Goal: Communication & Community: Answer question/provide support

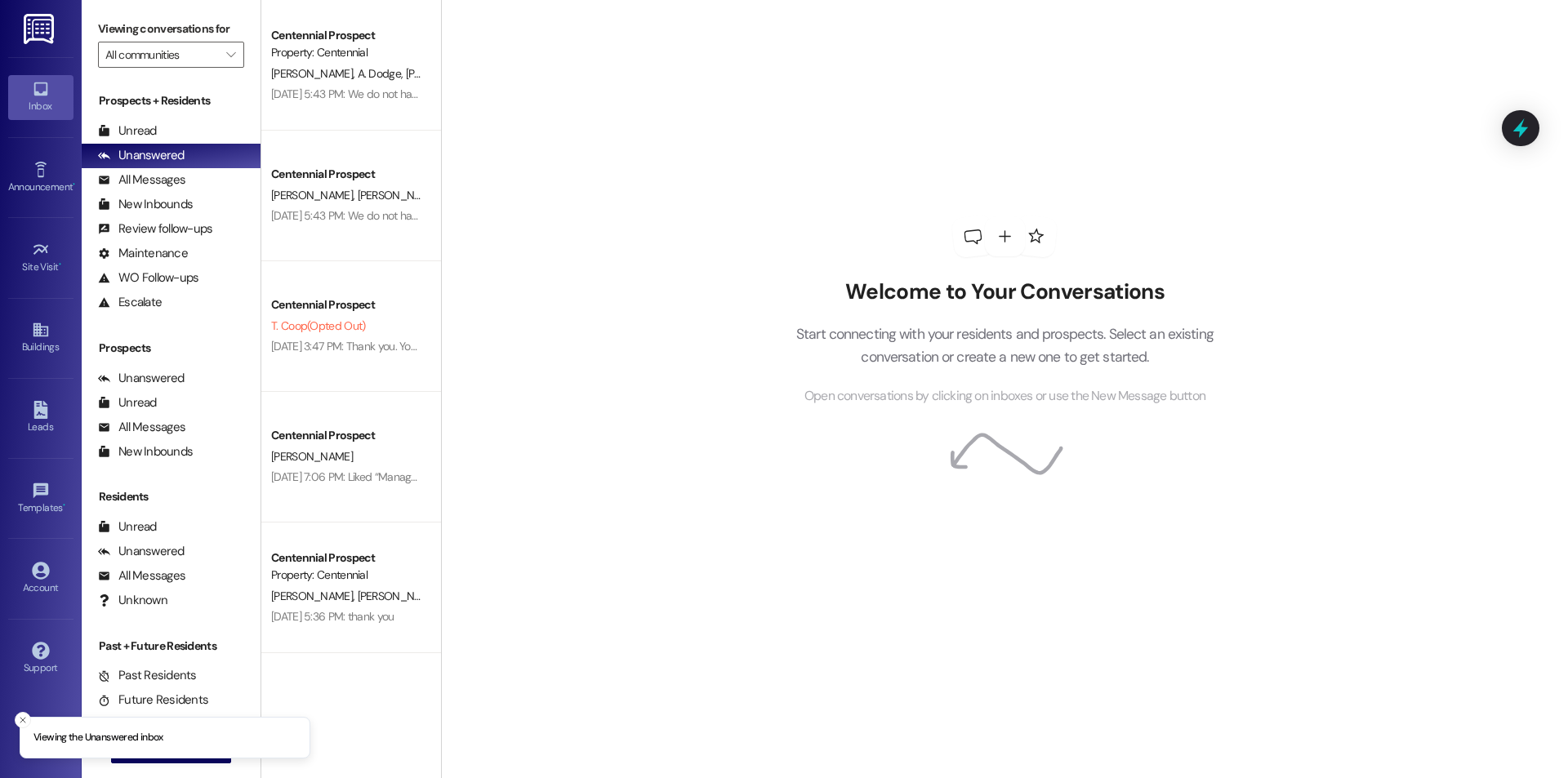
drag, startPoint x: 16, startPoint y: 722, endPoint x: 40, endPoint y: 729, distance: 25.0
click at [17, 722] on button "Close toast" at bounding box center [23, 720] width 17 height 17
click at [125, 745] on span " New Message" at bounding box center [172, 750] width 93 height 17
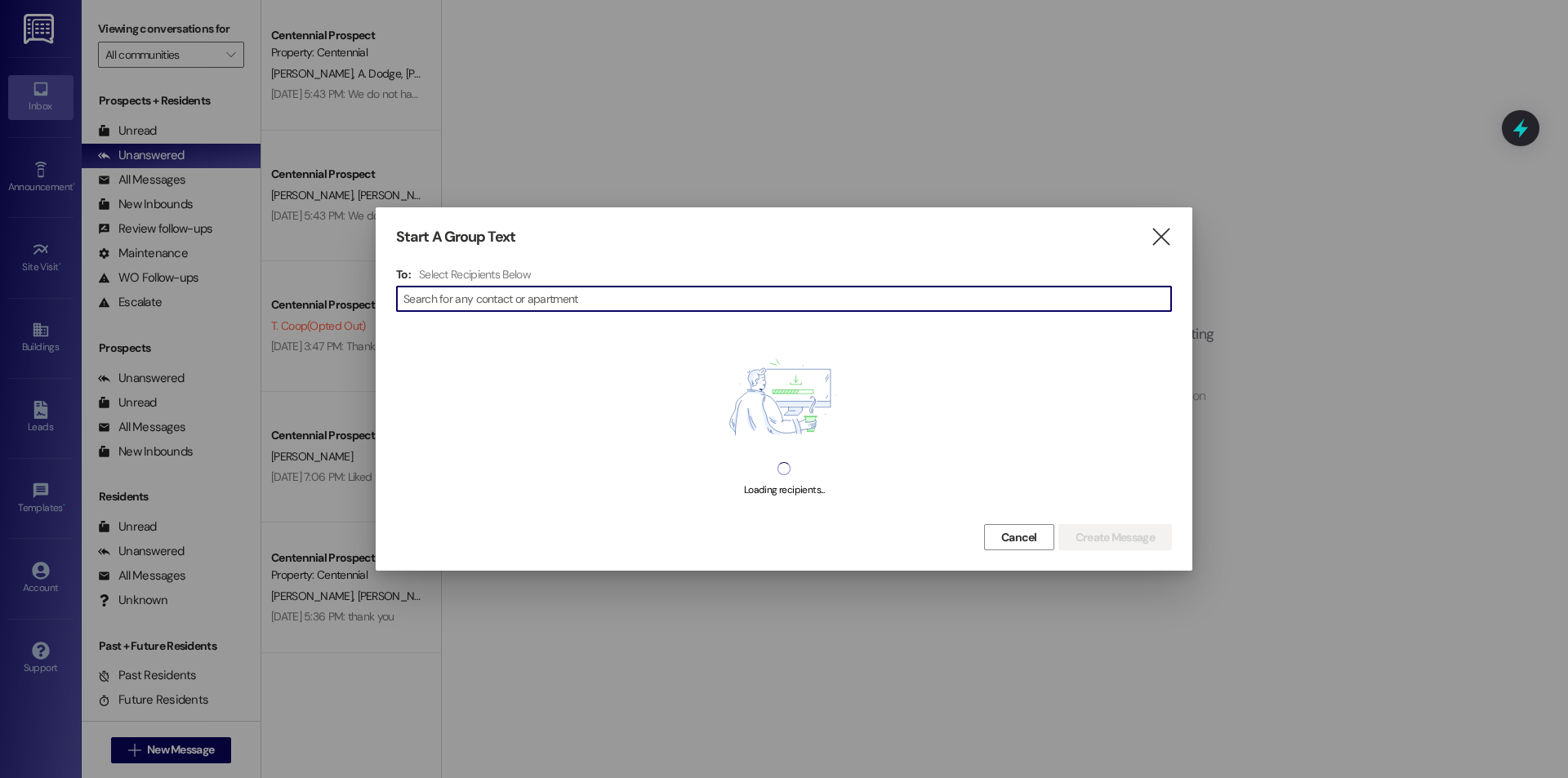
type input "s"
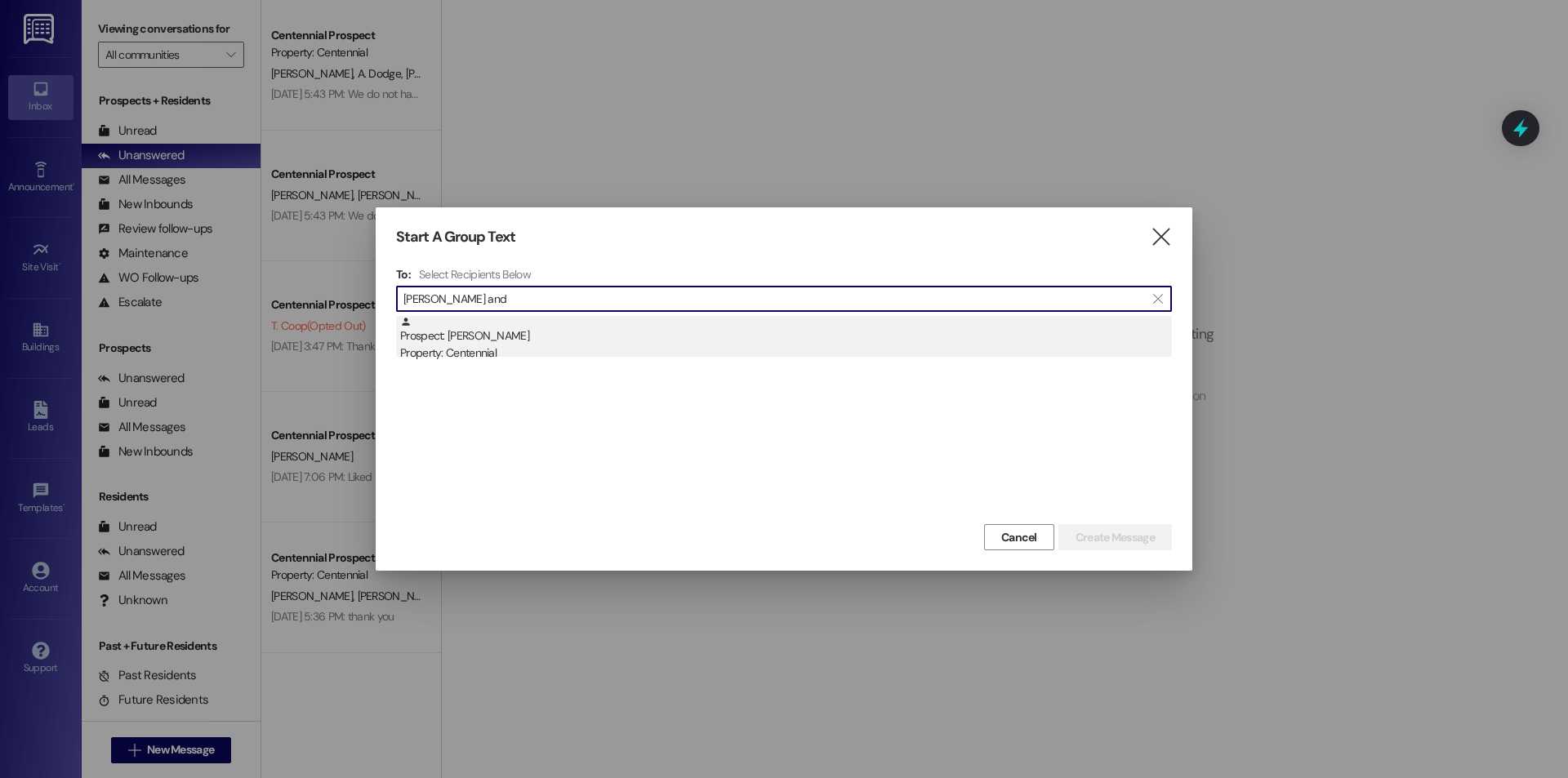
type input "[PERSON_NAME] and"
drag, startPoint x: 554, startPoint y: 335, endPoint x: 752, endPoint y: 335, distance: 198.0
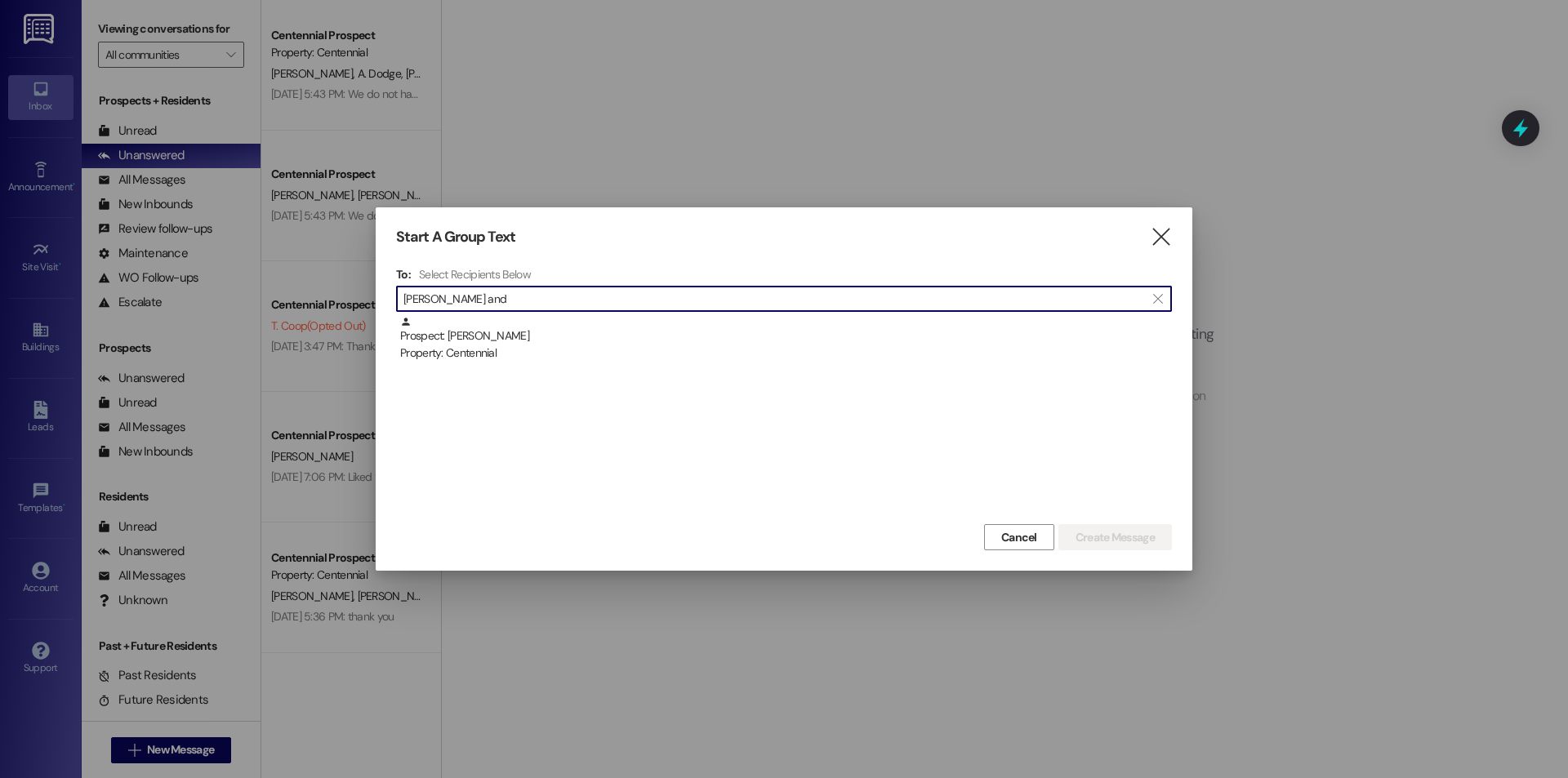
click at [555, 335] on div "Prospect: [PERSON_NAME] Property: Centennial" at bounding box center [786, 339] width 772 height 47
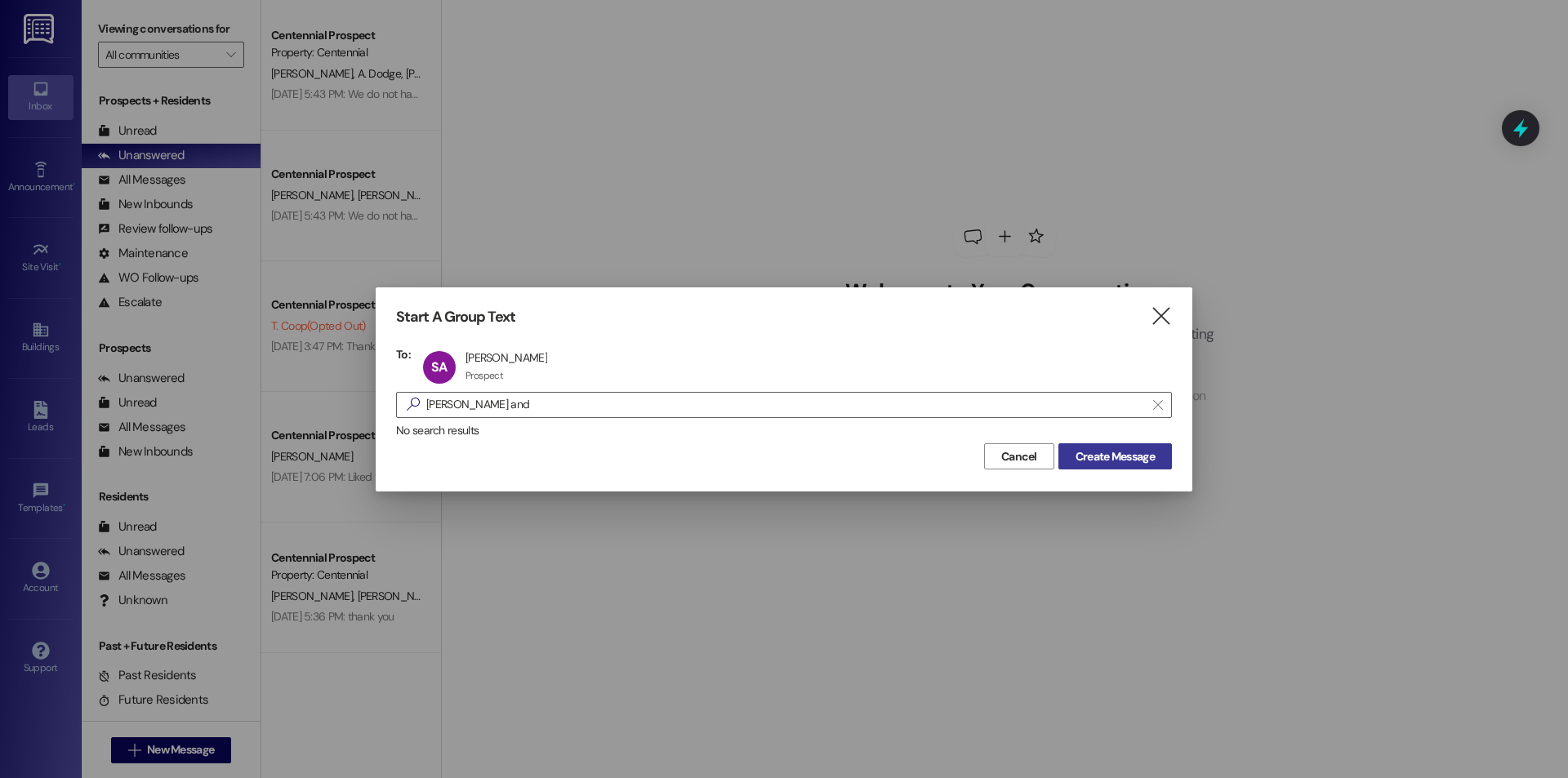
click at [1104, 458] on span "Create Message" at bounding box center [1115, 456] width 79 height 17
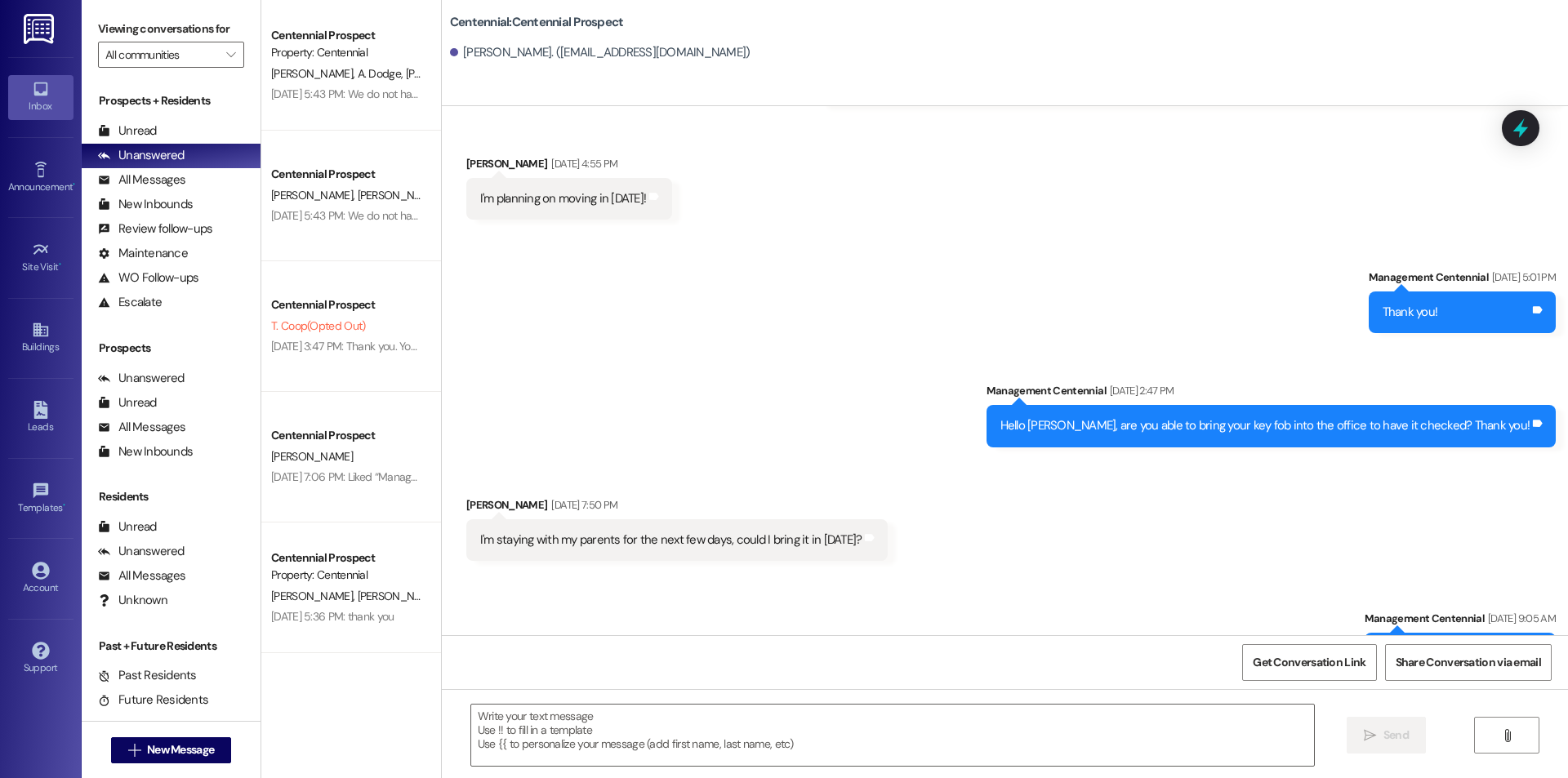
scroll to position [1201, 0]
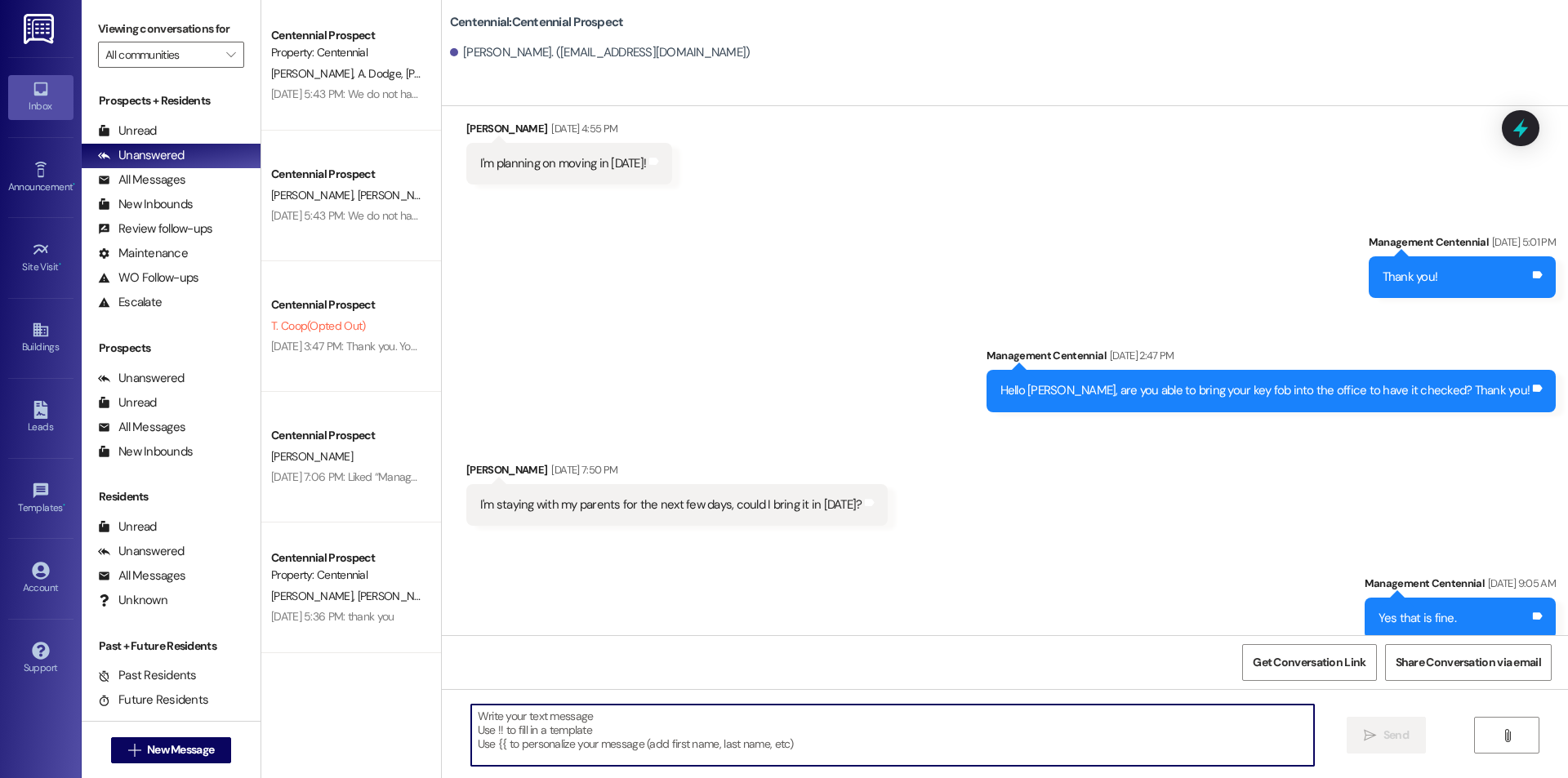
click at [711, 730] on textarea at bounding box center [892, 736] width 843 height 62
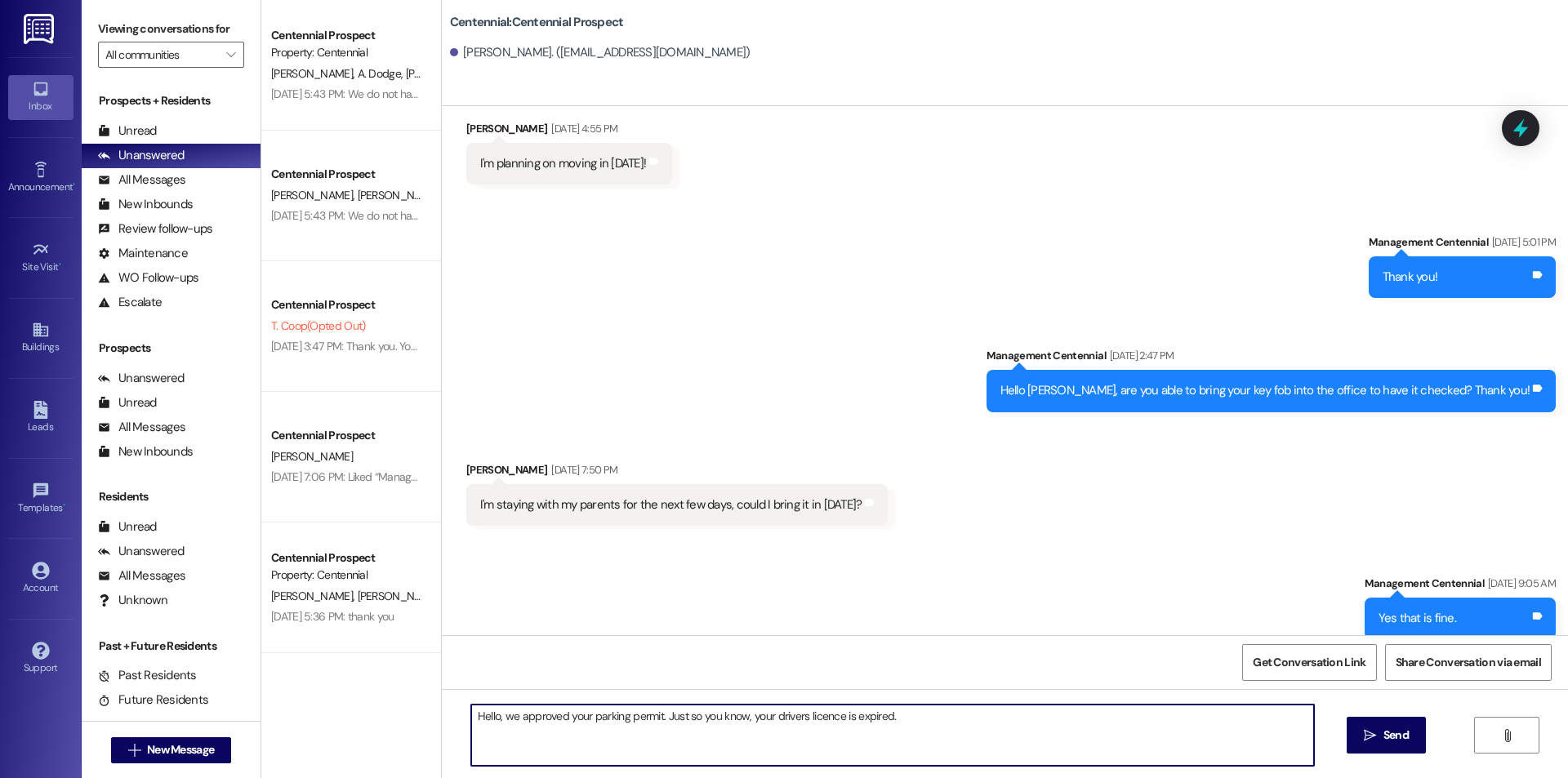
click at [652, 716] on textarea "Hello, we approved your parking permit. Just so you know, your drivers licence …" at bounding box center [892, 736] width 843 height 62
click at [901, 717] on textarea "Hello, we approved your parking permit! Just so you know, your drivers licence …" at bounding box center [892, 736] width 843 height 62
type textarea "Hello, we approved your parking permit! Just so you know, your drivers licence …"
click at [1380, 751] on button " Send" at bounding box center [1386, 736] width 79 height 37
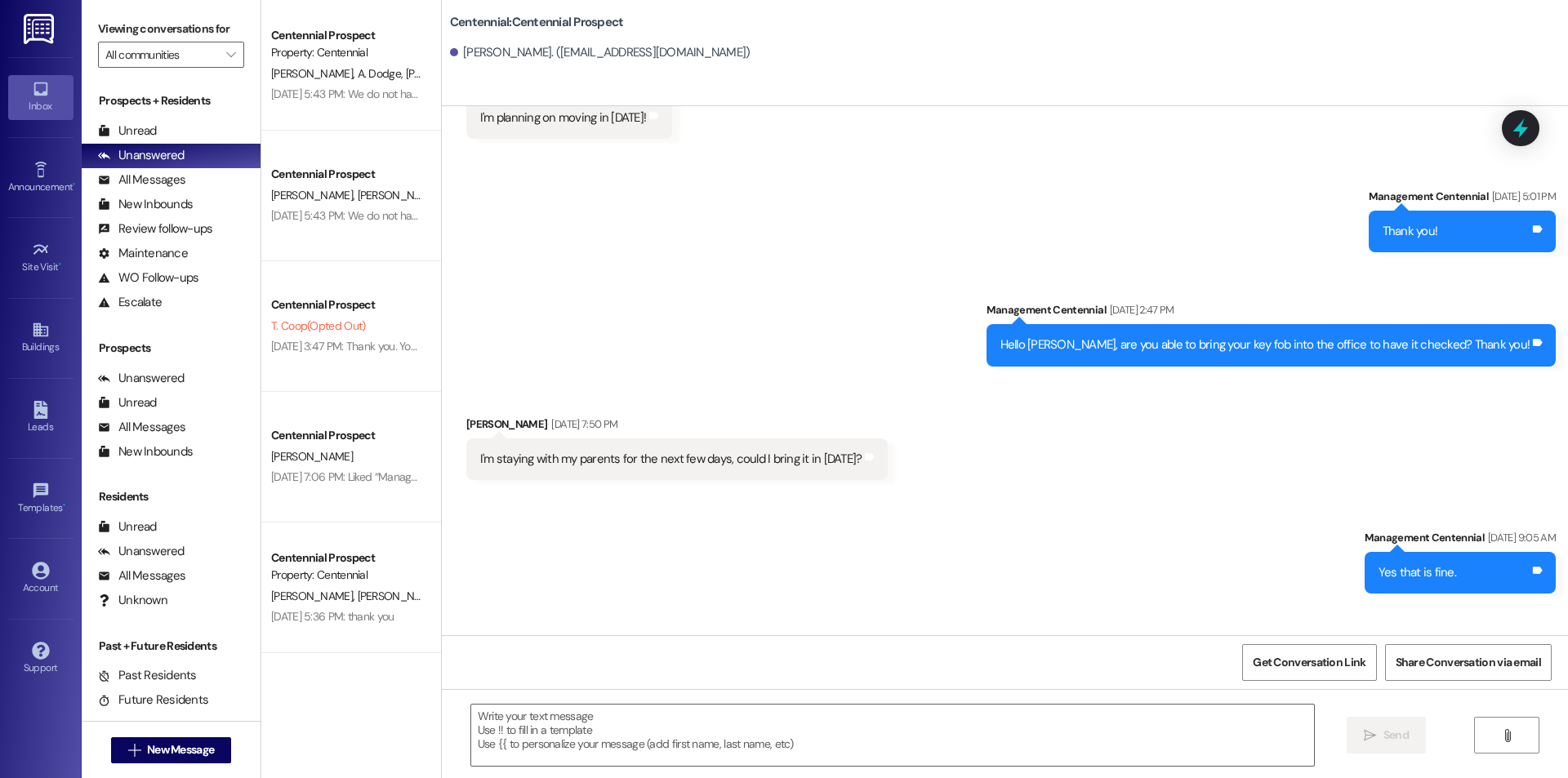
scroll to position [1315, 0]
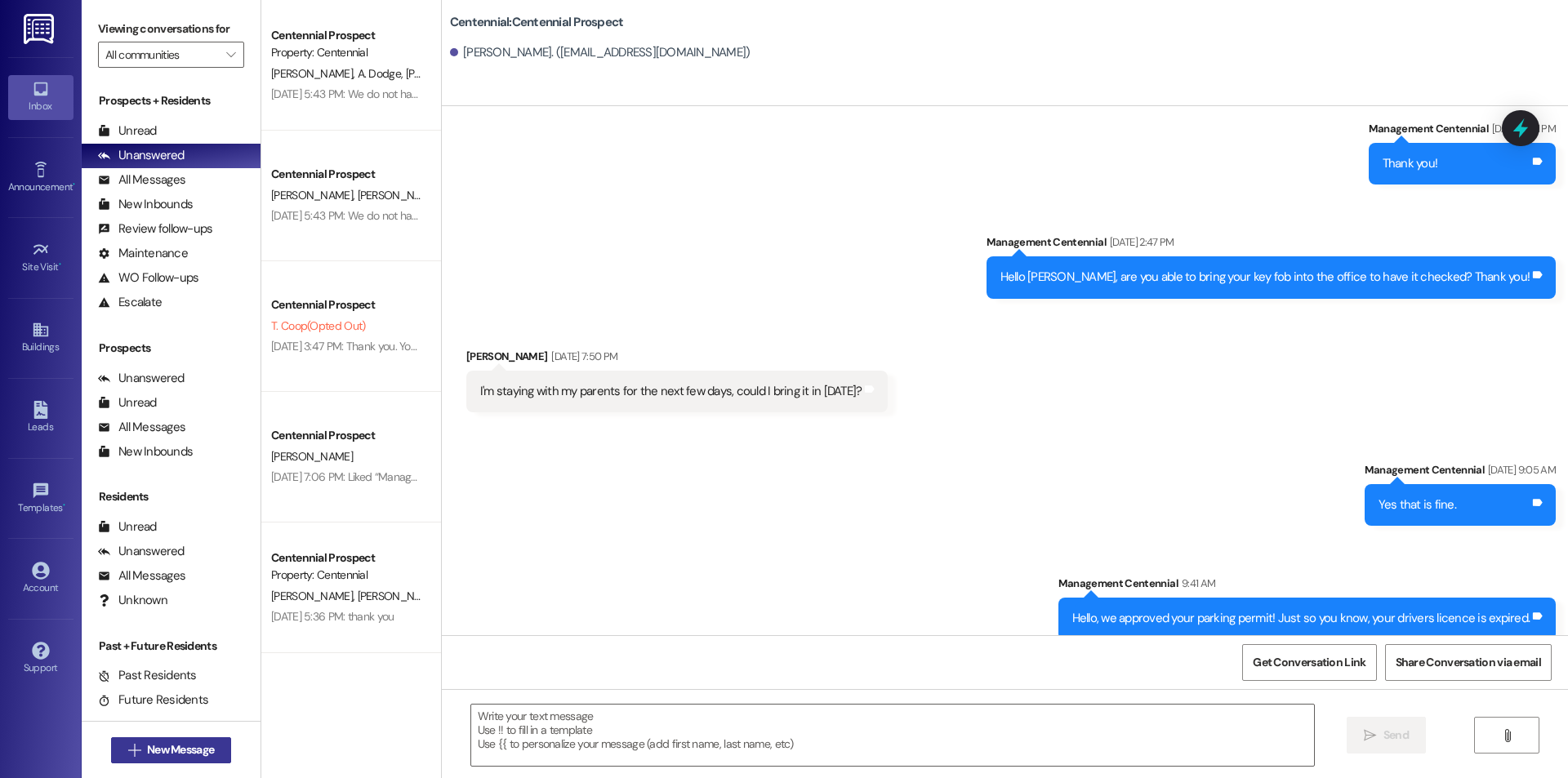
click at [172, 759] on button " New Message" at bounding box center [171, 751] width 121 height 26
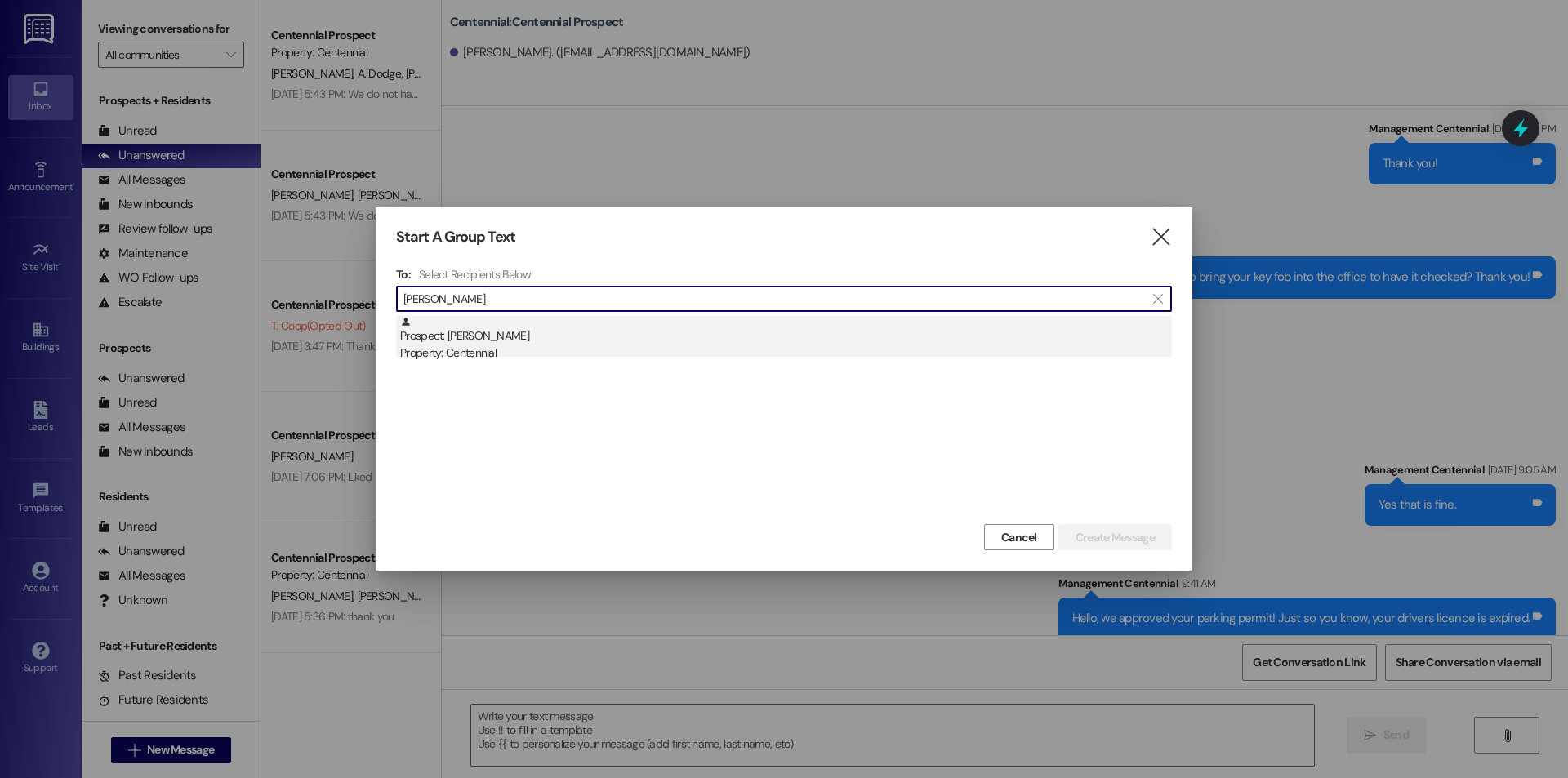
type input "[PERSON_NAME]"
click at [608, 345] on div "Property: Centennial" at bounding box center [786, 353] width 772 height 17
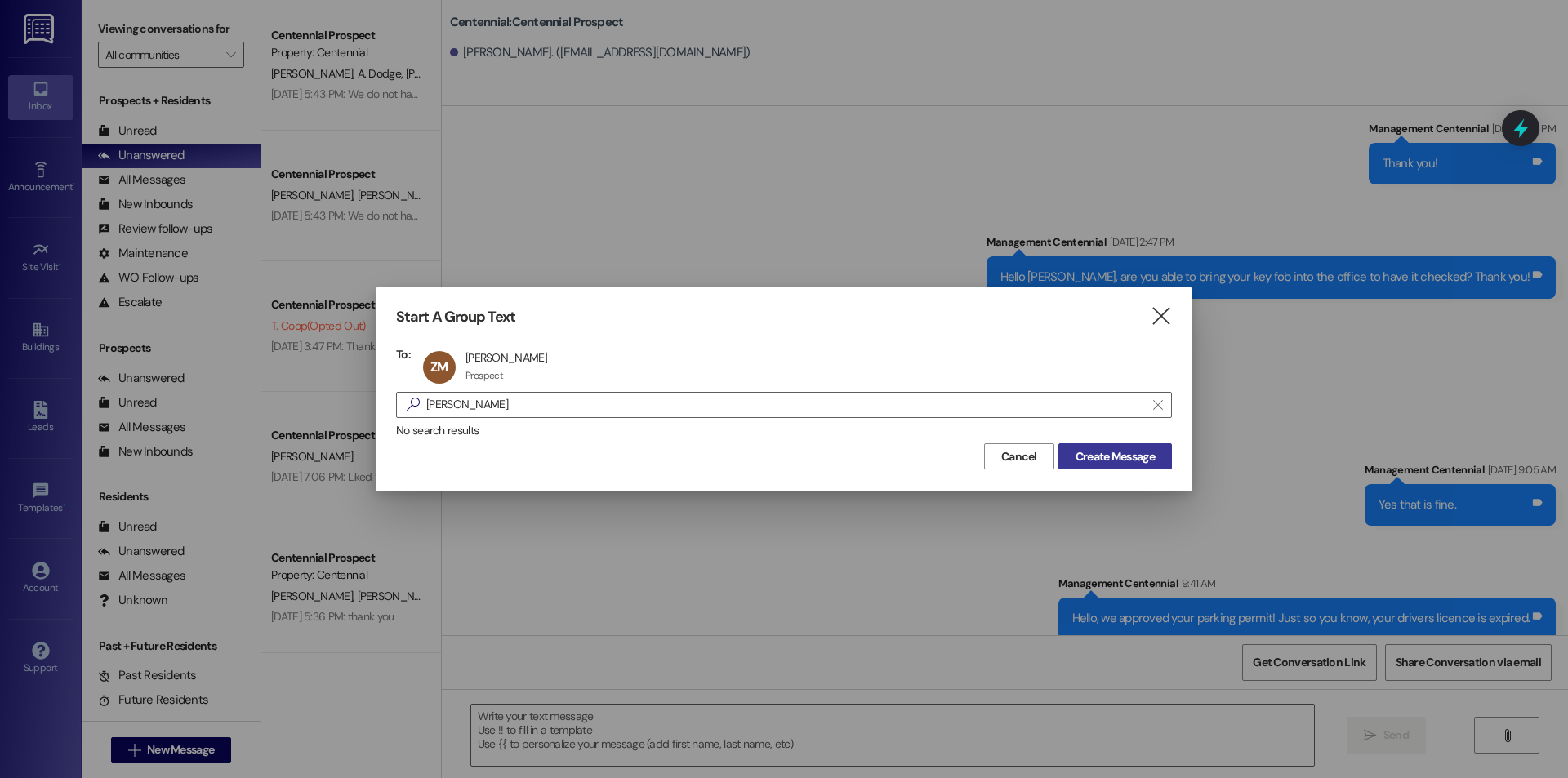
click at [1105, 456] on span "Create Message" at bounding box center [1115, 456] width 79 height 17
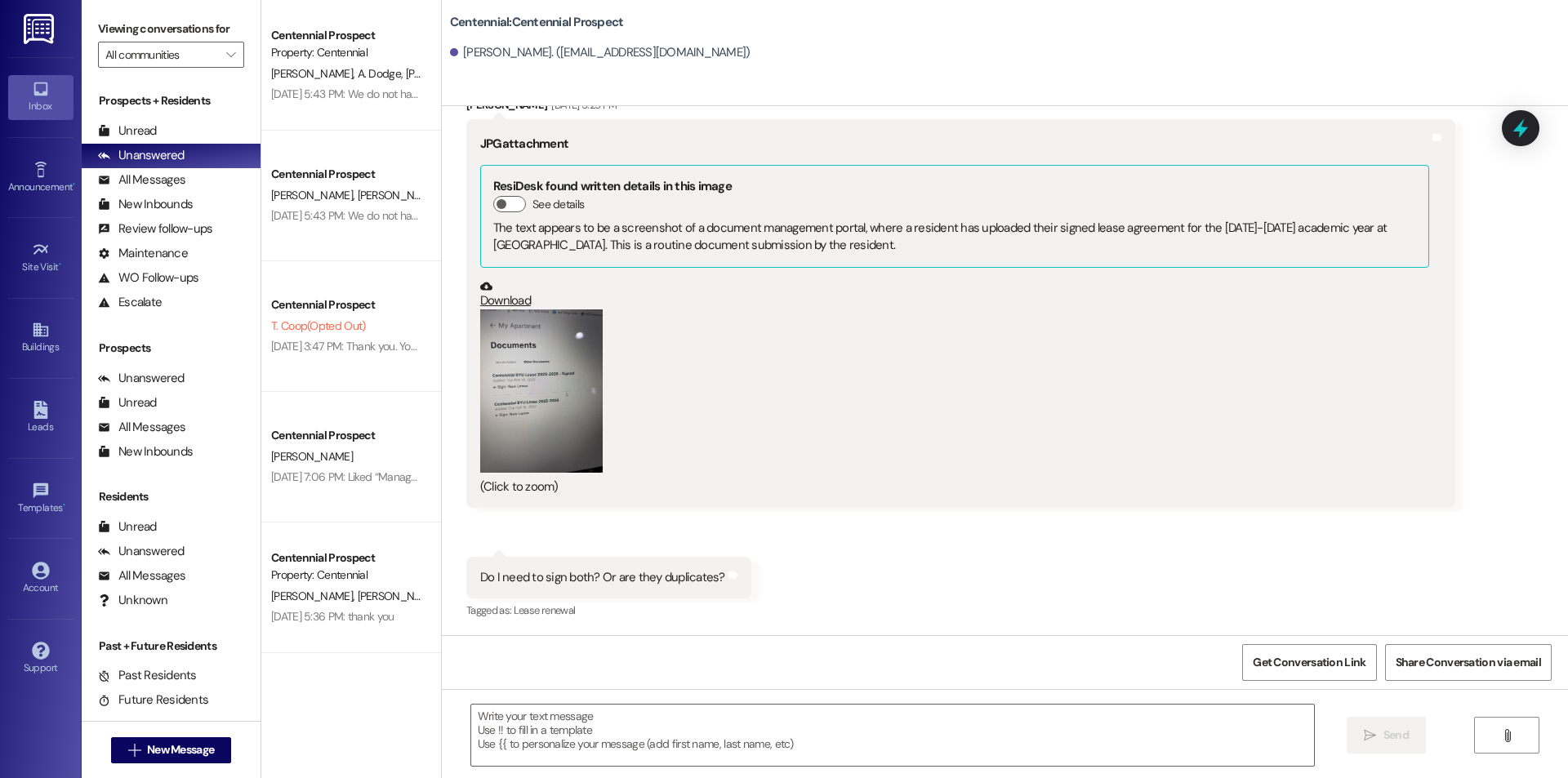
scroll to position [2227, 0]
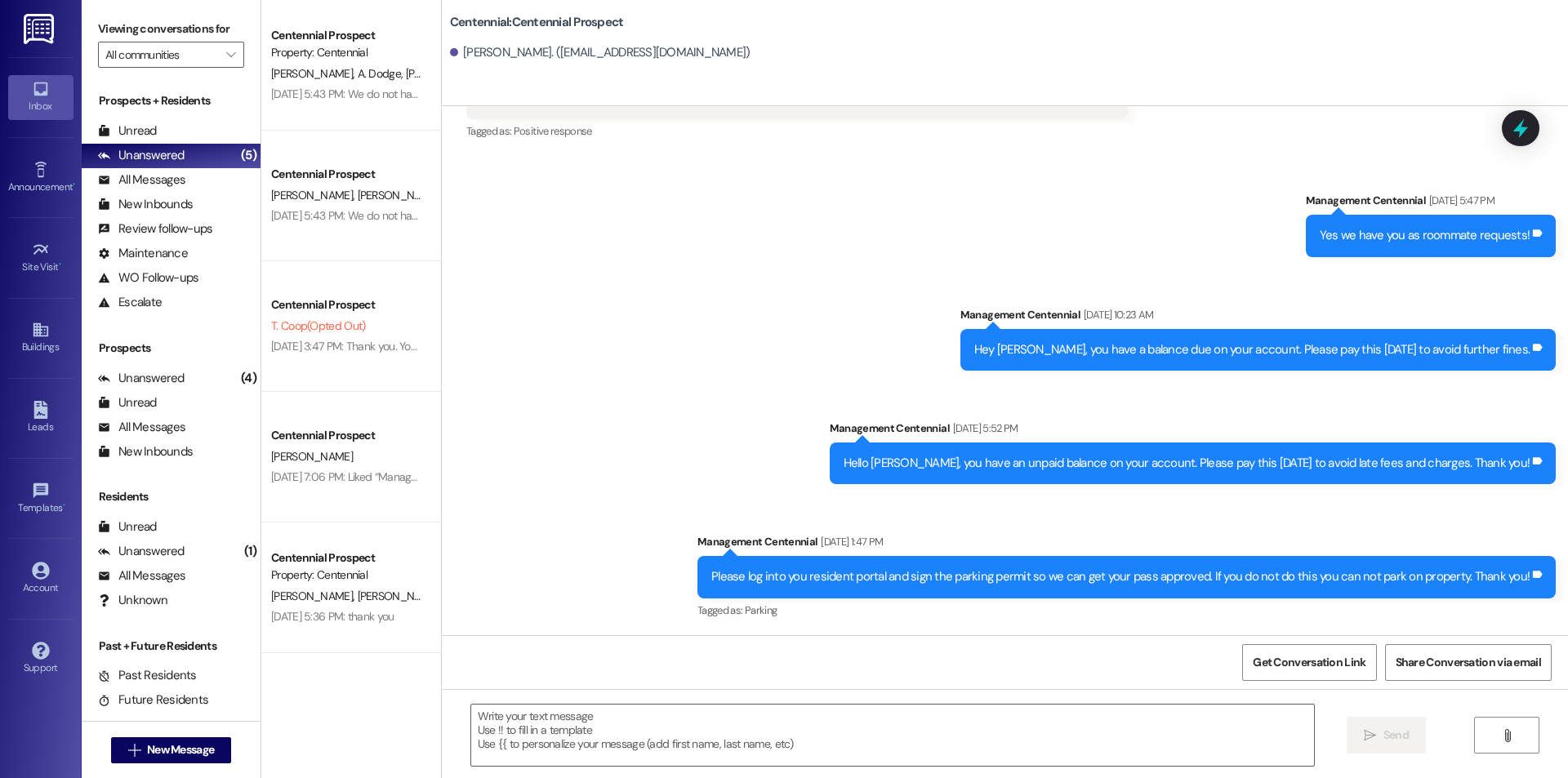
click at [884, 253] on div "Sent via SMS Management Centennial [DATE] 5:47 PM Yes we have you as roommate r…" at bounding box center [1005, 394] width 1126 height 480
click at [151, 762] on button " New Message" at bounding box center [171, 751] width 121 height 26
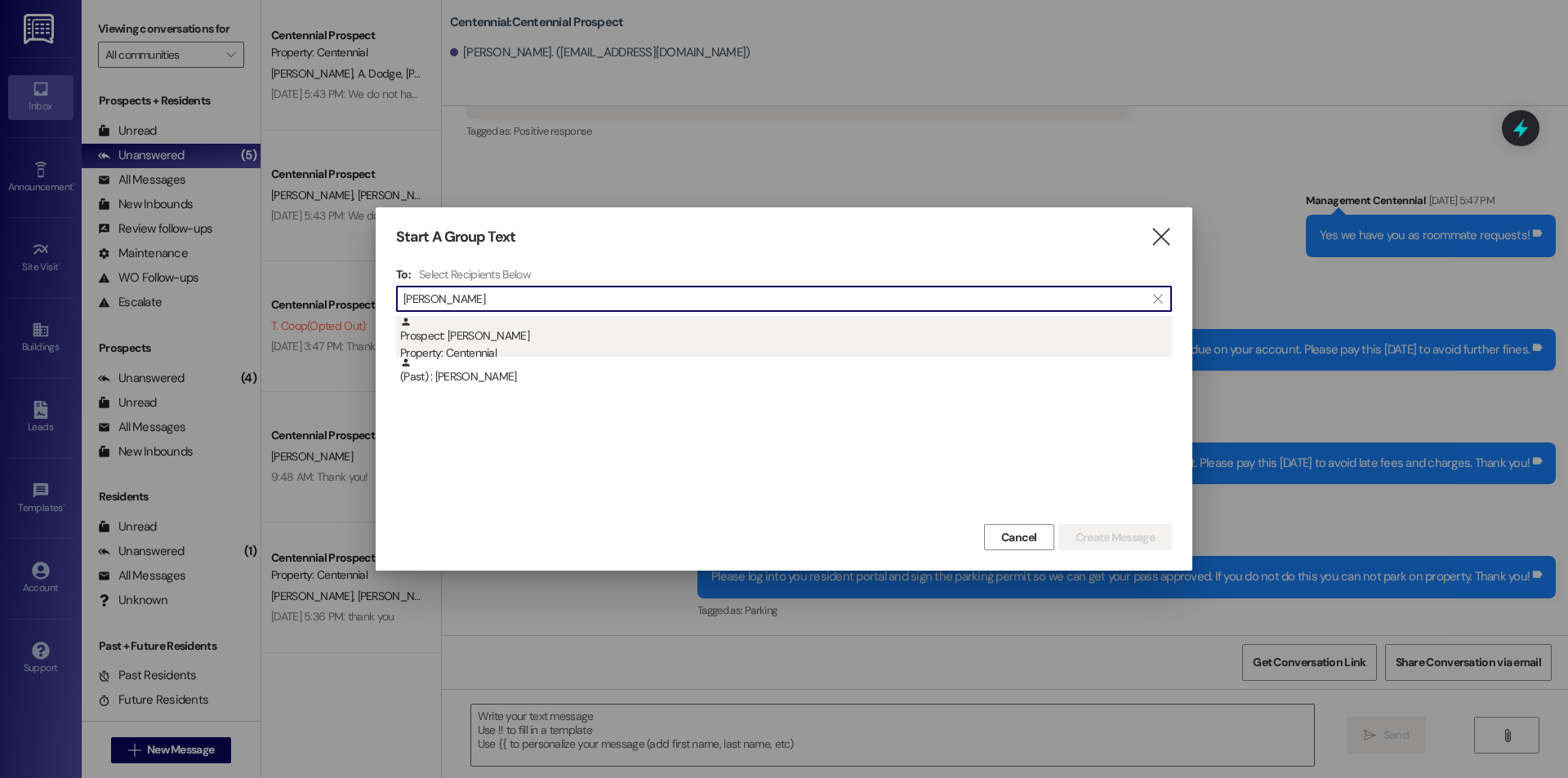
type input "[PERSON_NAME]"
click at [722, 334] on div "Prospect: [PERSON_NAME] Property: Centennial" at bounding box center [786, 339] width 772 height 47
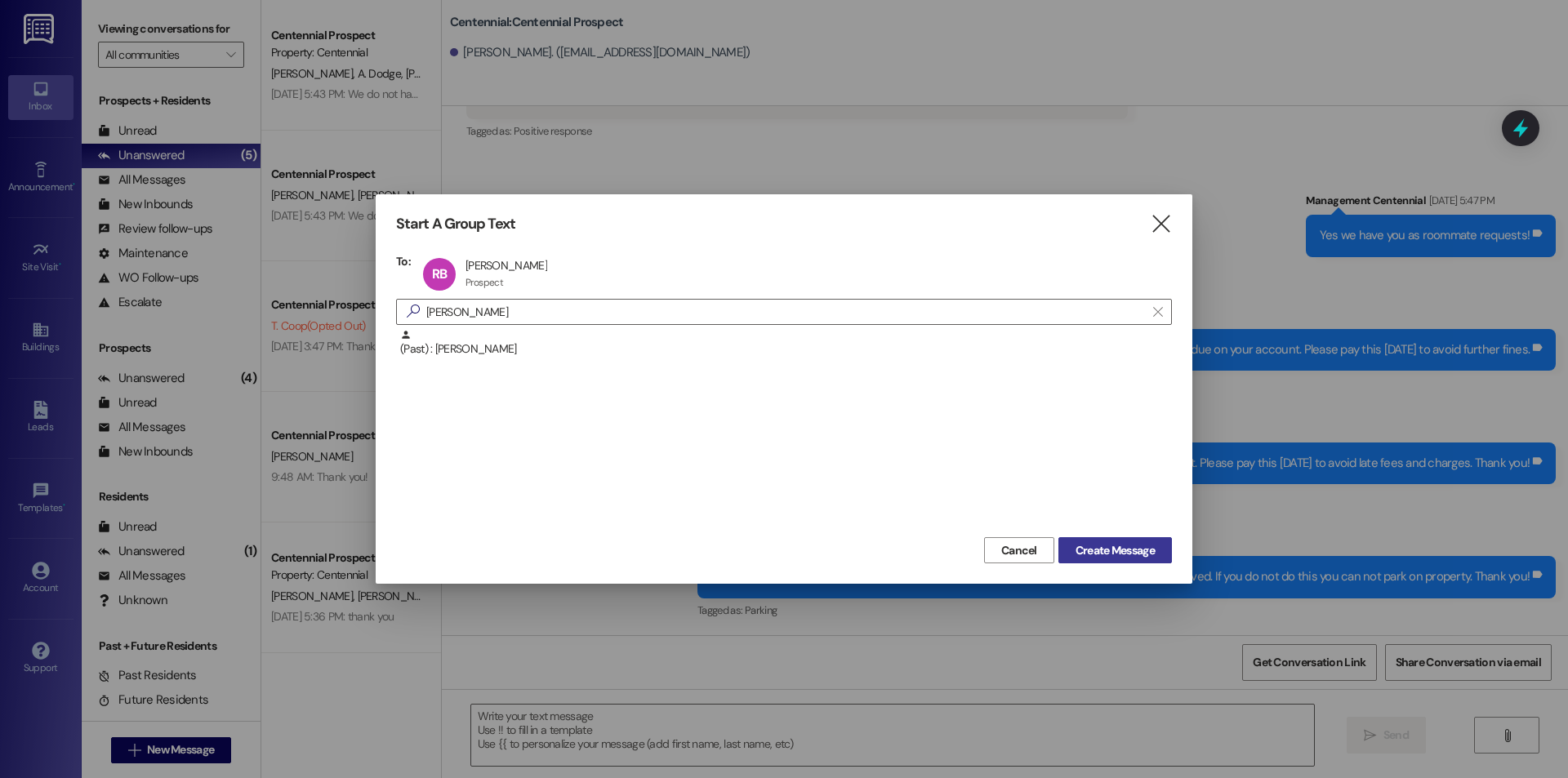
click at [1122, 552] on span "Create Message" at bounding box center [1115, 550] width 79 height 17
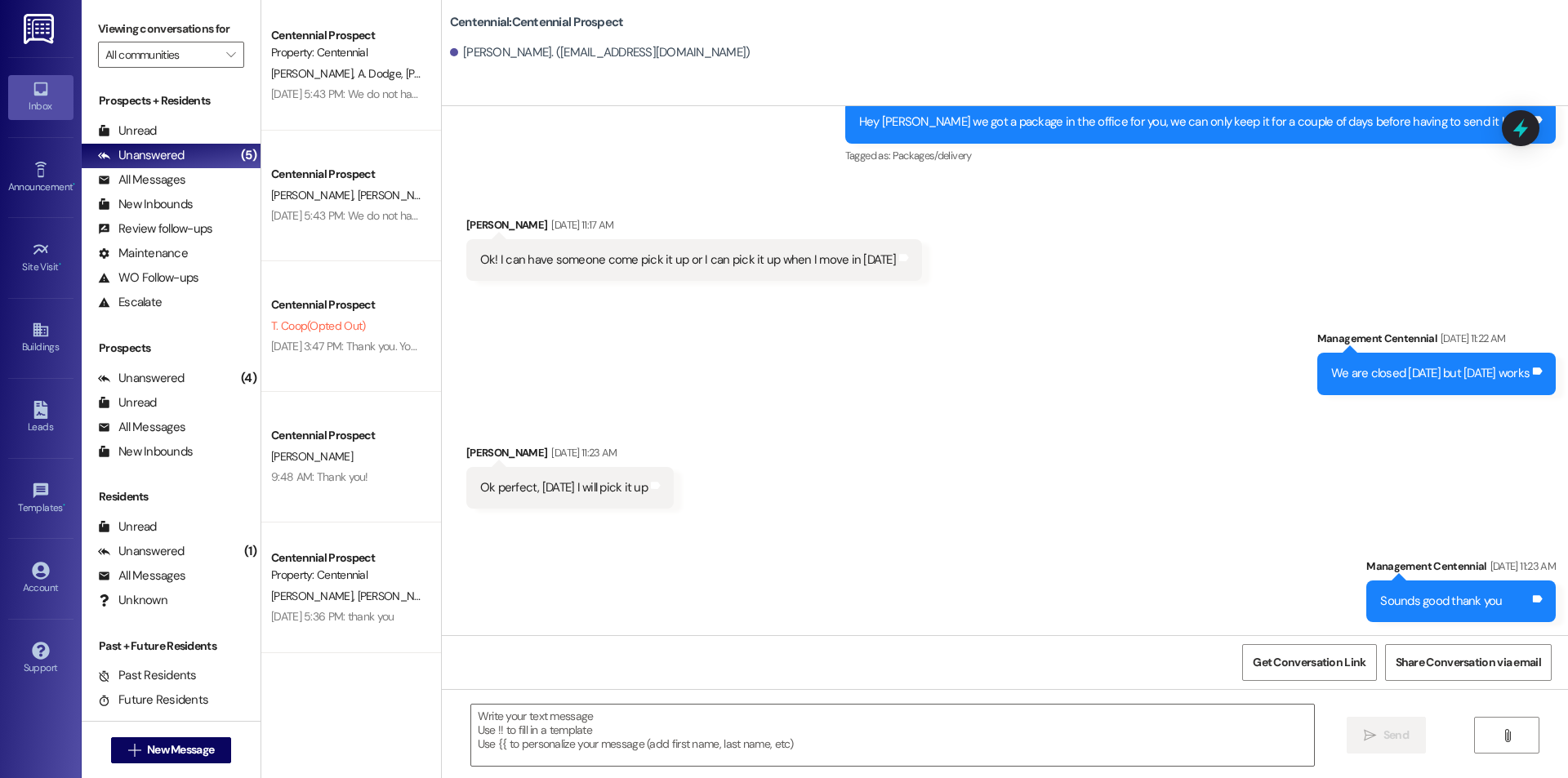
scroll to position [1126, 0]
click at [674, 732] on textarea at bounding box center [892, 736] width 843 height 62
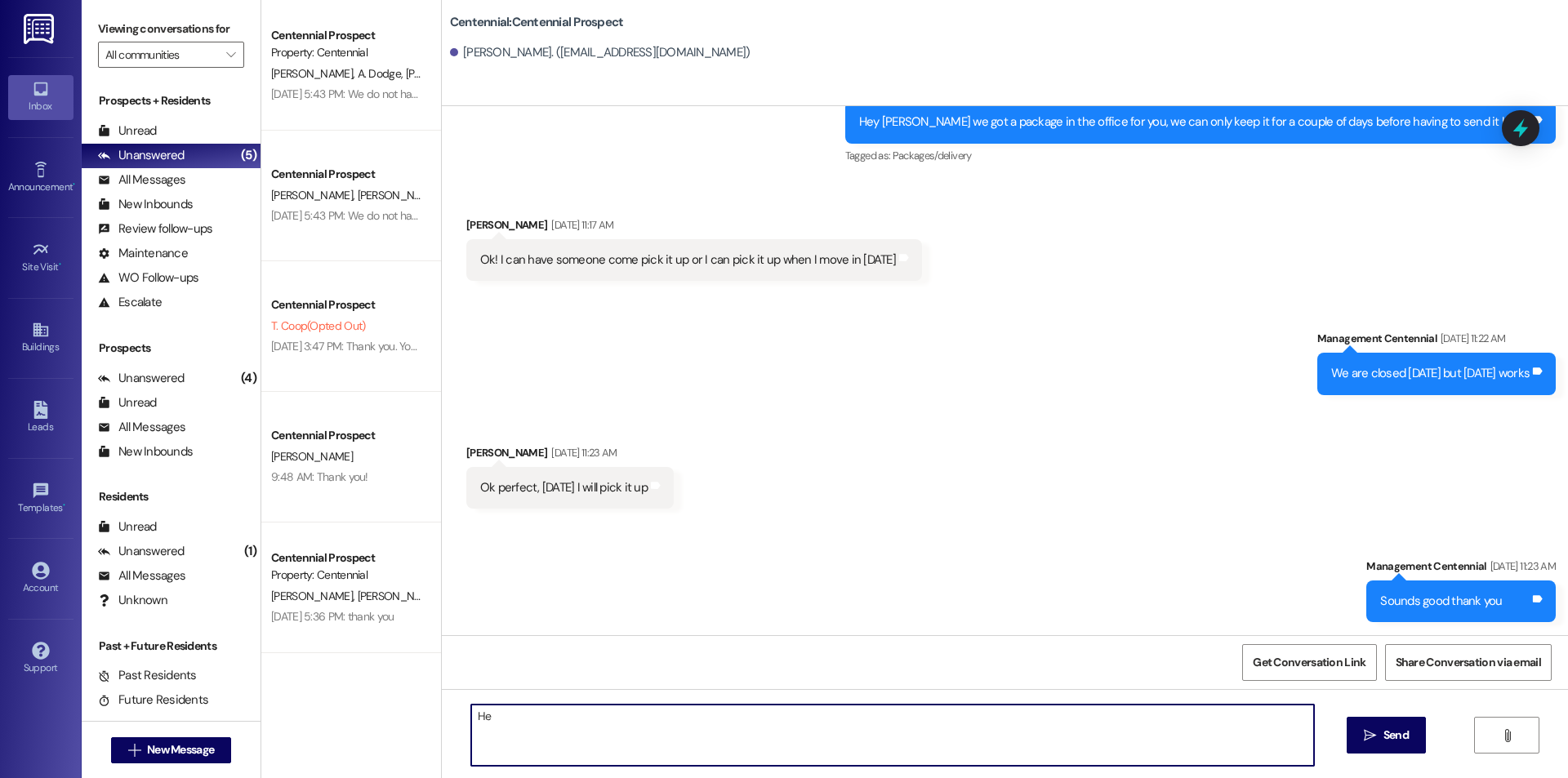
type textarea "H"
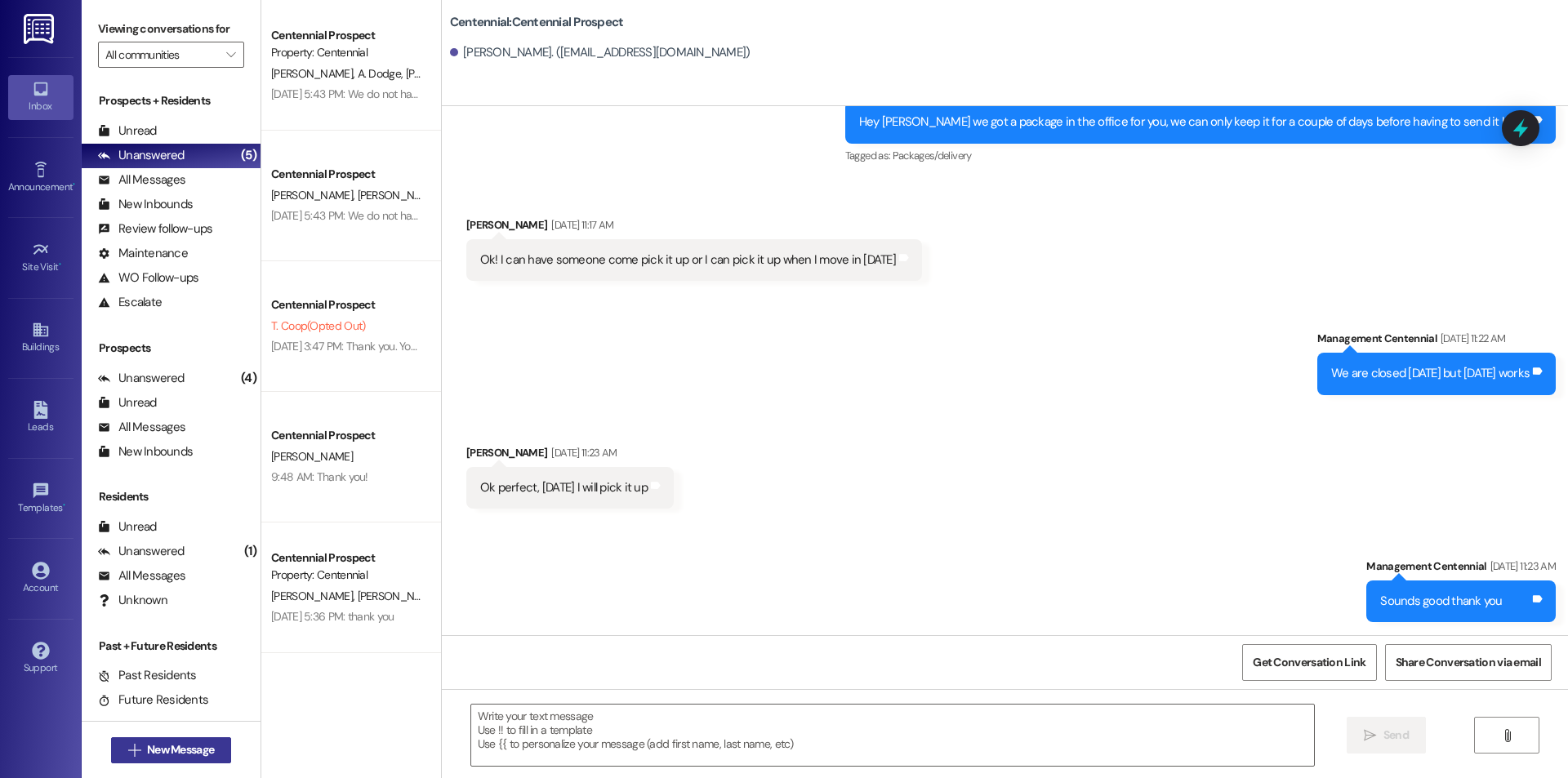
click at [192, 754] on span "New Message" at bounding box center [180, 750] width 67 height 17
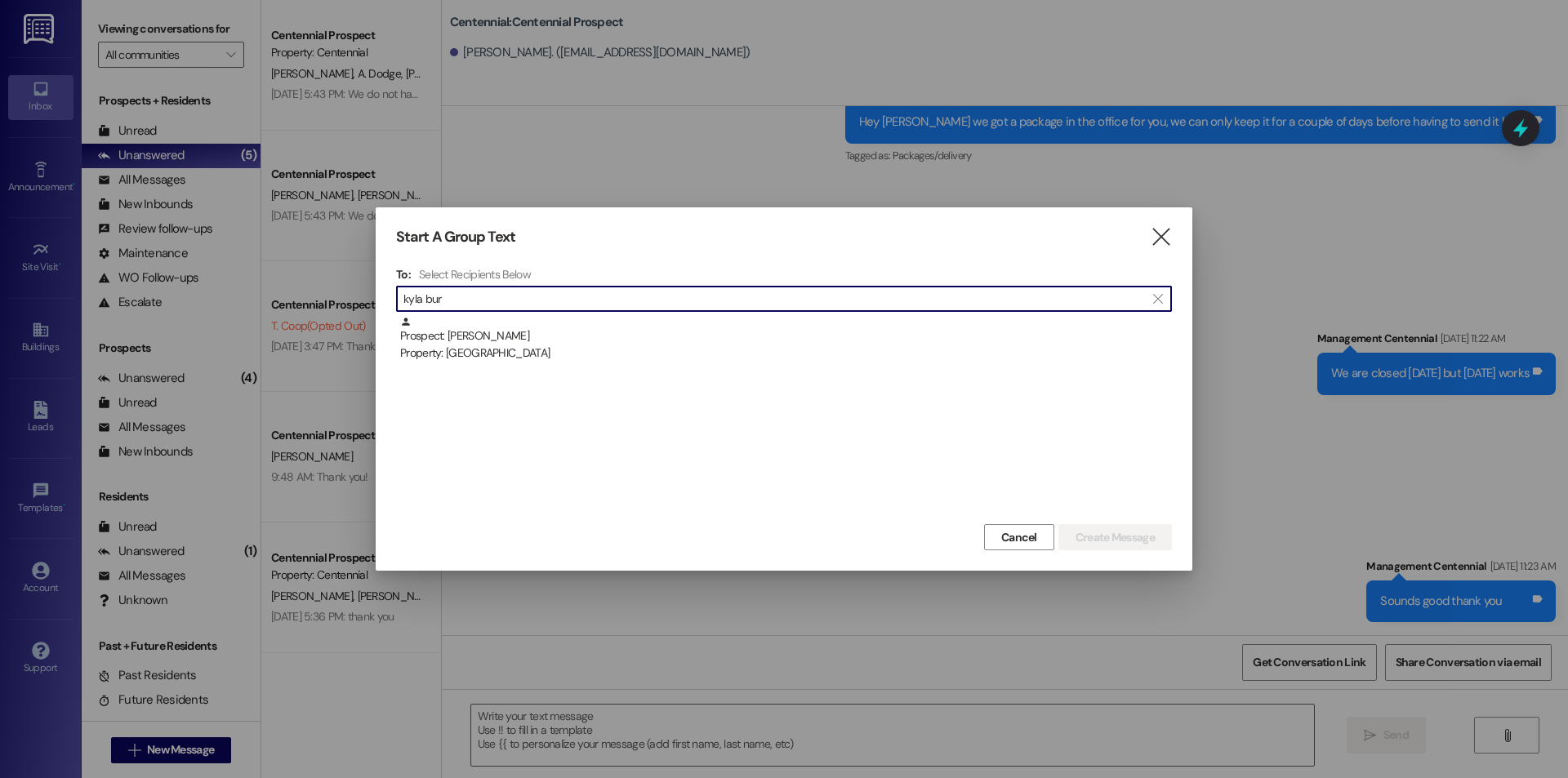
type input "kyla bur"
click at [553, 324] on div "Prospect: [PERSON_NAME] Property: [GEOGRAPHIC_DATA]" at bounding box center [786, 339] width 772 height 47
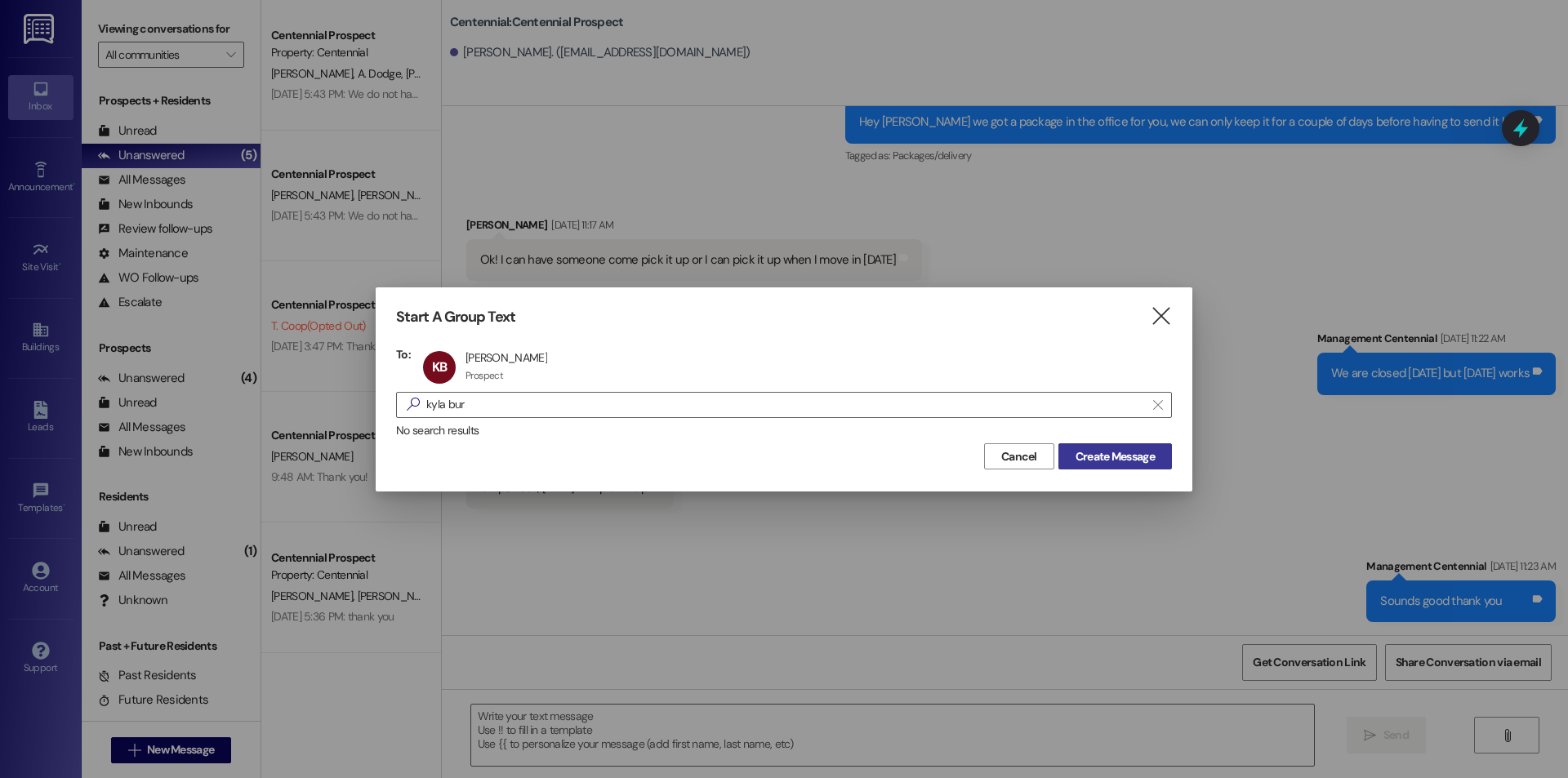
click at [1105, 458] on span "Create Message" at bounding box center [1115, 456] width 79 height 17
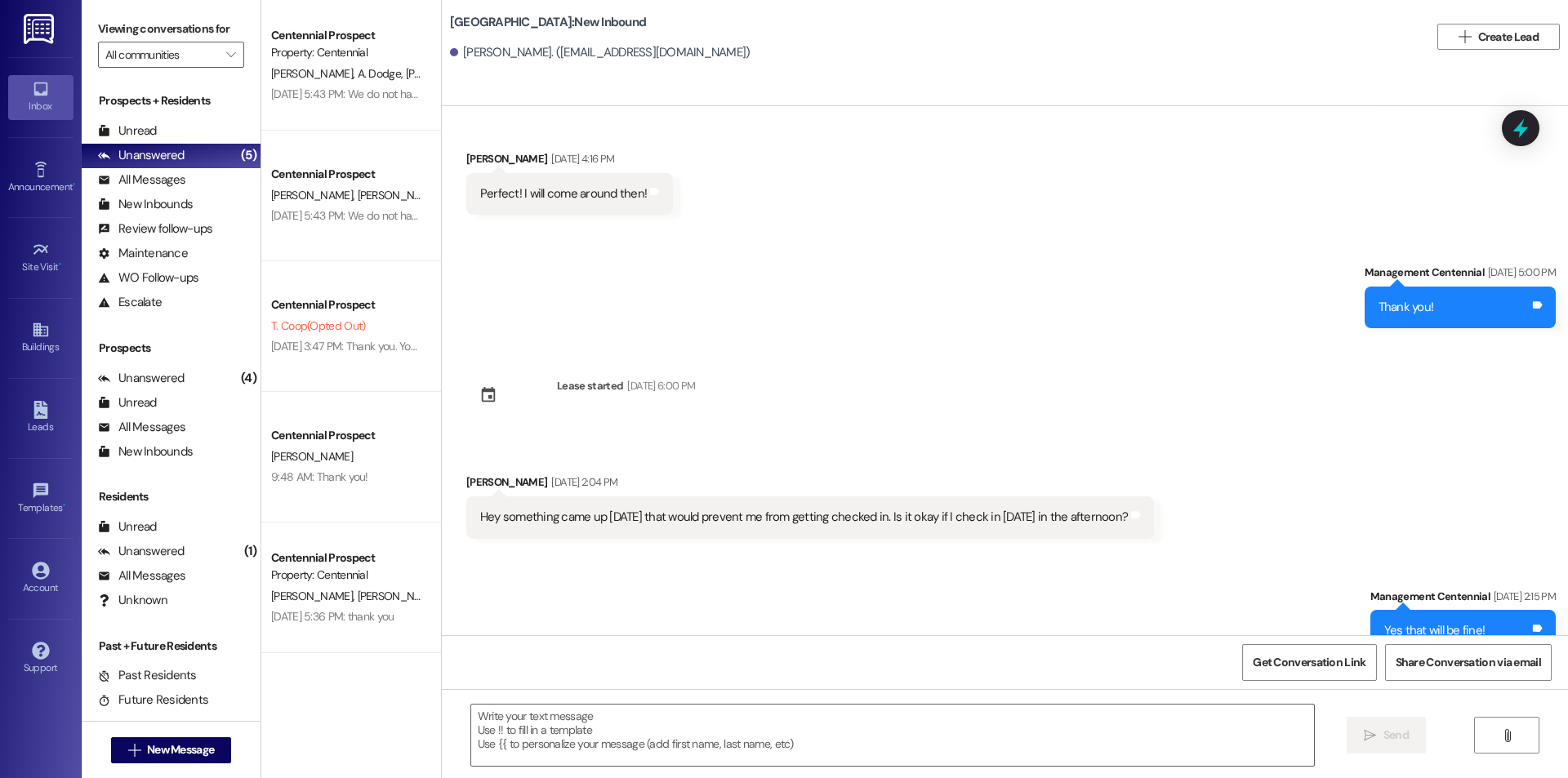
scroll to position [1061, 0]
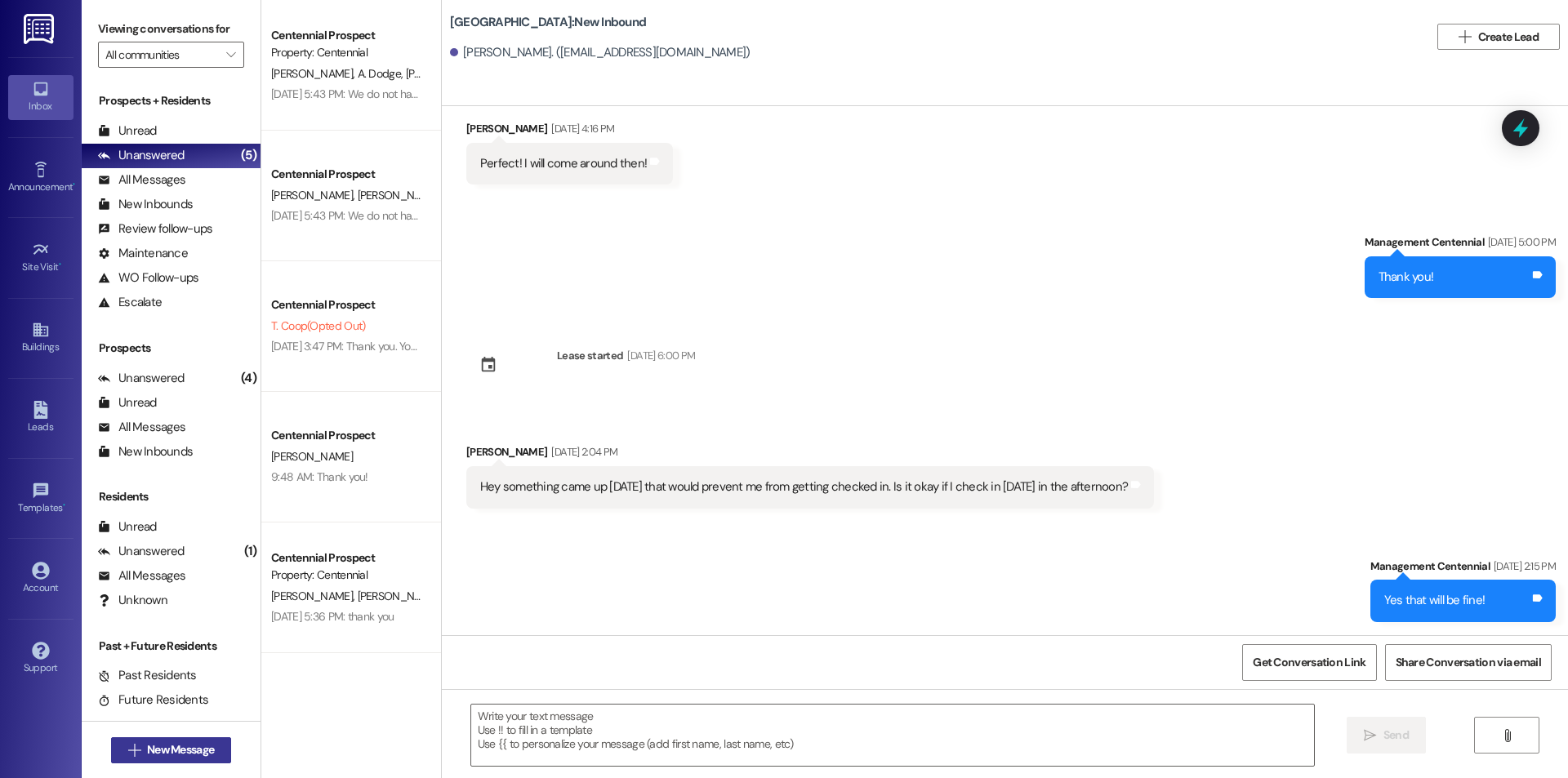
click at [154, 744] on span "New Message" at bounding box center [180, 750] width 67 height 17
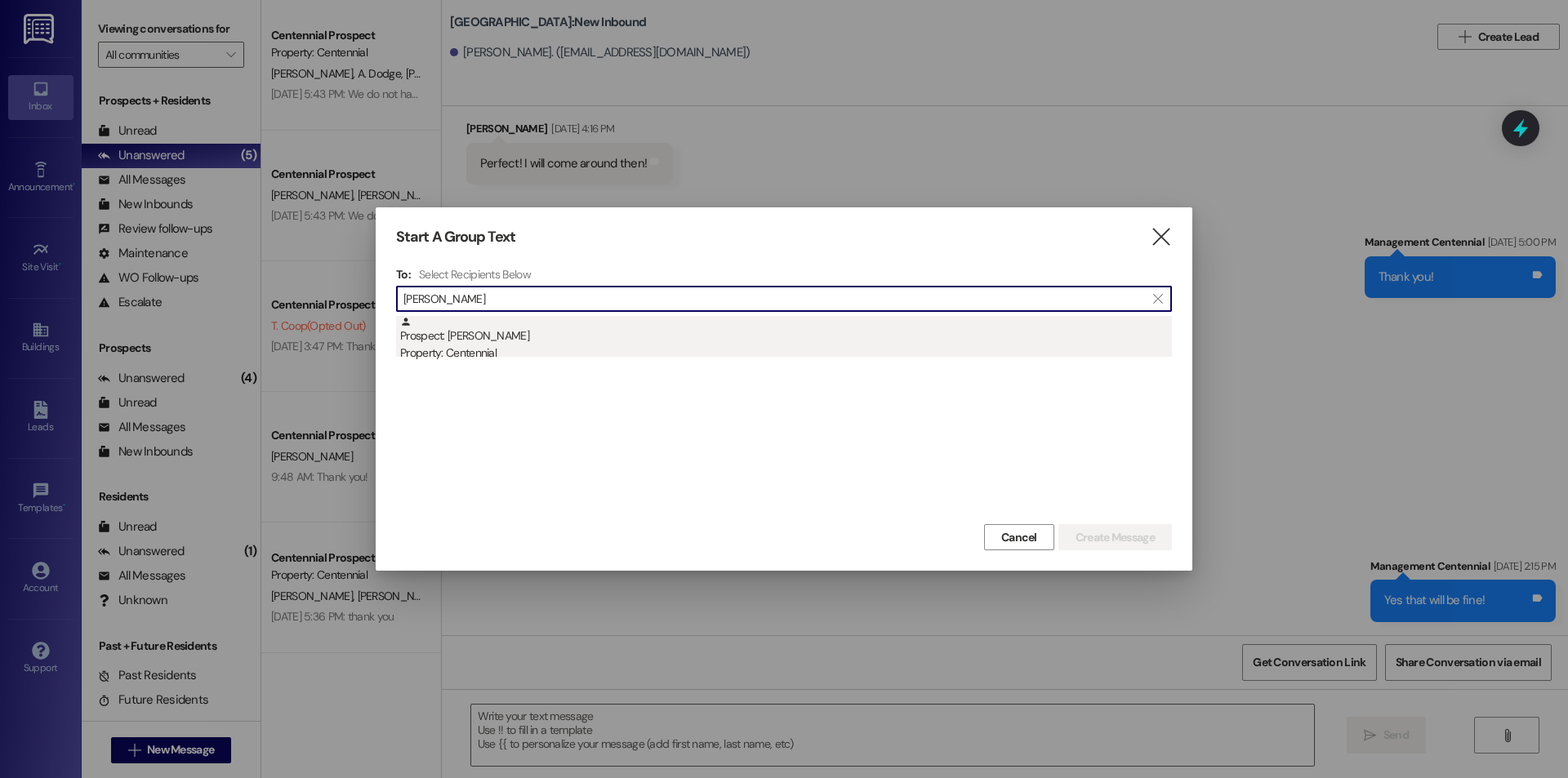
type input "[PERSON_NAME]"
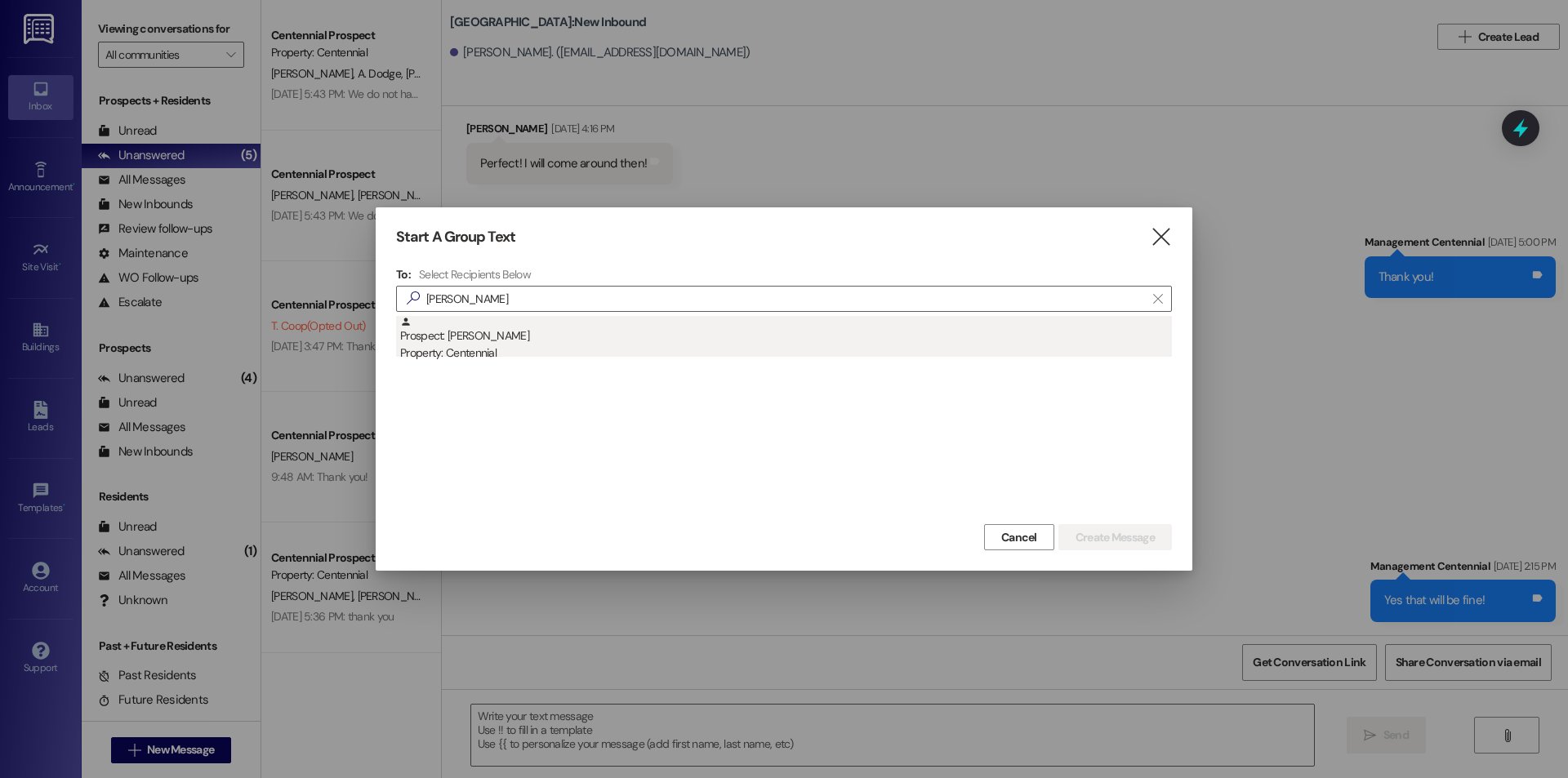
click at [584, 356] on div "Property: Centennial" at bounding box center [786, 353] width 772 height 17
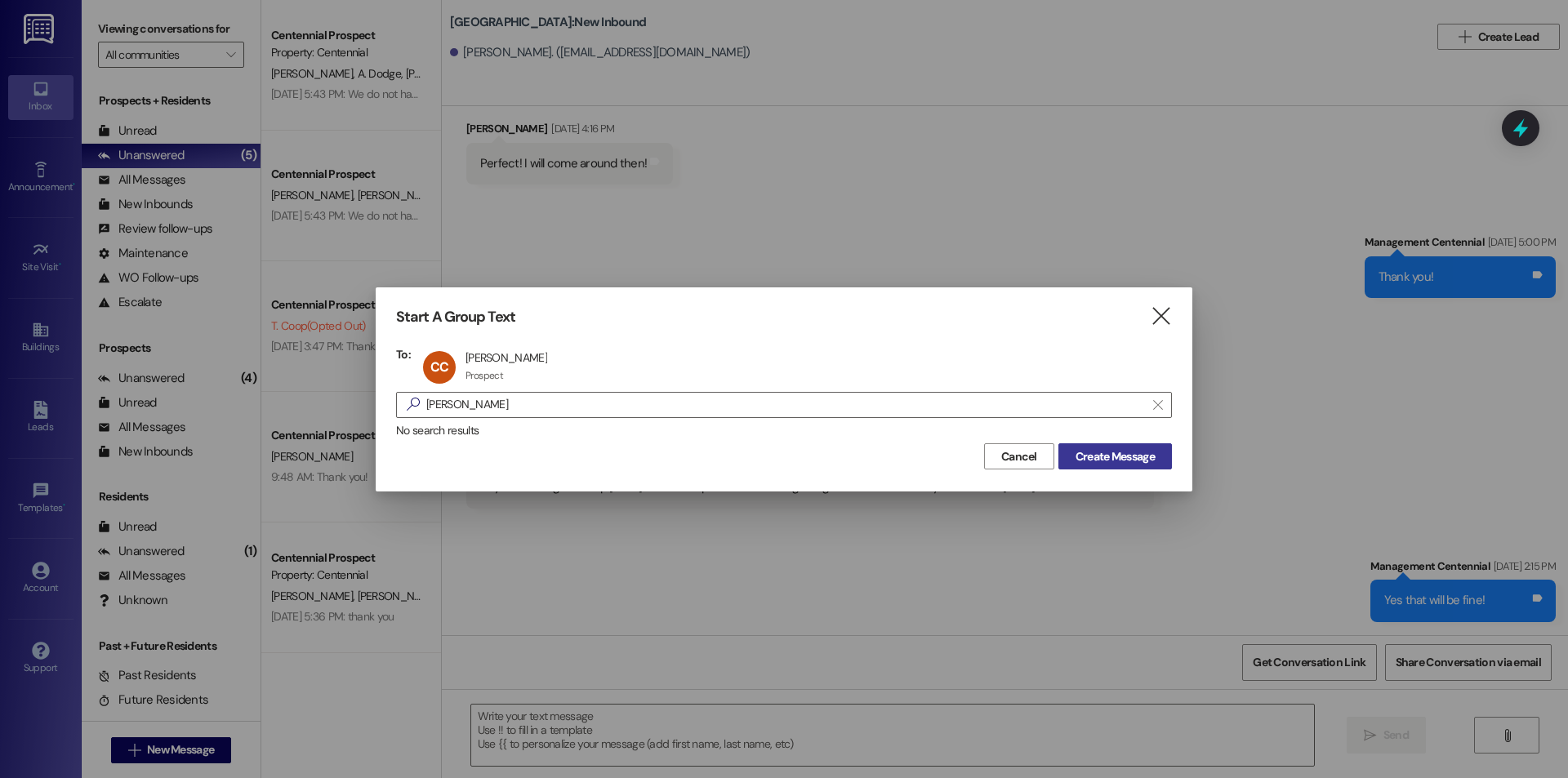
click at [1064, 459] on button "Create Message" at bounding box center [1115, 457] width 114 height 26
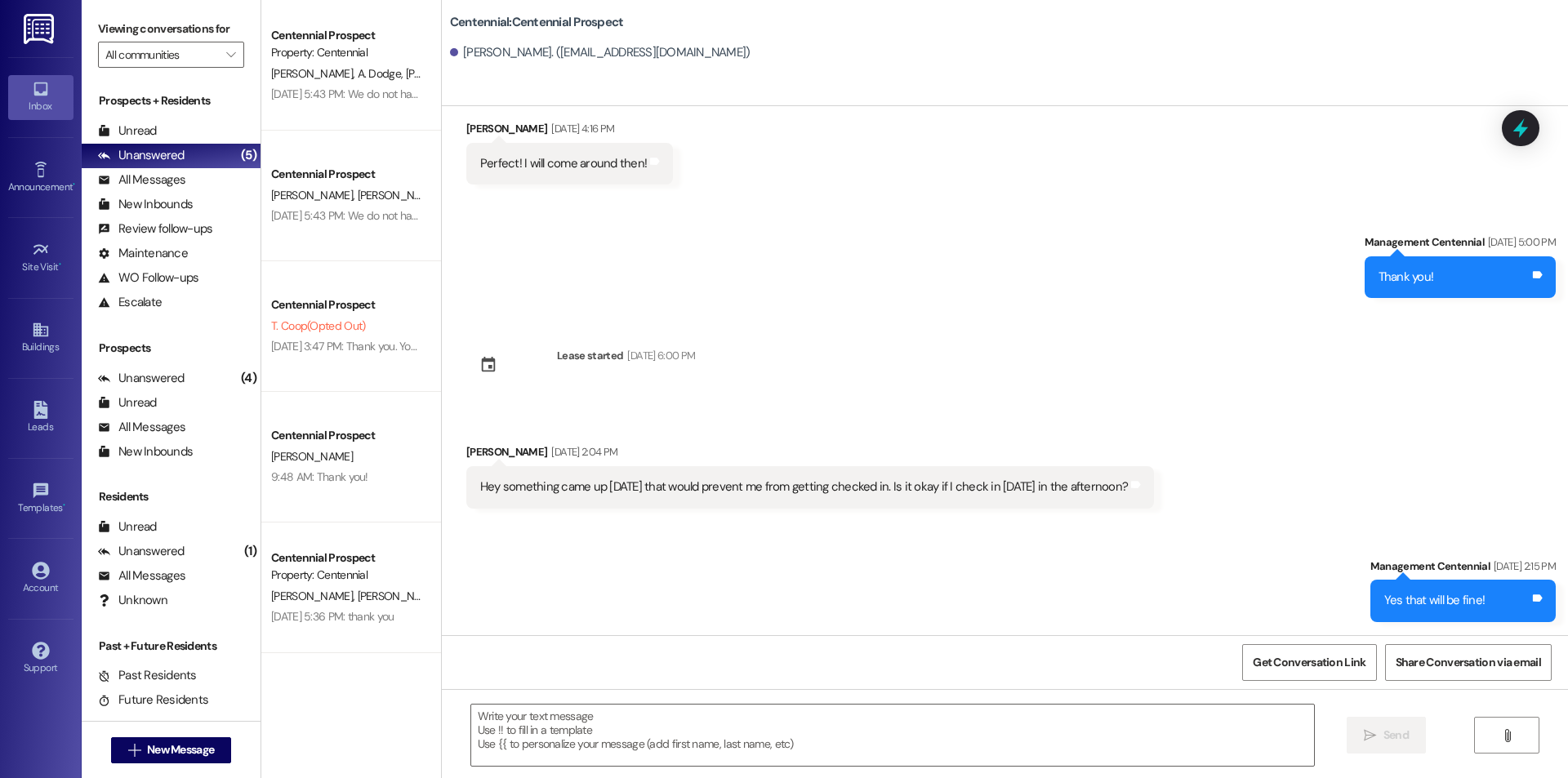
scroll to position [191, 0]
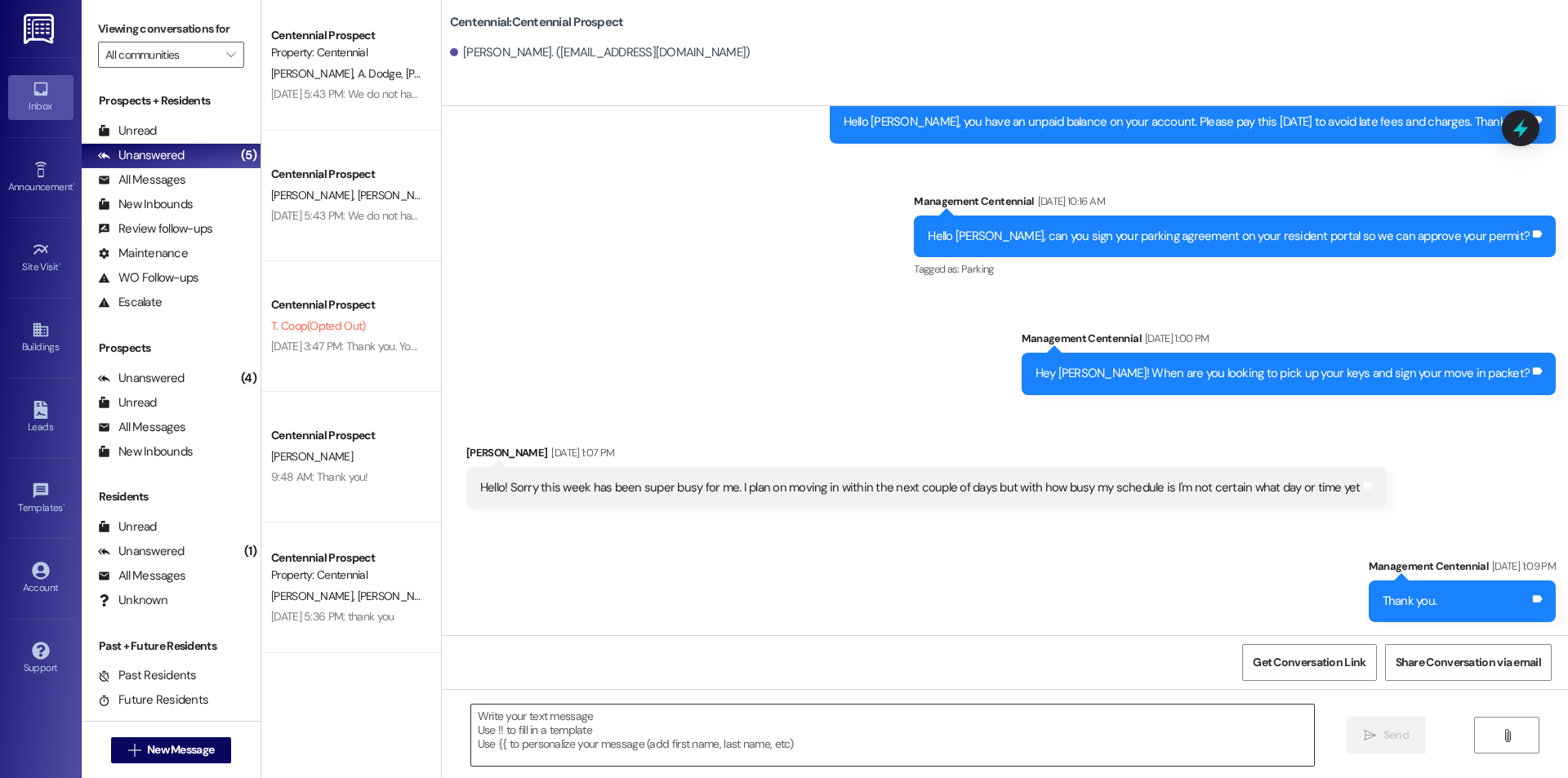
click at [752, 736] on textarea at bounding box center [892, 736] width 843 height 62
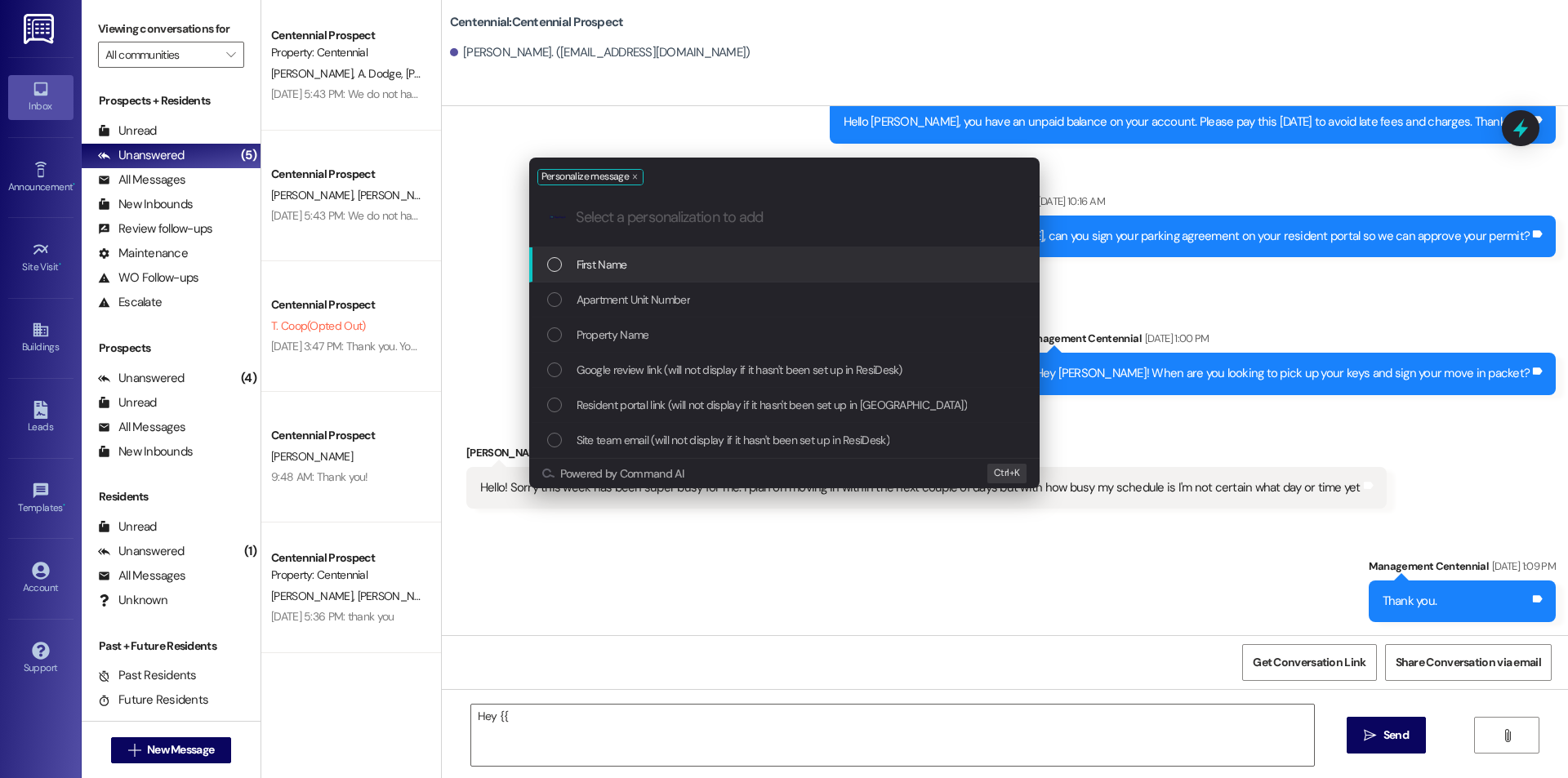
click at [595, 259] on span "First Name" at bounding box center [602, 264] width 51 height 18
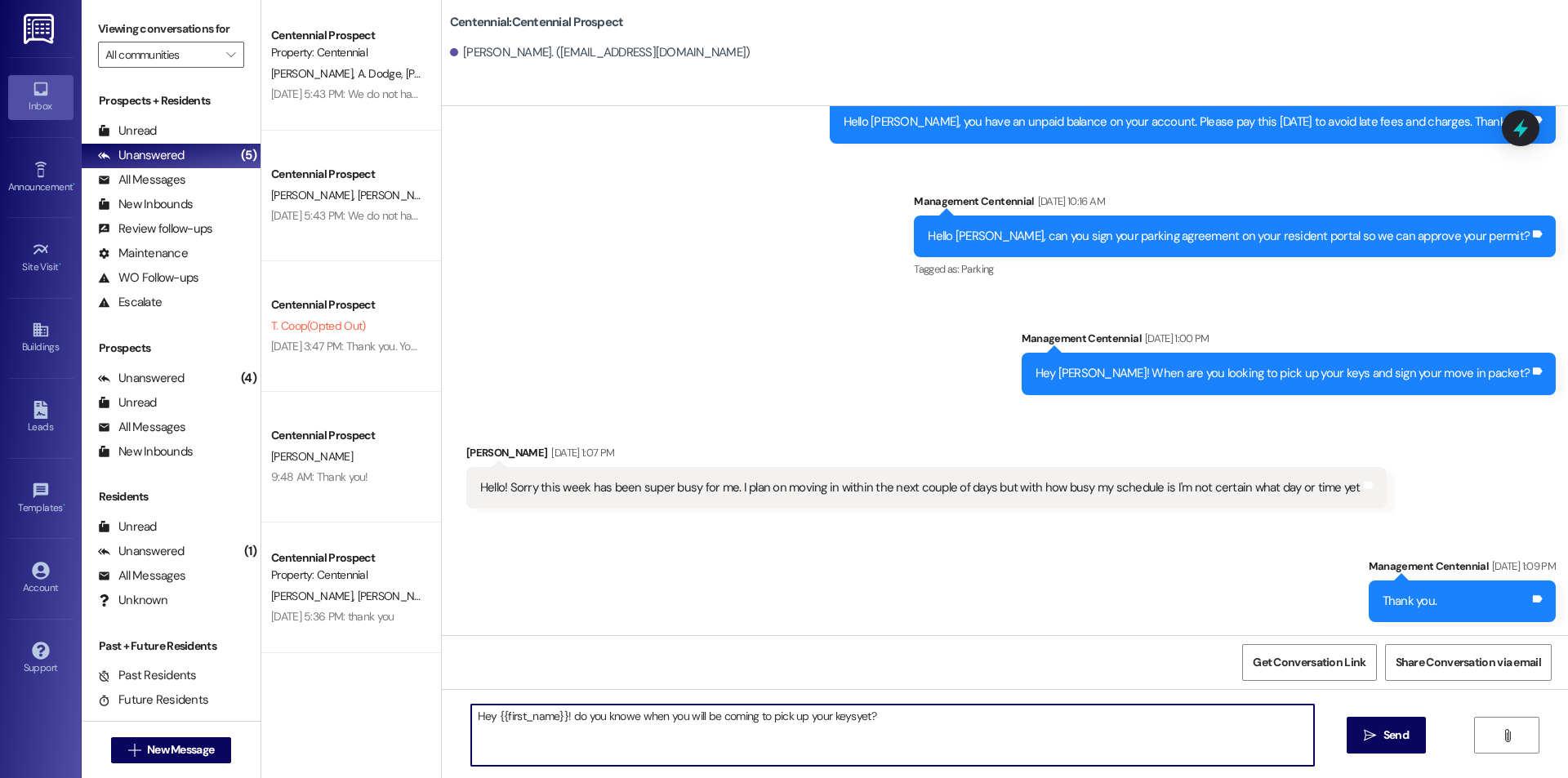
click at [842, 711] on textarea "Hey {{first_name}}! do you knowe when you will be coming to pick up your keysye…" at bounding box center [892, 736] width 843 height 62
click at [568, 713] on textarea "Hey {{first_name}}! do you know when you will be coming to pick up your keys ye…" at bounding box center [892, 736] width 843 height 62
type textarea "Hey {{first_name}}! Do you know when you will be coming to pick up your keys ye…"
drag, startPoint x: 911, startPoint y: 719, endPoint x: 420, endPoint y: 754, distance: 492.2
click at [420, 754] on div "Centennial Prospect Property: Centennial [PERSON_NAME] Dodge [PERSON_NAME] [PER…" at bounding box center [914, 389] width 1307 height 778
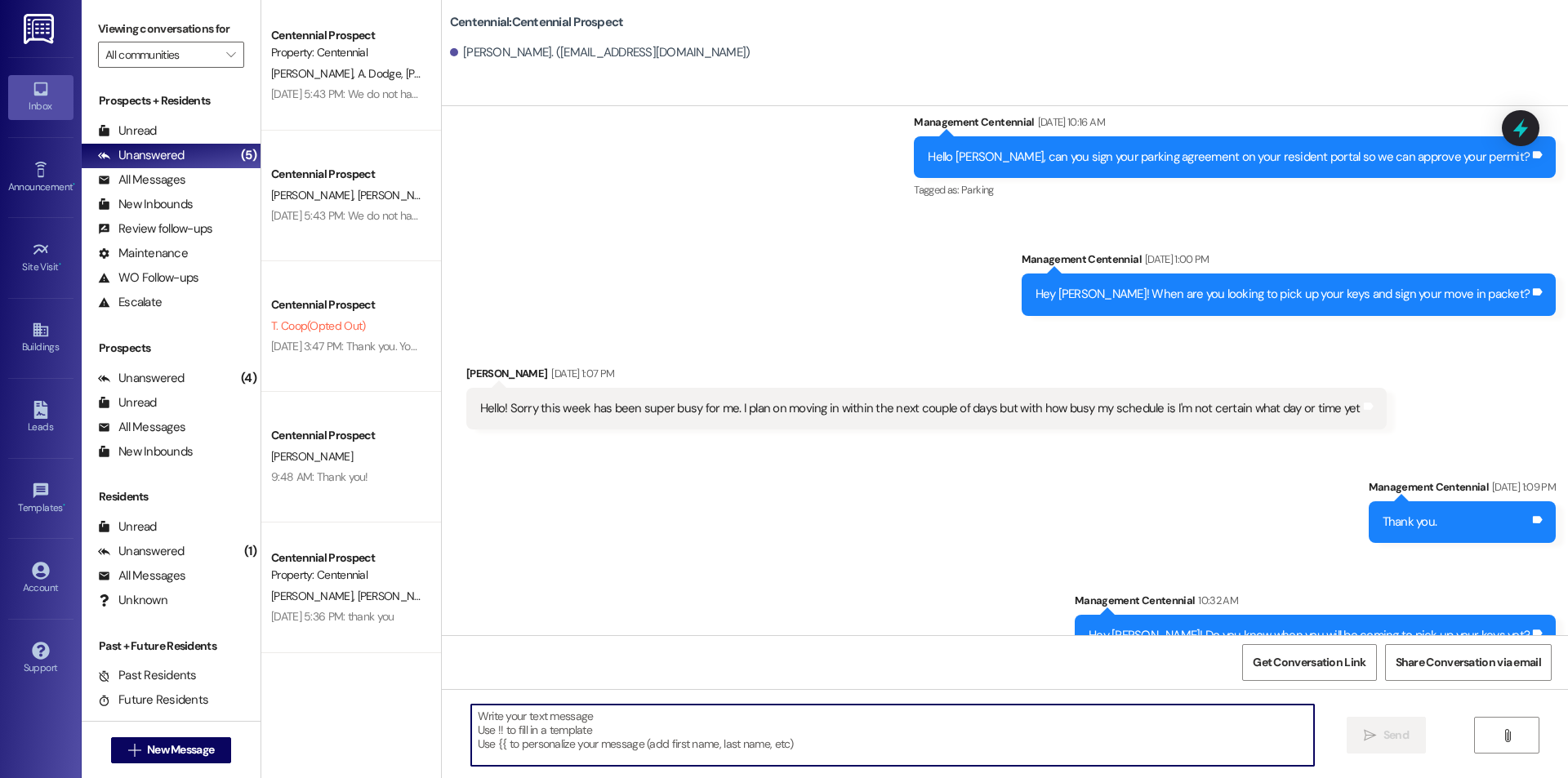
scroll to position [305, 0]
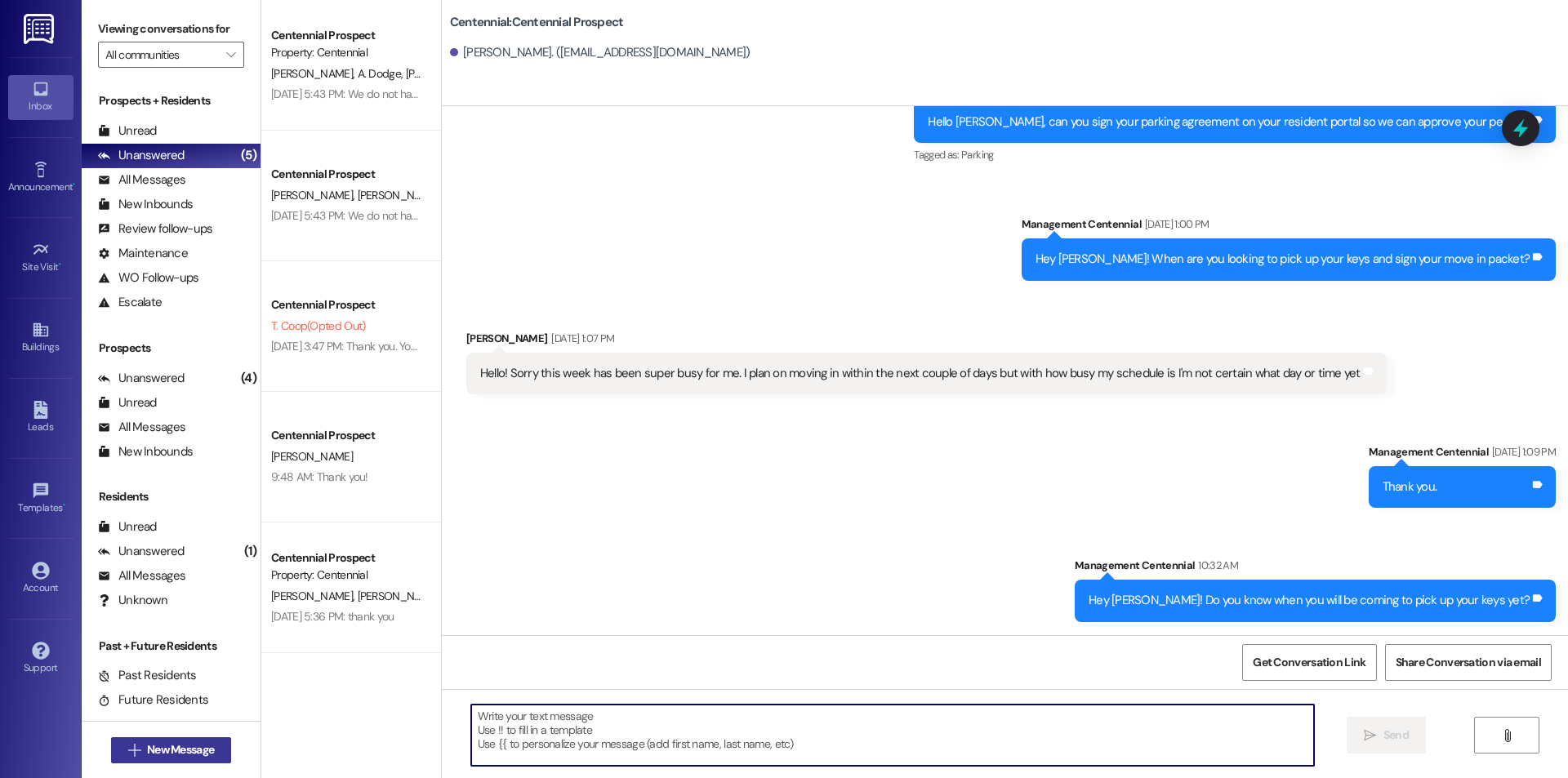
click at [194, 758] on span "New Message" at bounding box center [180, 750] width 67 height 17
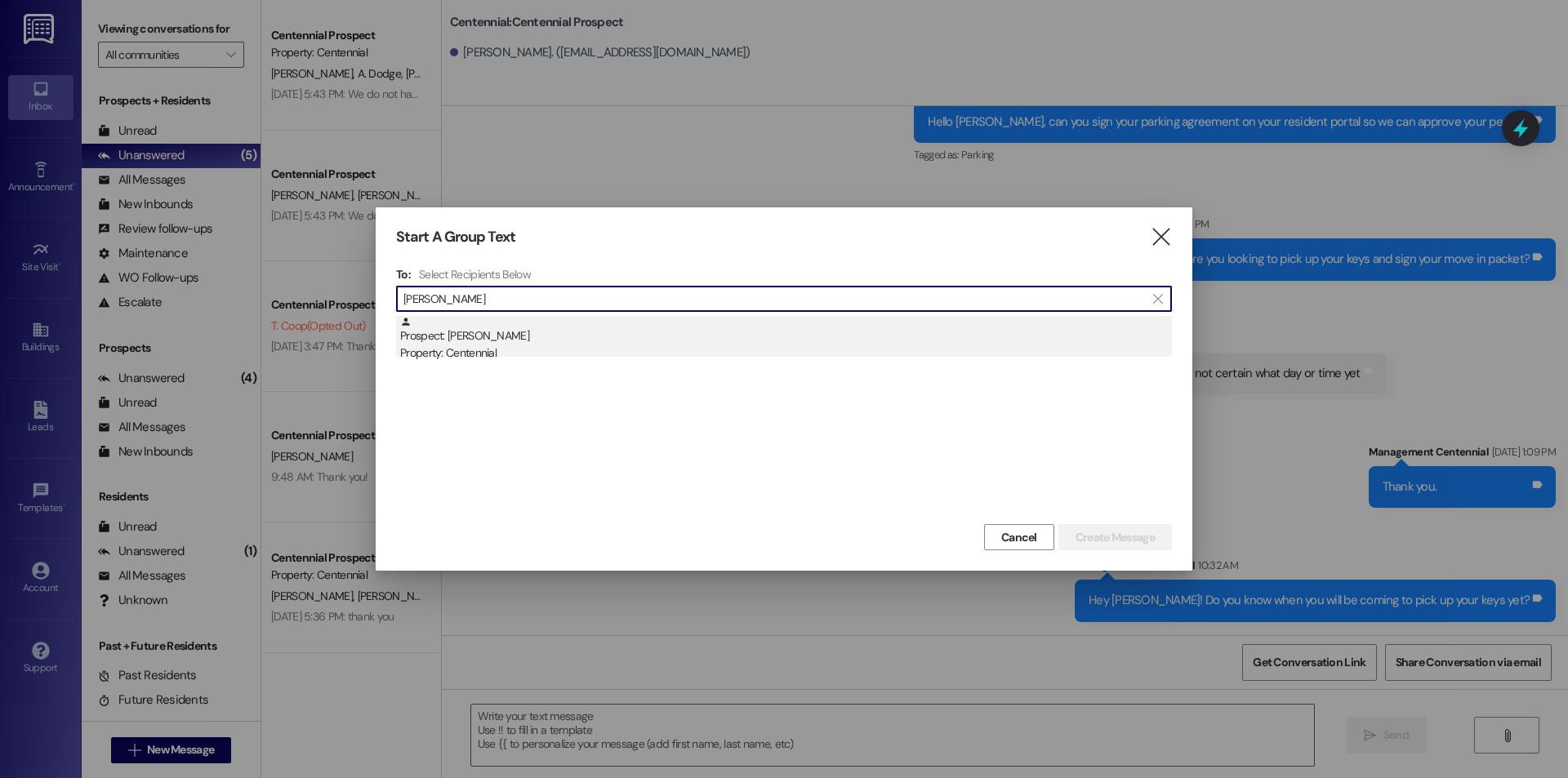
type input "[PERSON_NAME]"
click at [554, 349] on div "Property: Centennial" at bounding box center [786, 353] width 772 height 17
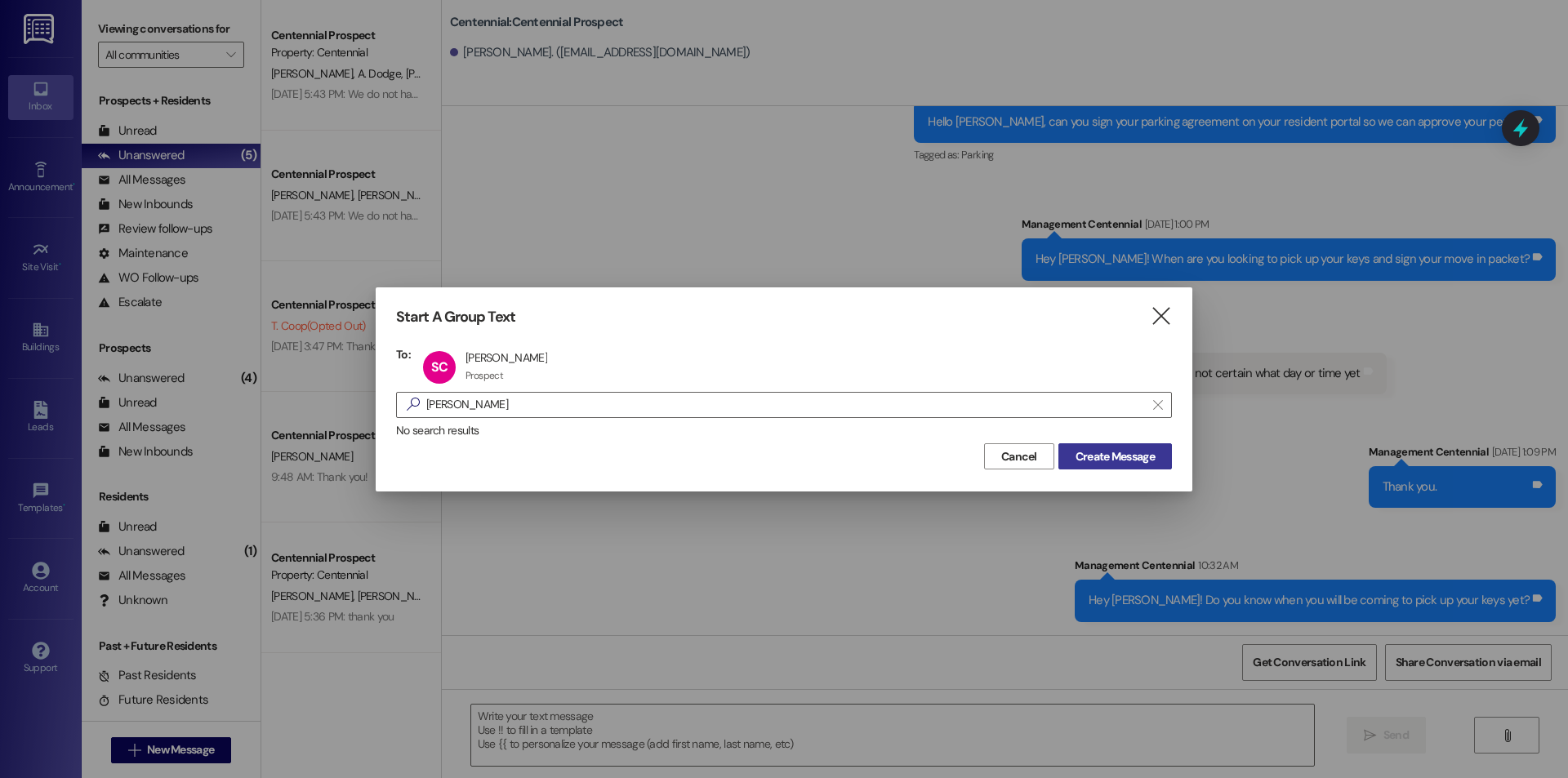
click at [1088, 449] on span "Create Message" at bounding box center [1115, 456] width 79 height 17
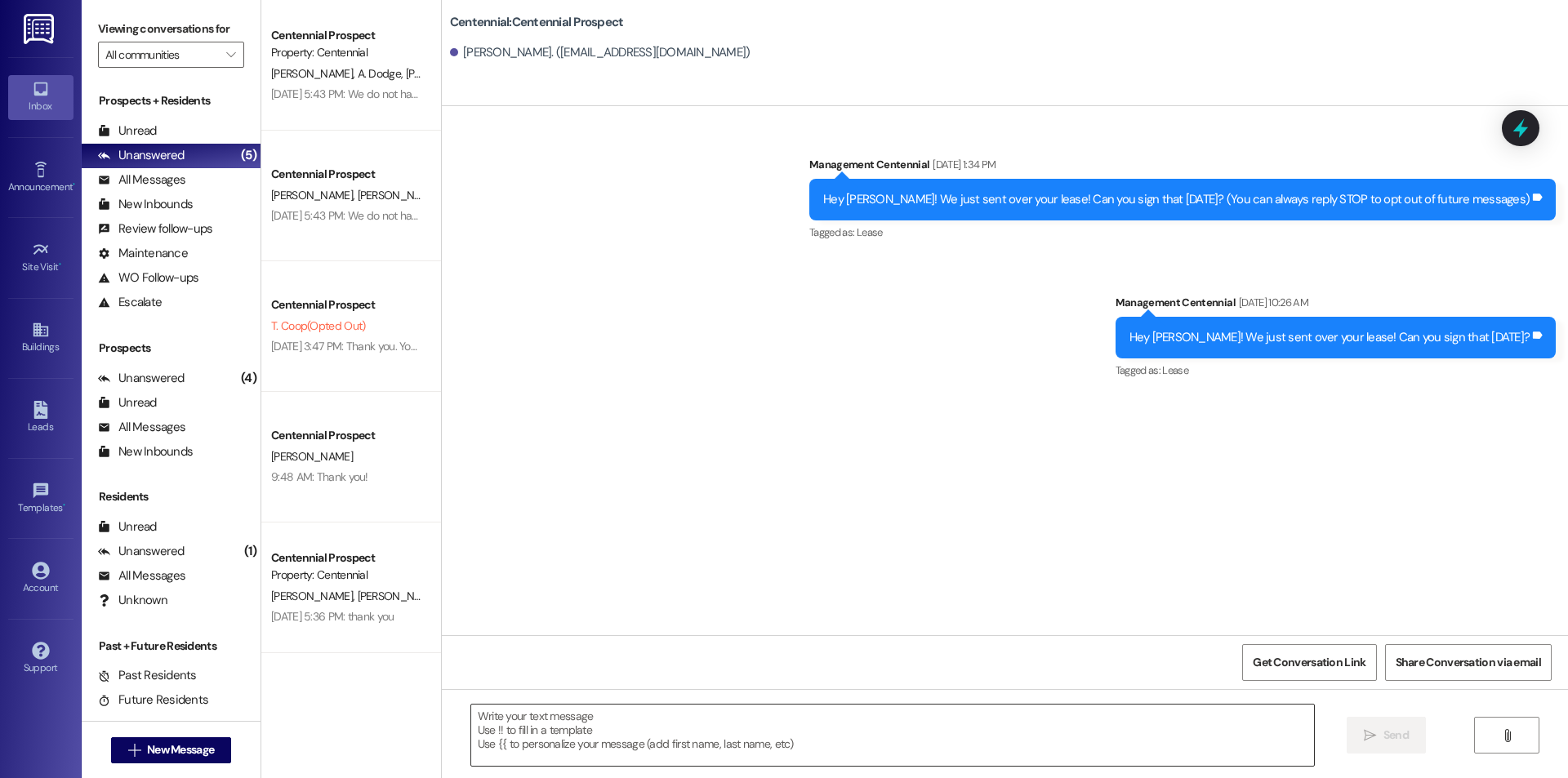
click at [698, 730] on textarea at bounding box center [892, 736] width 843 height 62
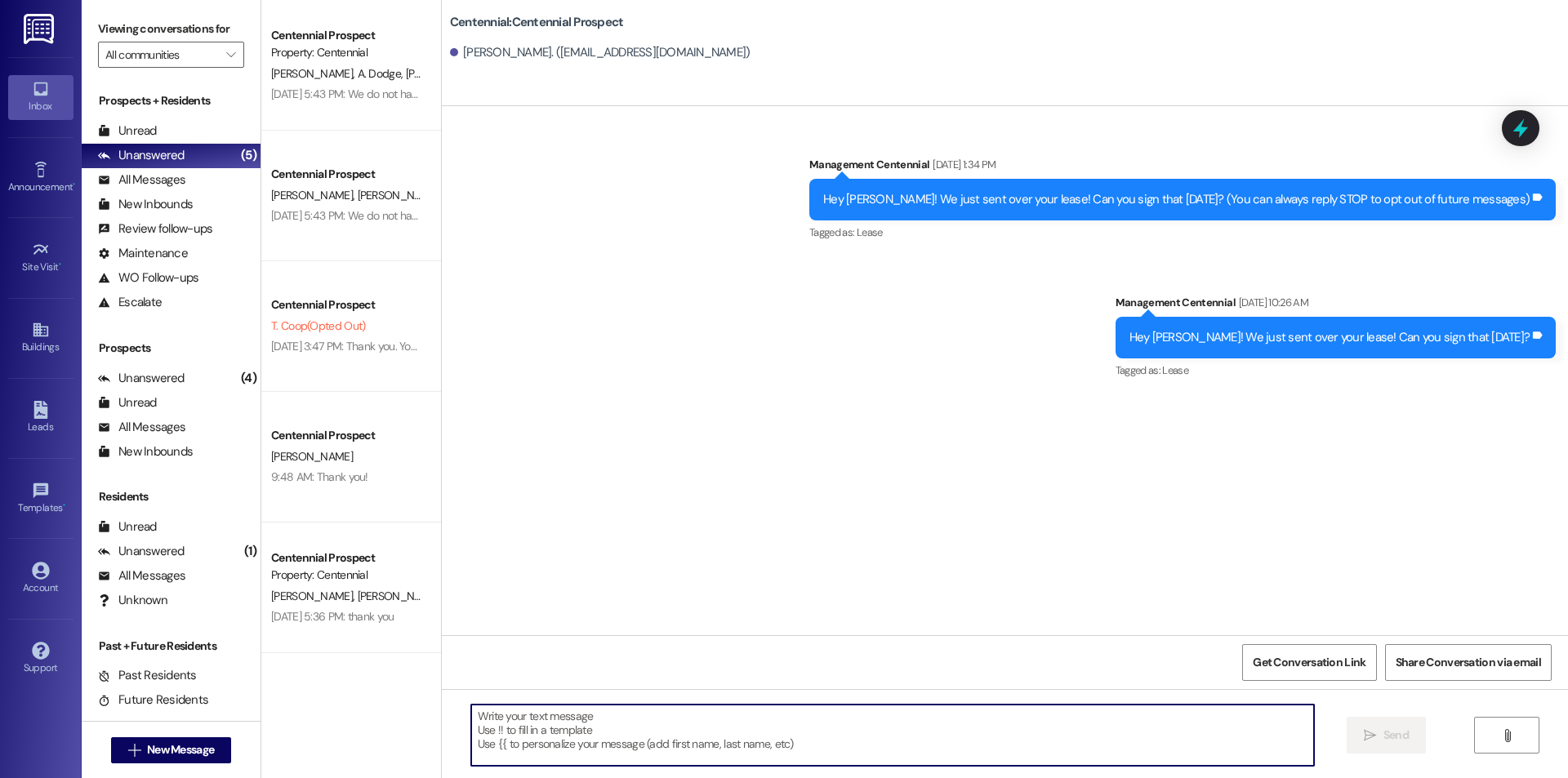
click at [655, 772] on div " Send " at bounding box center [1005, 750] width 1126 height 122
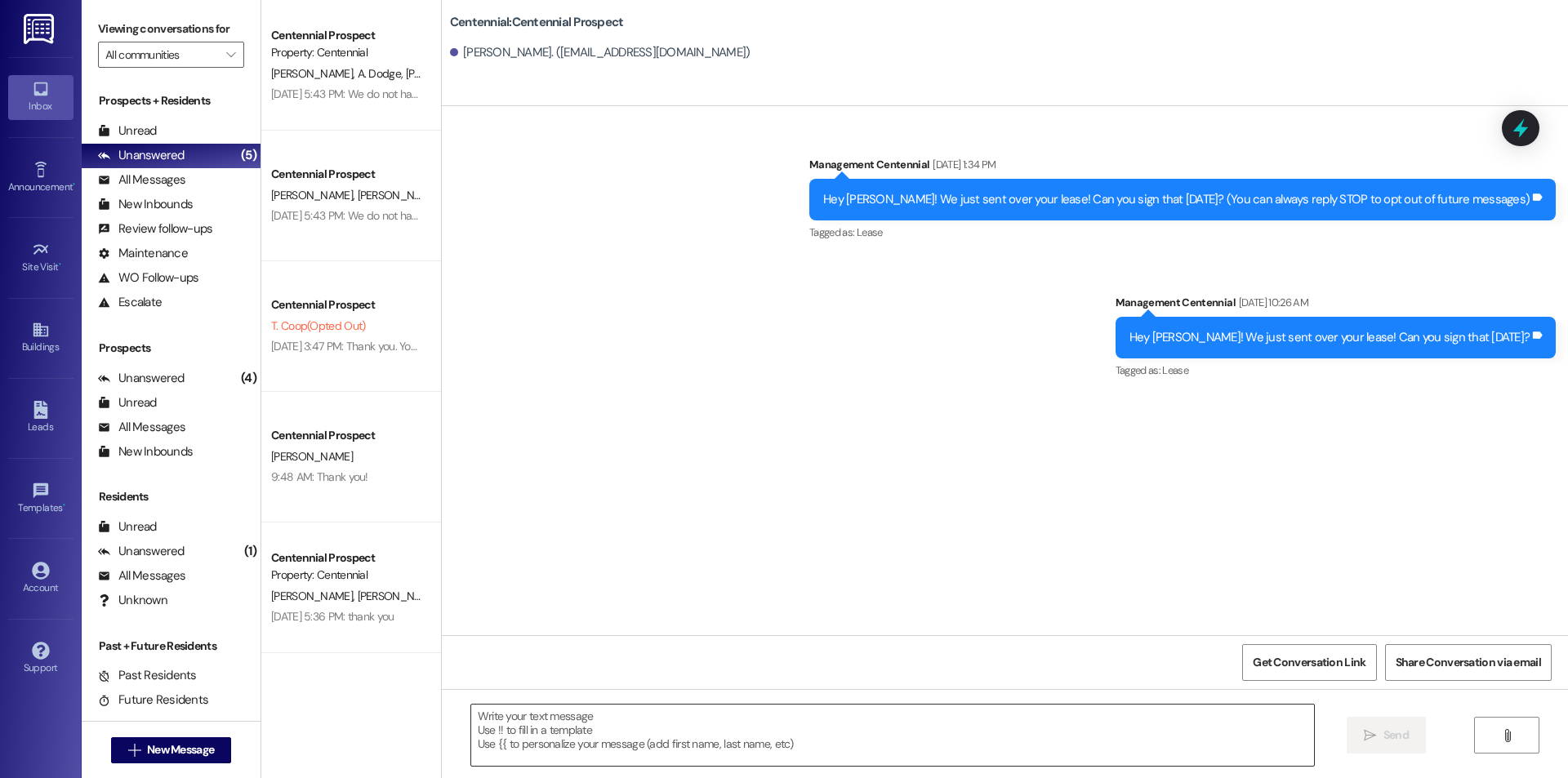
click at [788, 717] on textarea at bounding box center [892, 736] width 843 height 62
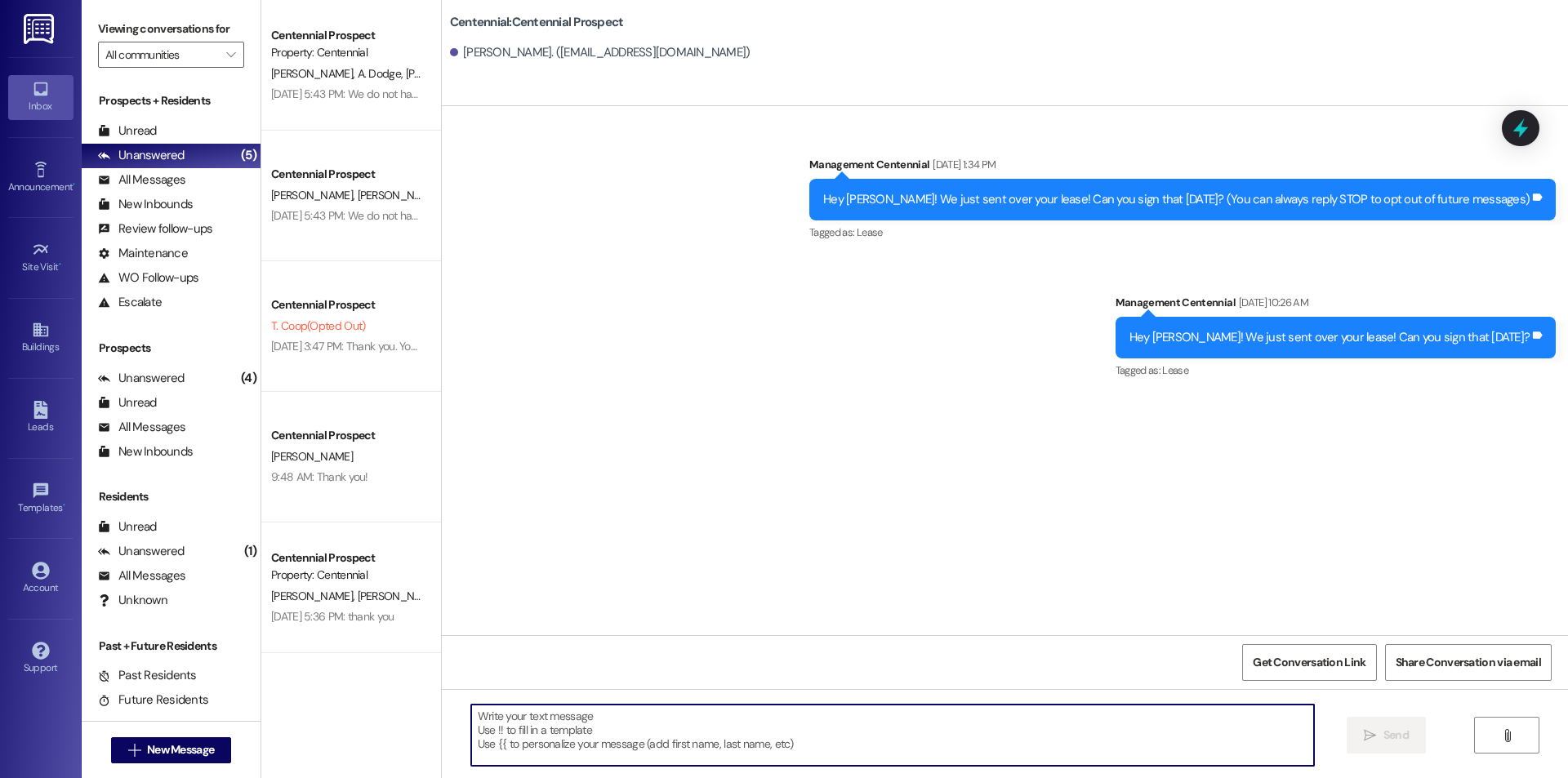
paste textarea "Hey {{first_name}}! Do you know when you will be coming to pick up your keys ye…"
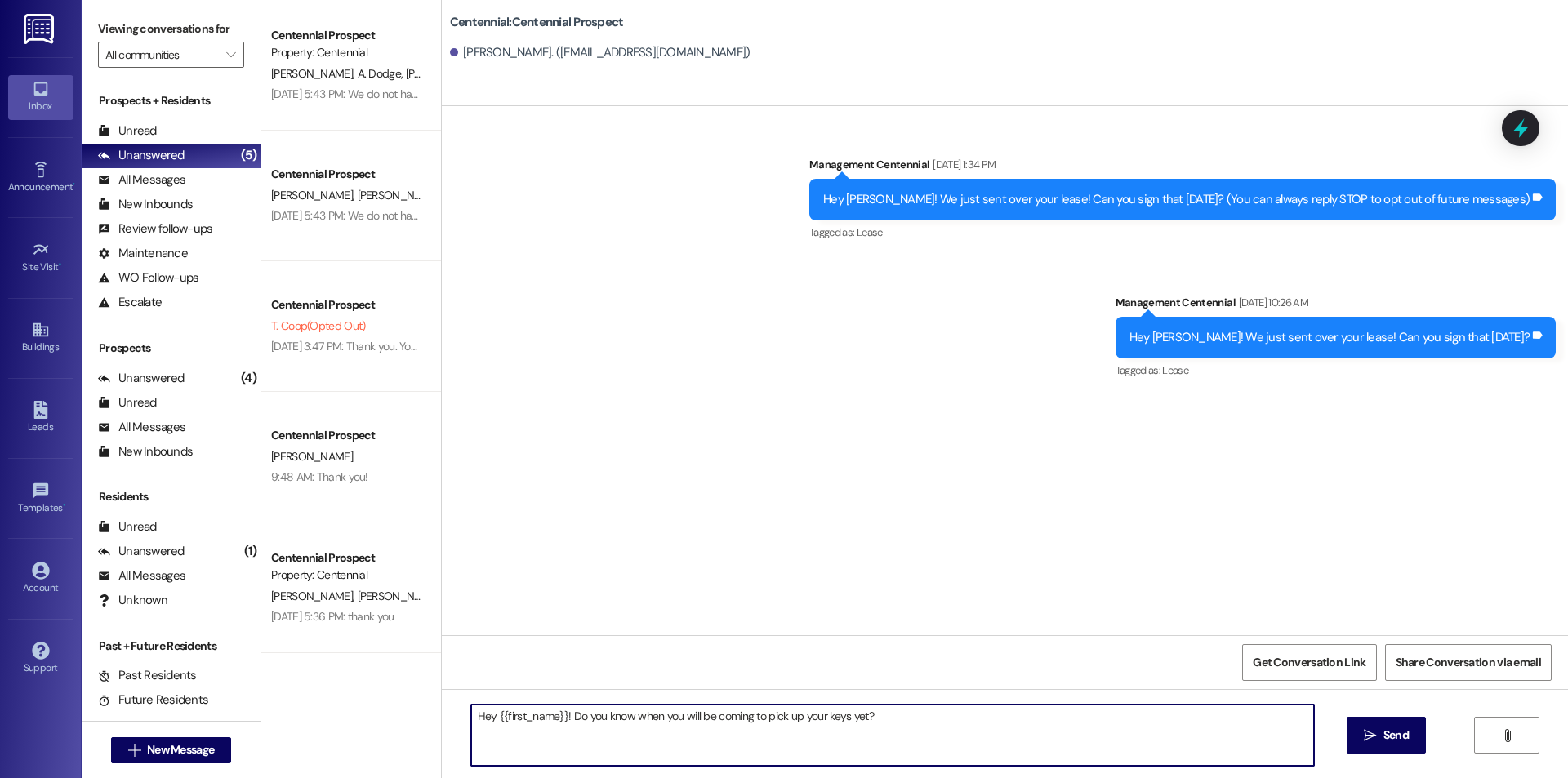
type textarea "Hey {{first_name}}! Do you know when you will be coming to pick up your keys ye…"
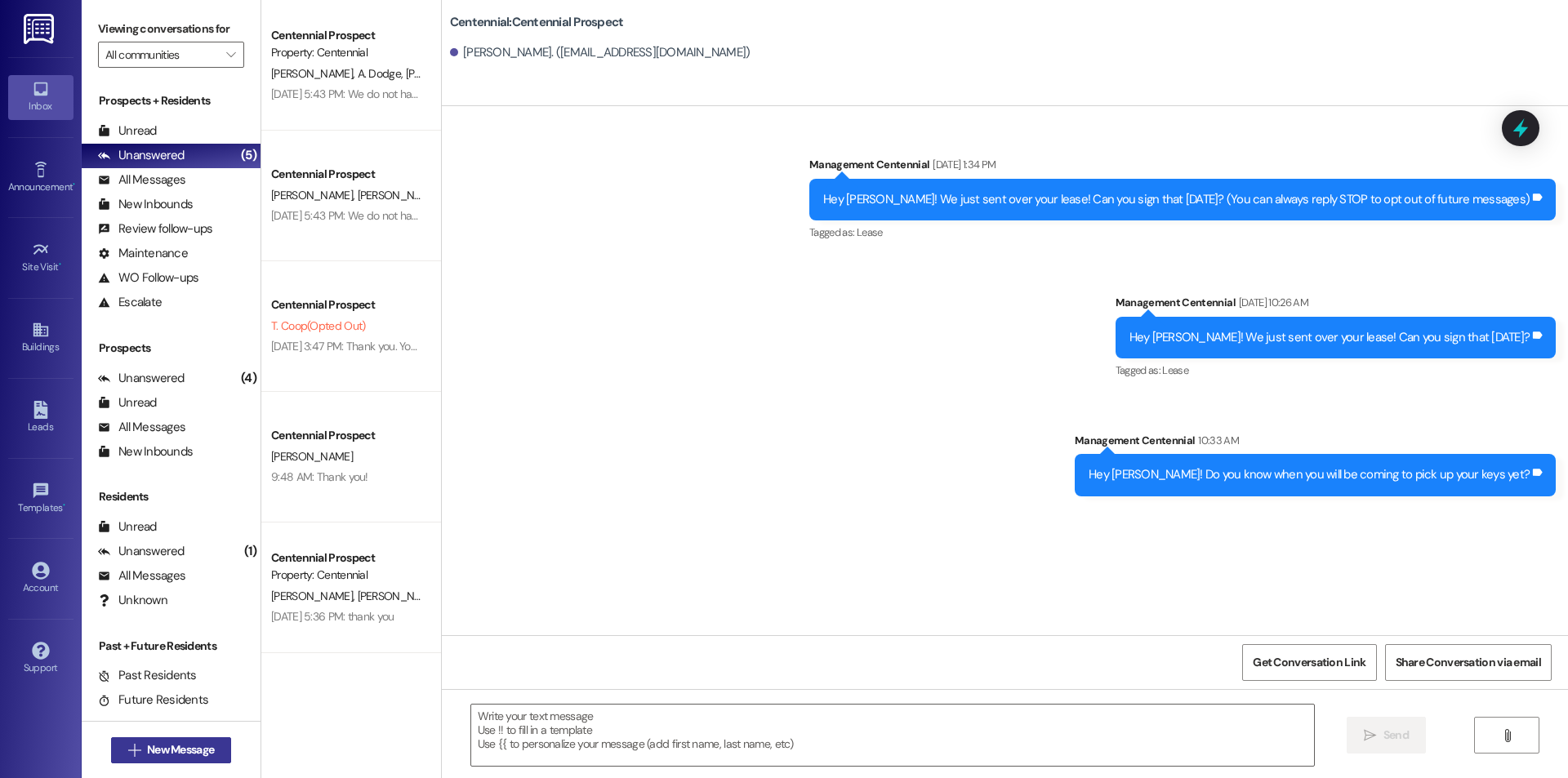
click at [187, 743] on span "New Message" at bounding box center [180, 750] width 67 height 17
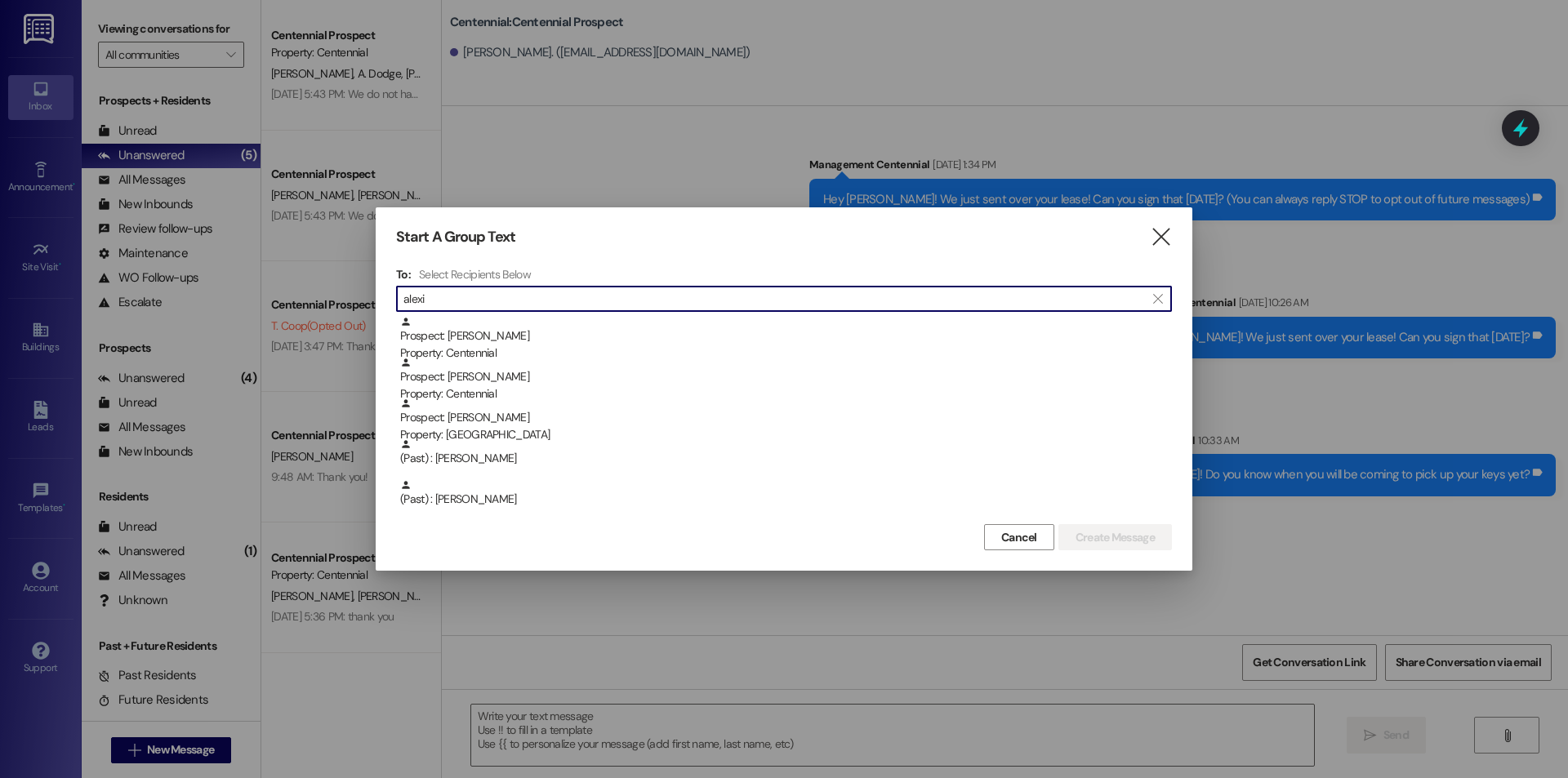
type input "alexi"
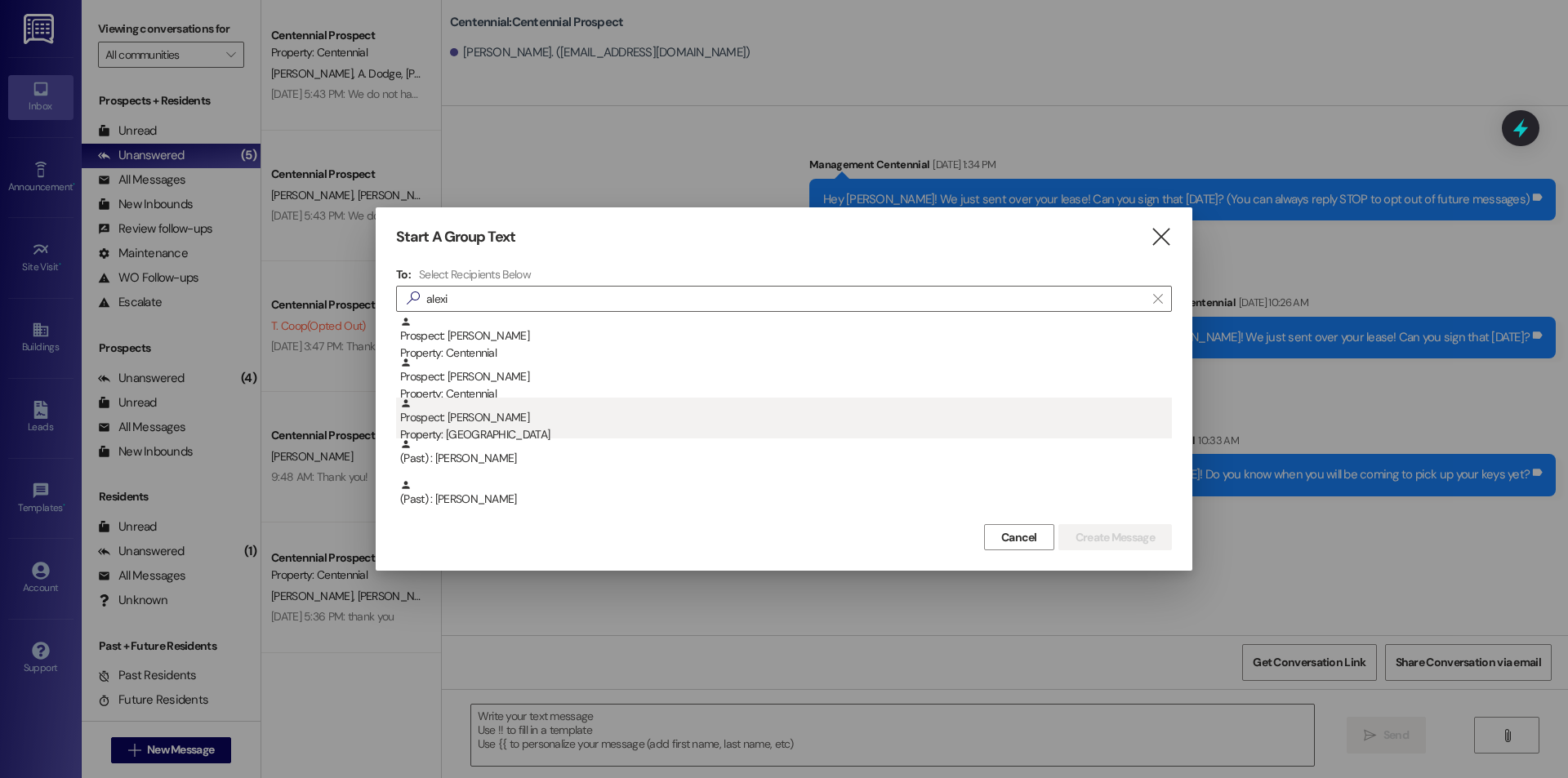
click at [565, 421] on div "Prospect: [PERSON_NAME] Property: [GEOGRAPHIC_DATA]" at bounding box center [786, 421] width 772 height 47
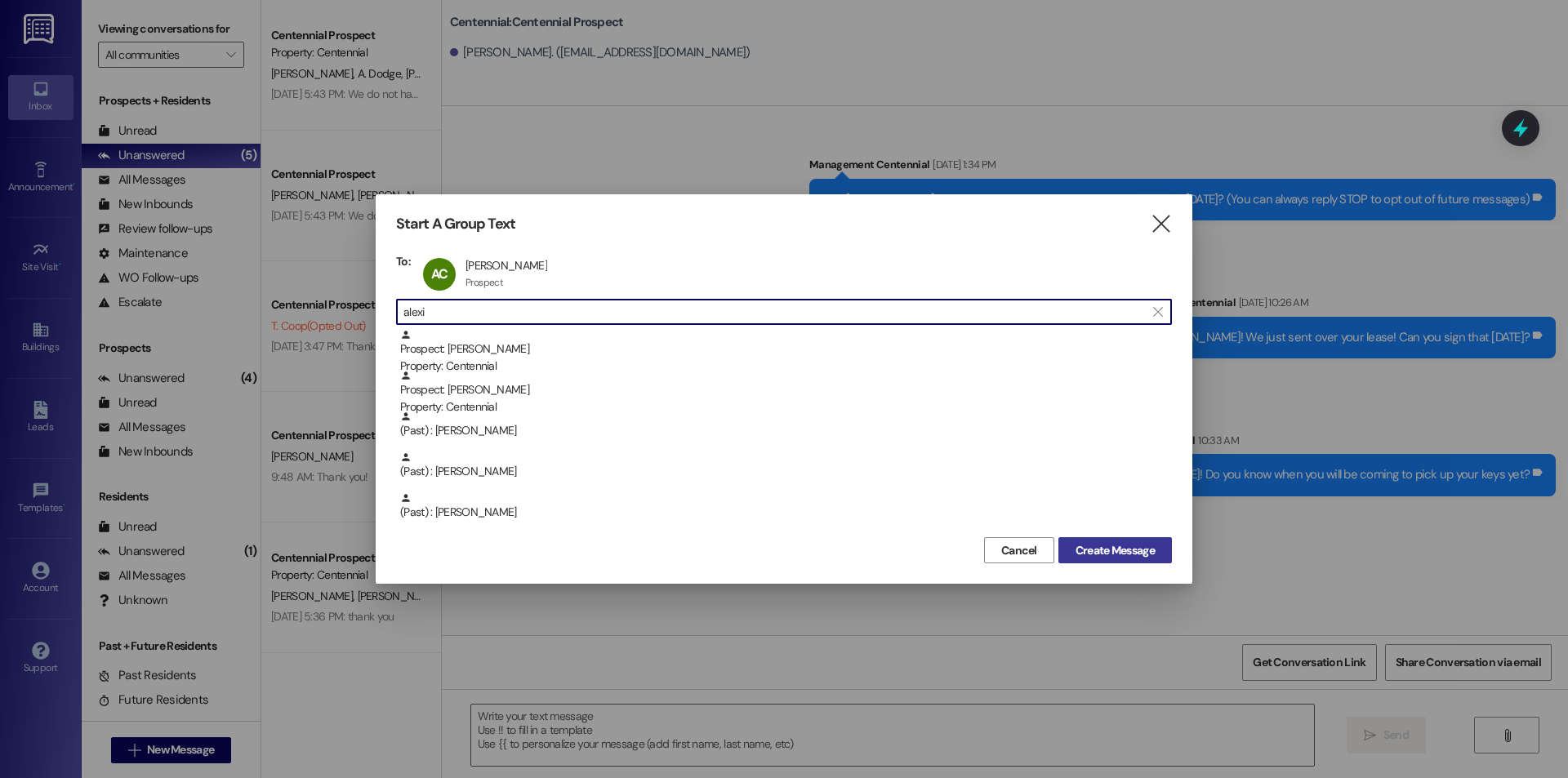
click at [1093, 555] on span "Create Message" at bounding box center [1115, 550] width 79 height 17
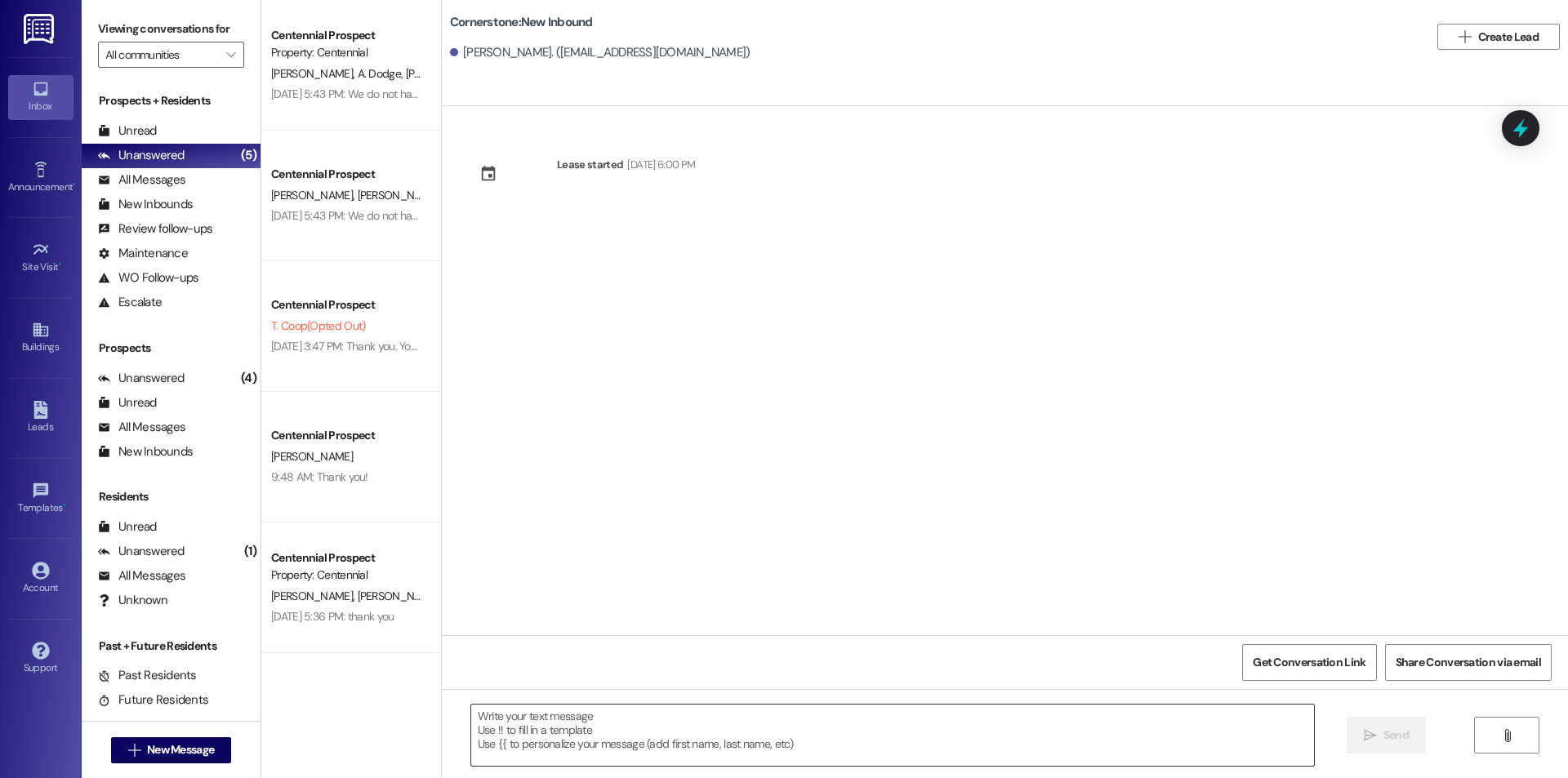
click at [678, 710] on textarea at bounding box center [892, 736] width 843 height 62
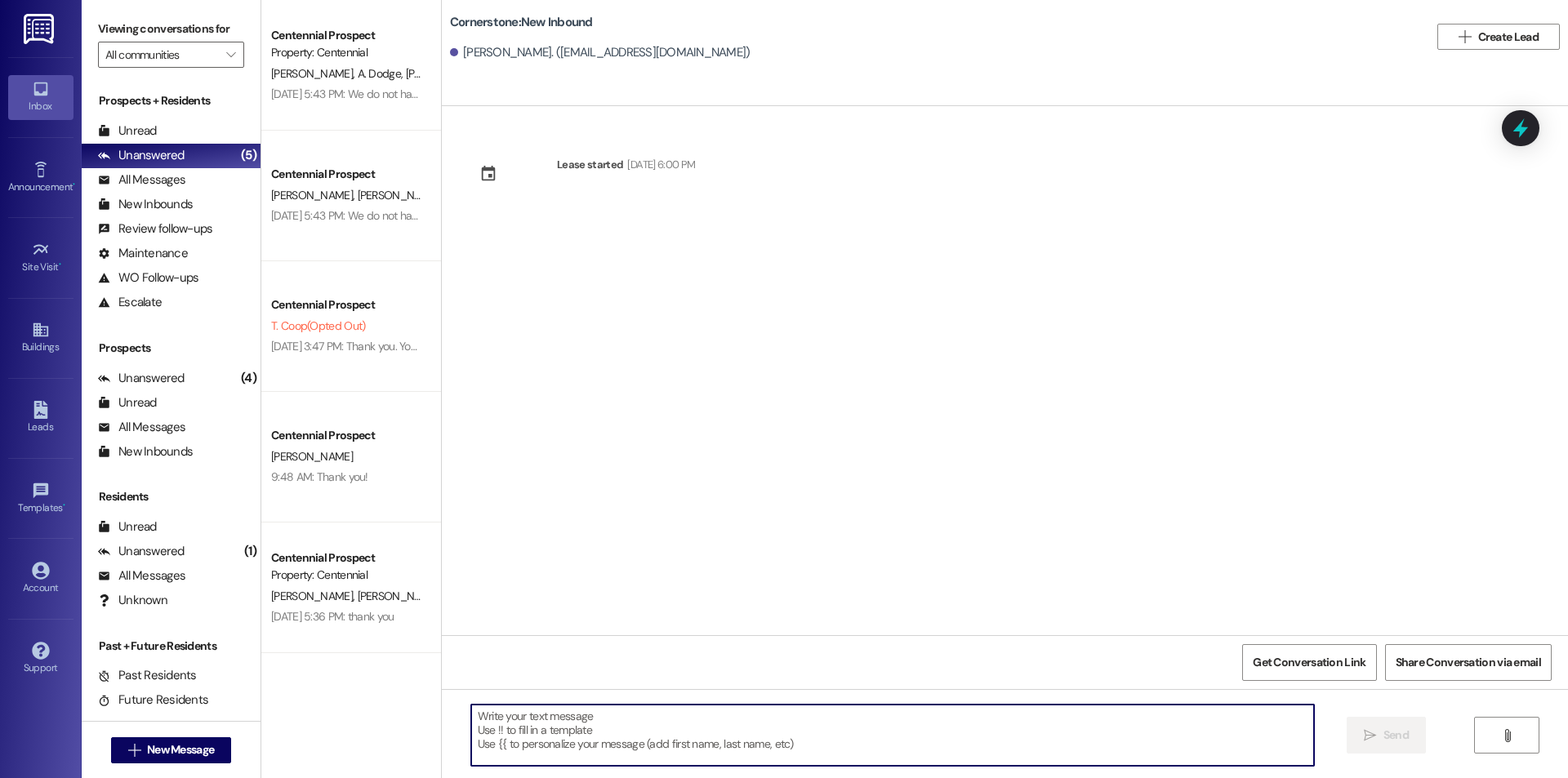
paste textarea "Hey {{first_name}}! Do you know when you will be coming to pick up your keys ye…"
type textarea "Hey {{first_name}}! Do you know when you will be coming to pick up your keys ye…"
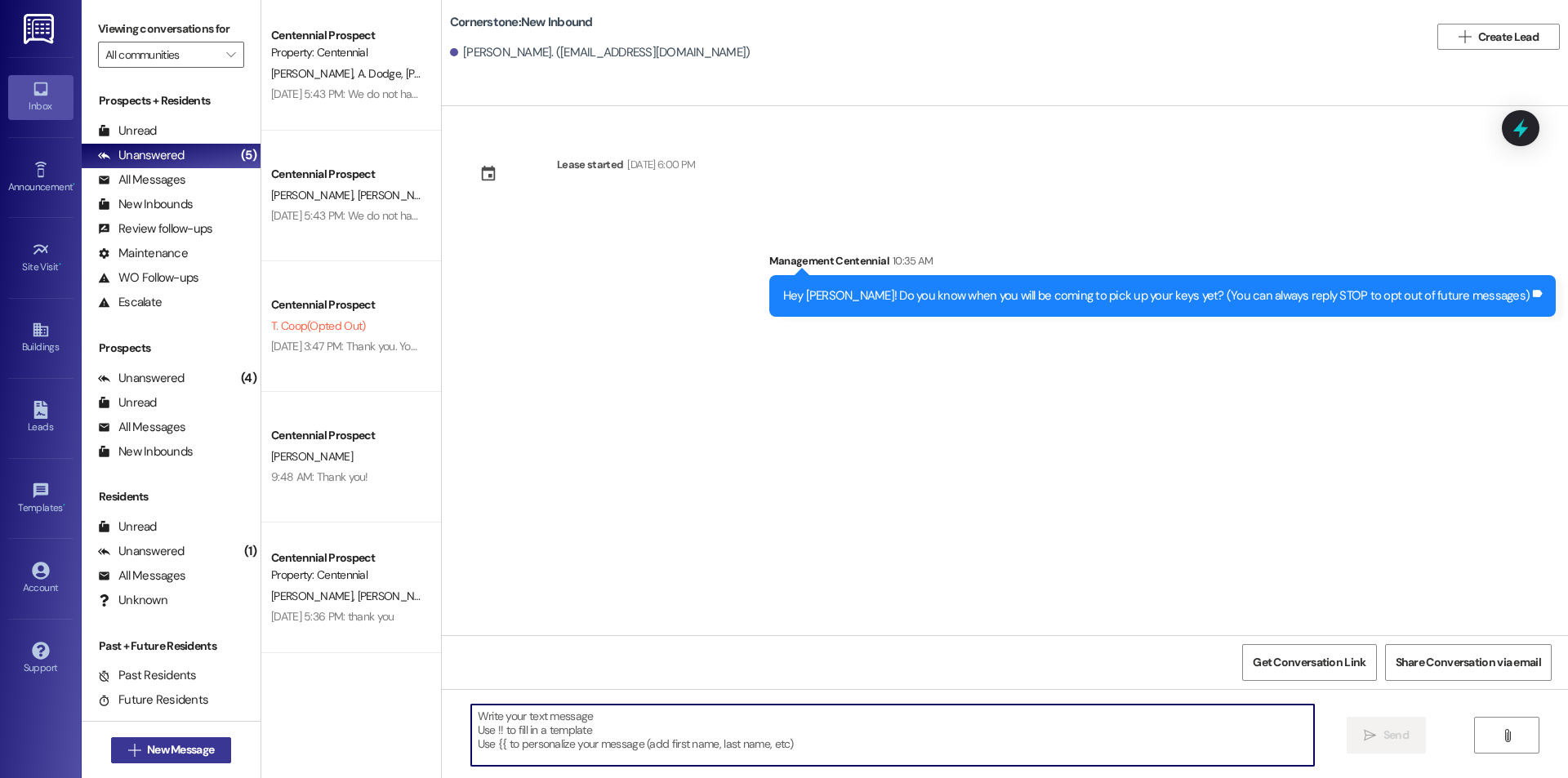
click at [189, 754] on span "New Message" at bounding box center [180, 750] width 67 height 17
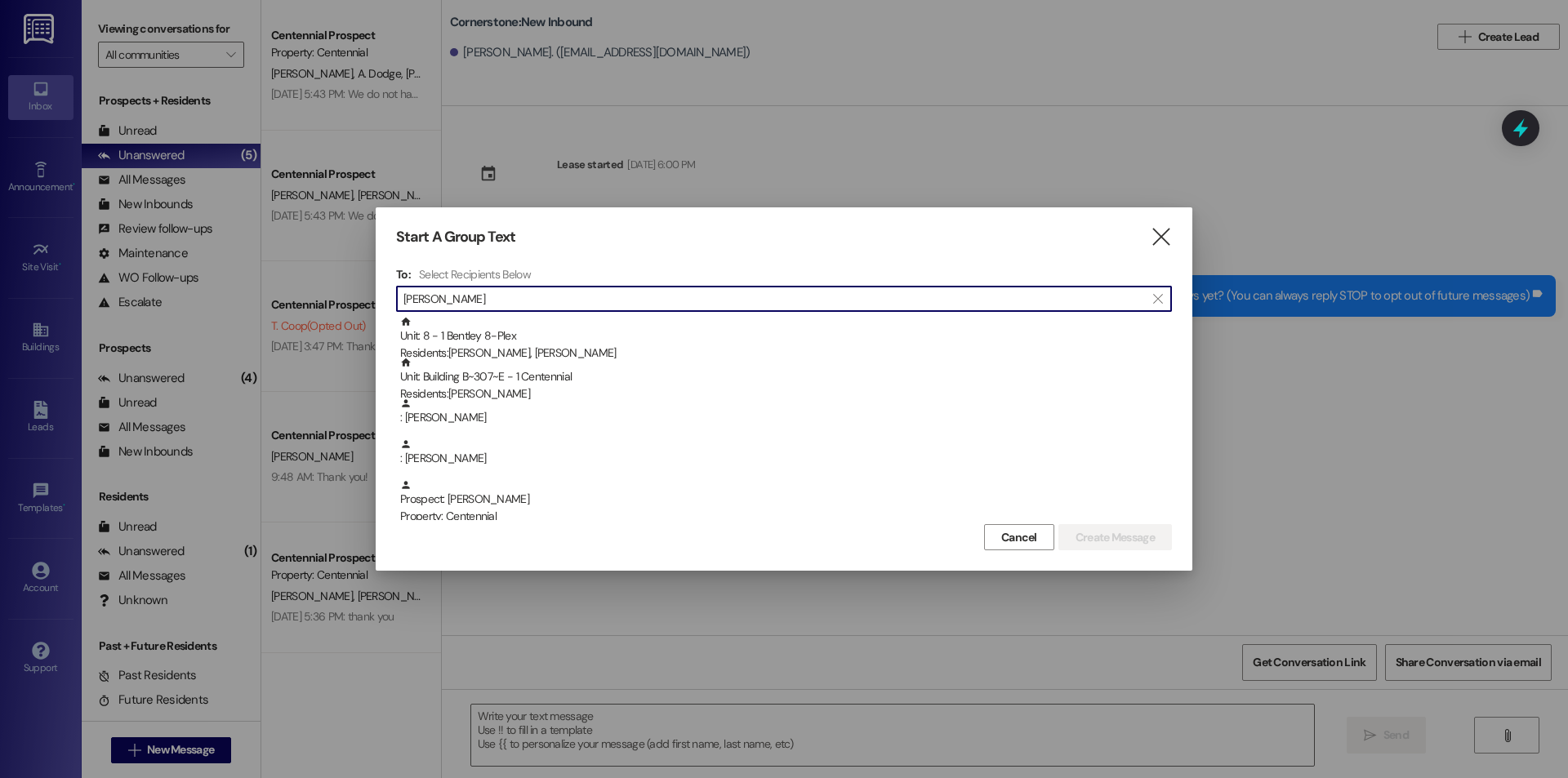
scroll to position [1, 0]
drag, startPoint x: 356, startPoint y: 305, endPoint x: 301, endPoint y: 314, distance: 55.7
click at [300, 314] on div "Start A Group Text  To: Select Recipients Below  [PERSON_NAME]  Unit: 8 - 1 …" at bounding box center [784, 389] width 1568 height 778
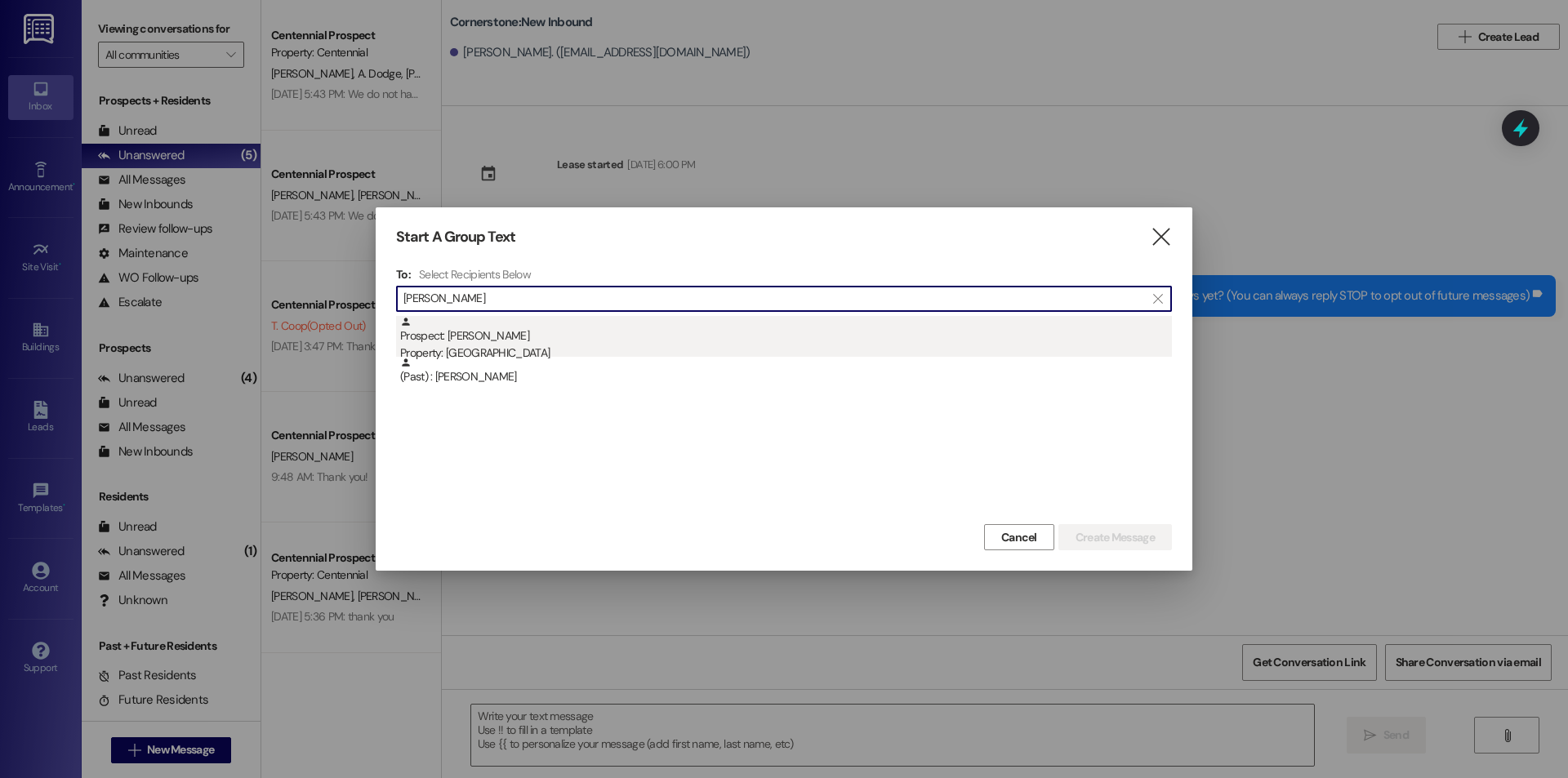
type input "[PERSON_NAME]"
click at [525, 341] on div "Prospect: [PERSON_NAME] Property: [GEOGRAPHIC_DATA]" at bounding box center [786, 339] width 772 height 47
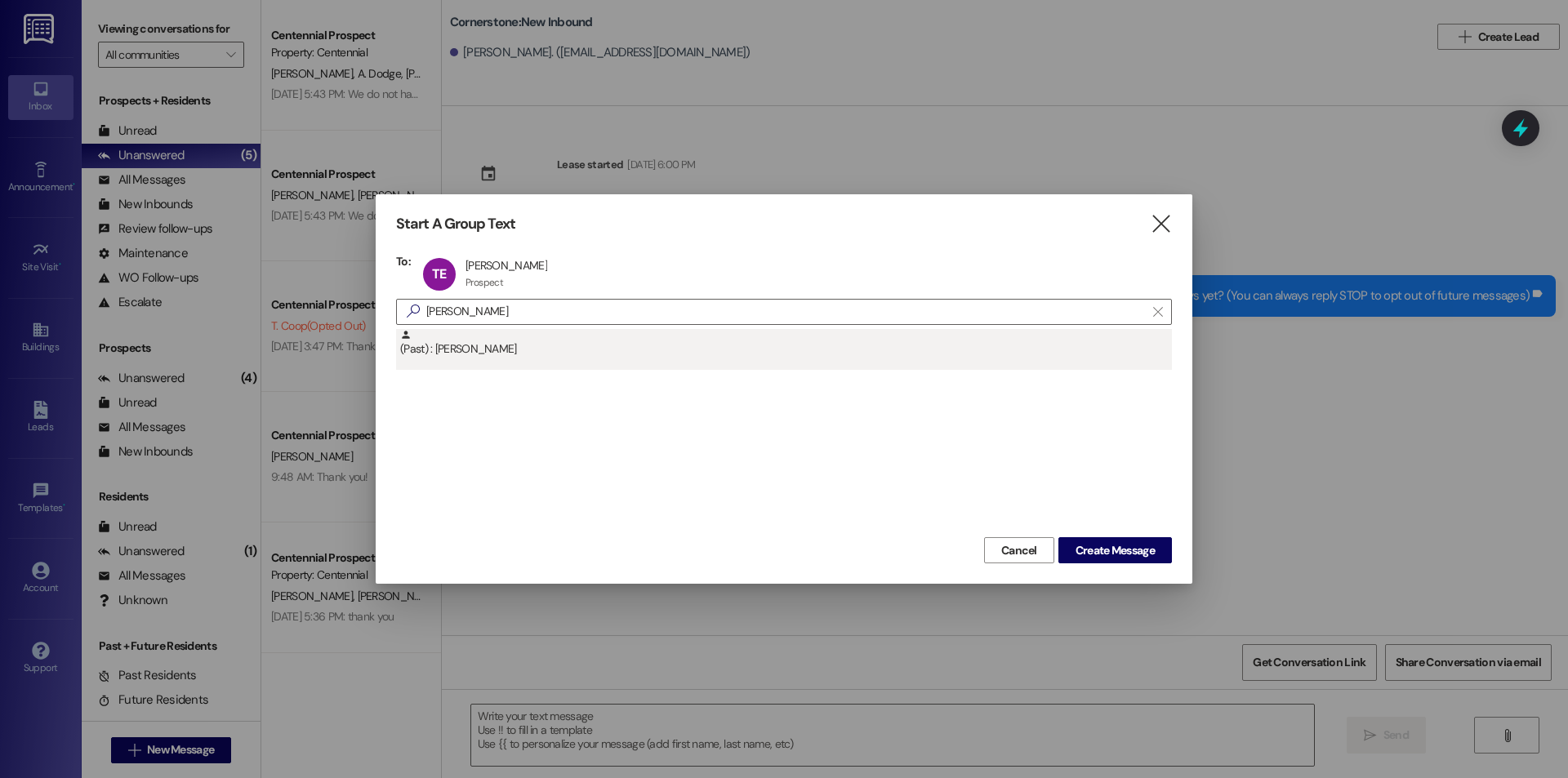
scroll to position [0, 0]
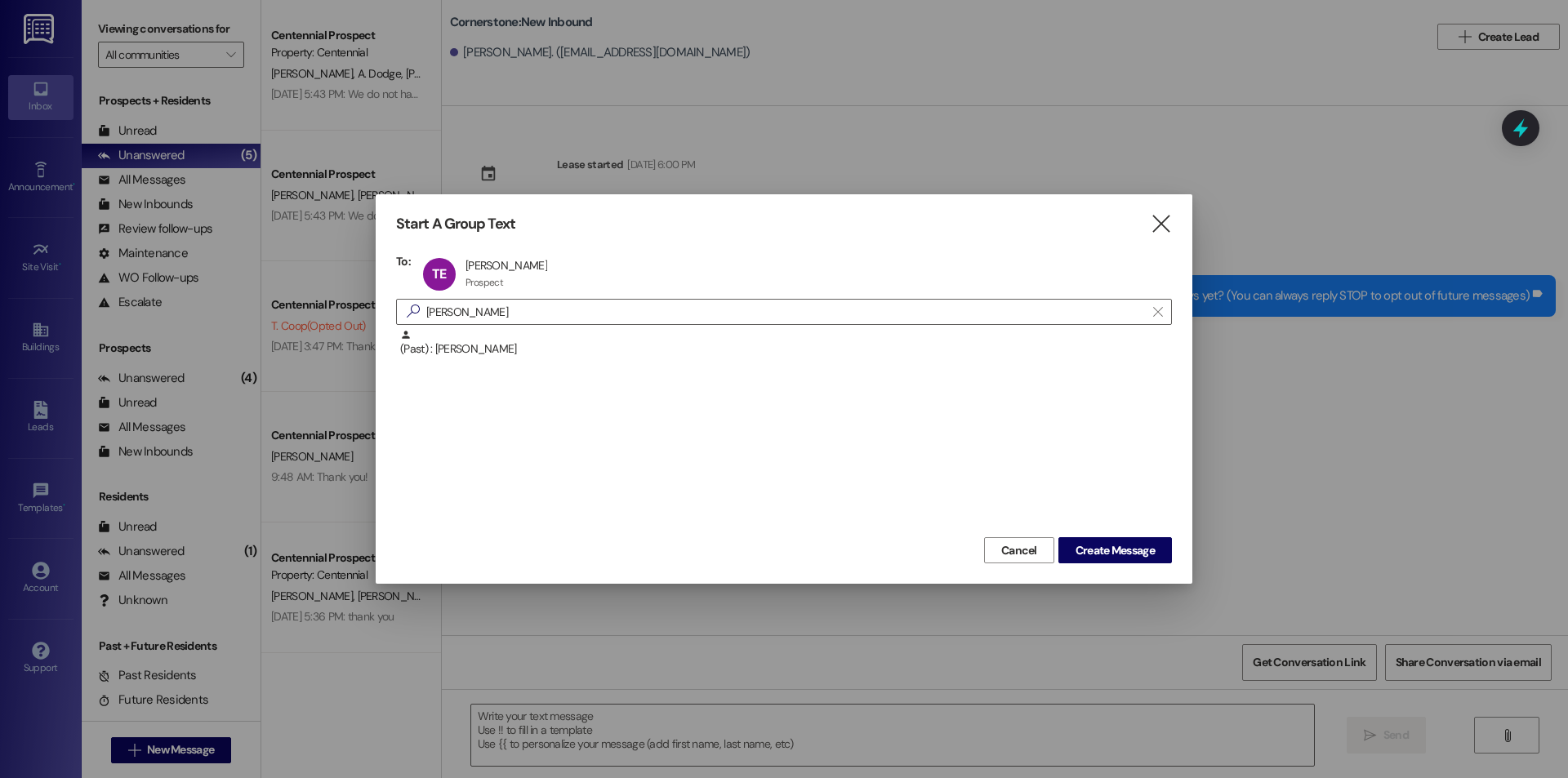
click at [1099, 537] on div "Cancel Create Message" at bounding box center [784, 548] width 776 height 30
click at [1096, 550] on span "Create Message" at bounding box center [1115, 550] width 79 height 17
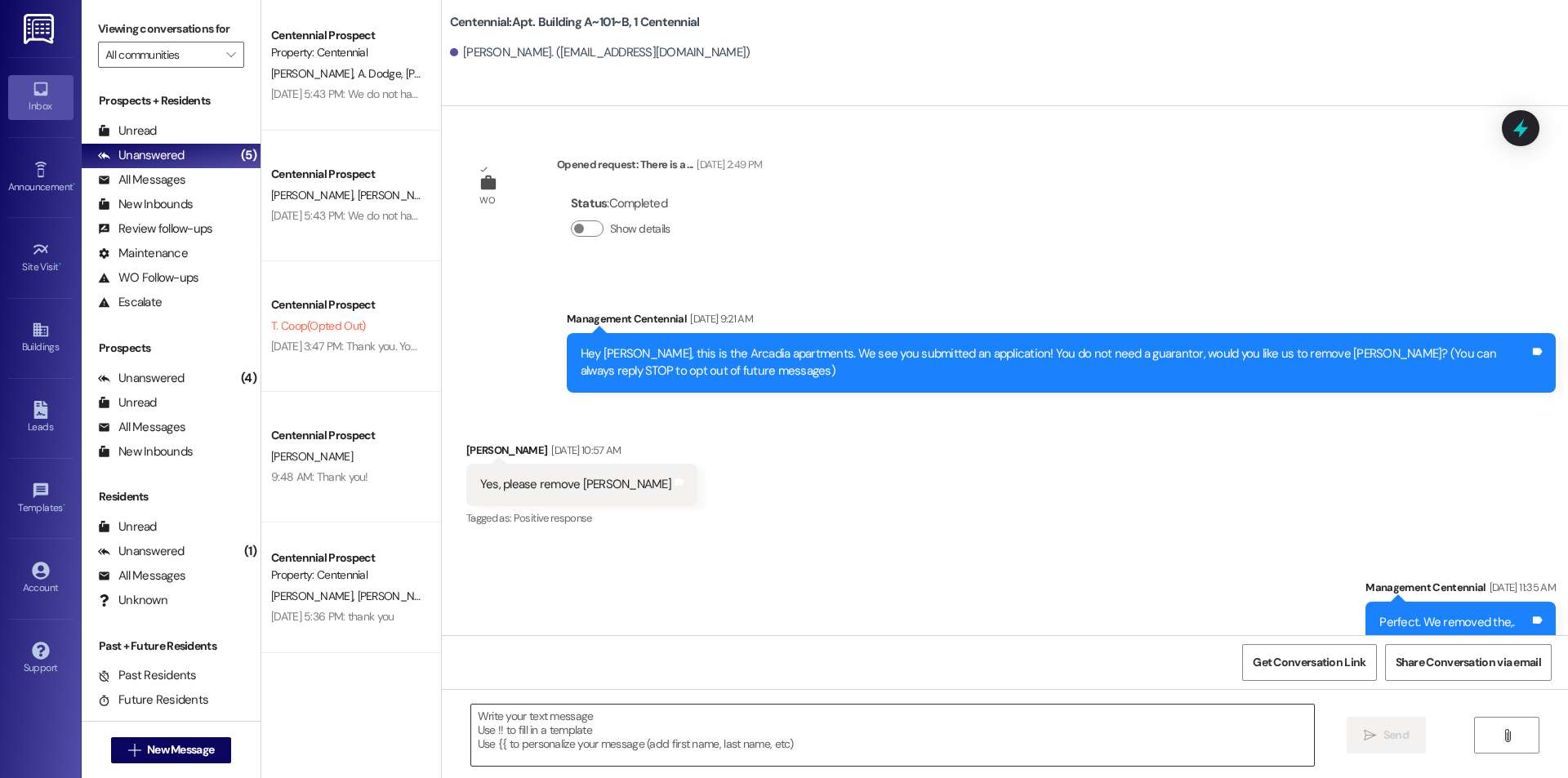
scroll to position [2942, 0]
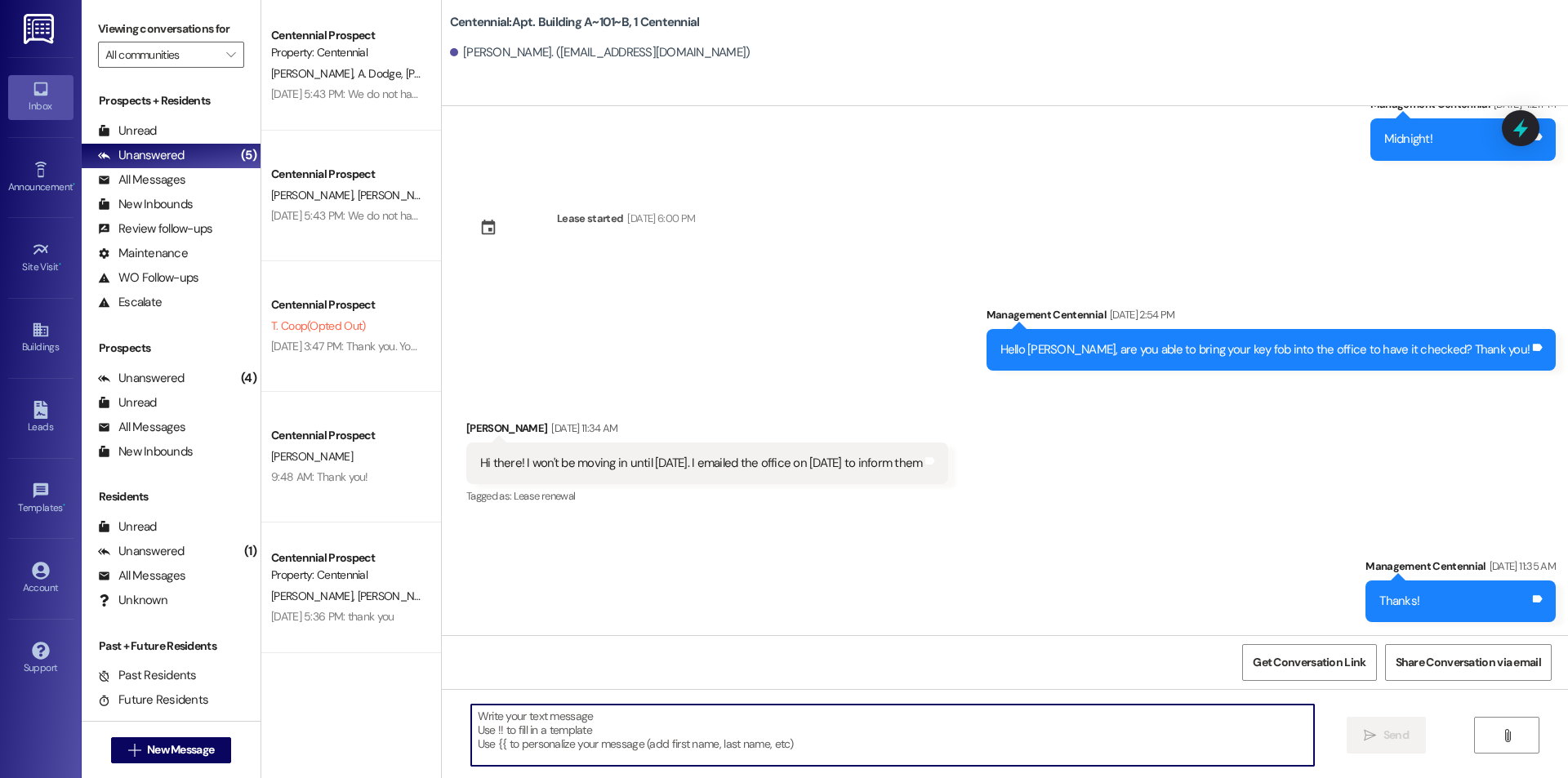
click at [665, 730] on textarea at bounding box center [892, 736] width 843 height 62
click at [147, 753] on span "New Message" at bounding box center [180, 750] width 67 height 17
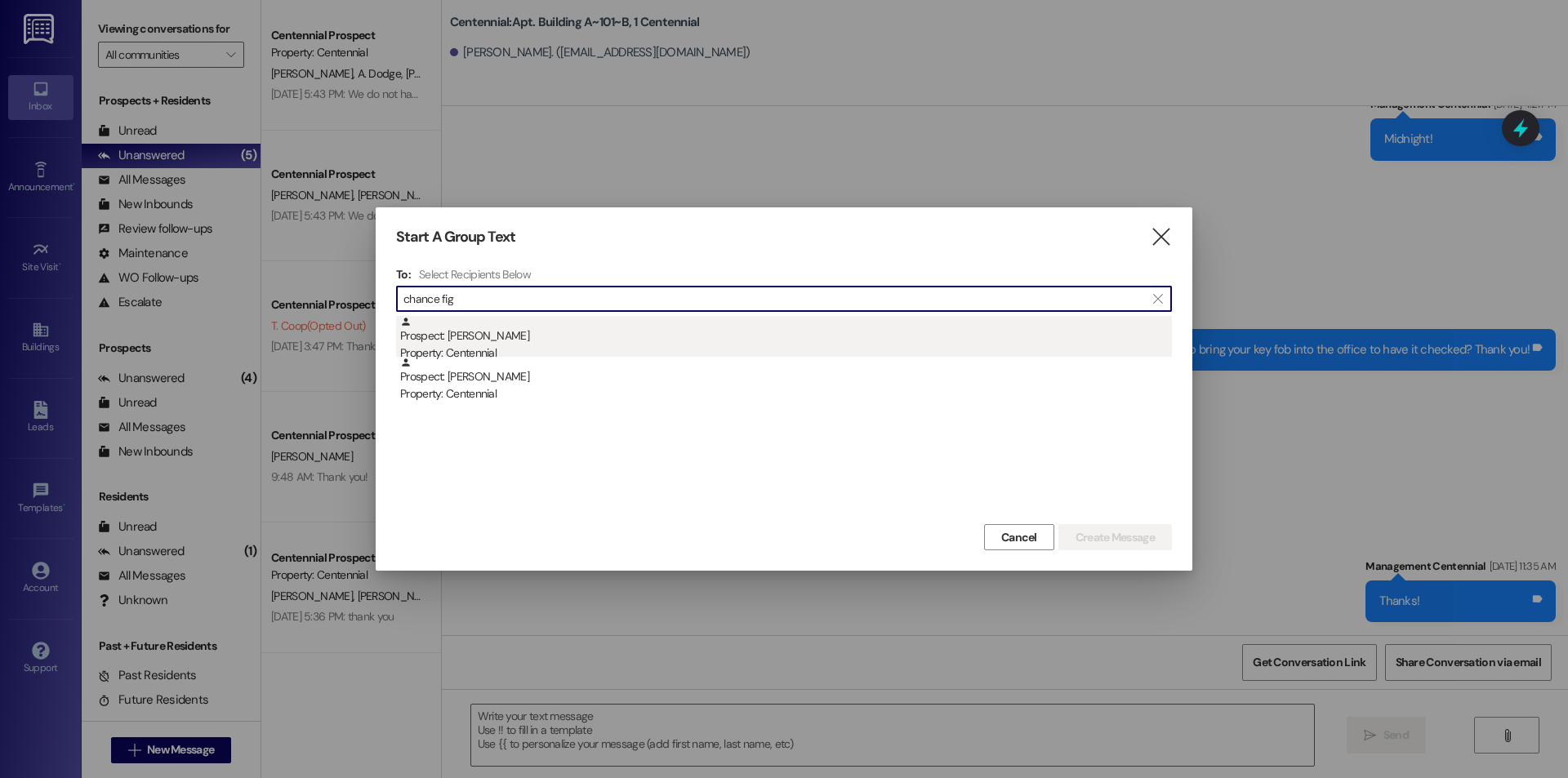
type input "chance fig"
click at [580, 346] on div "Property: Centennial" at bounding box center [786, 353] width 772 height 17
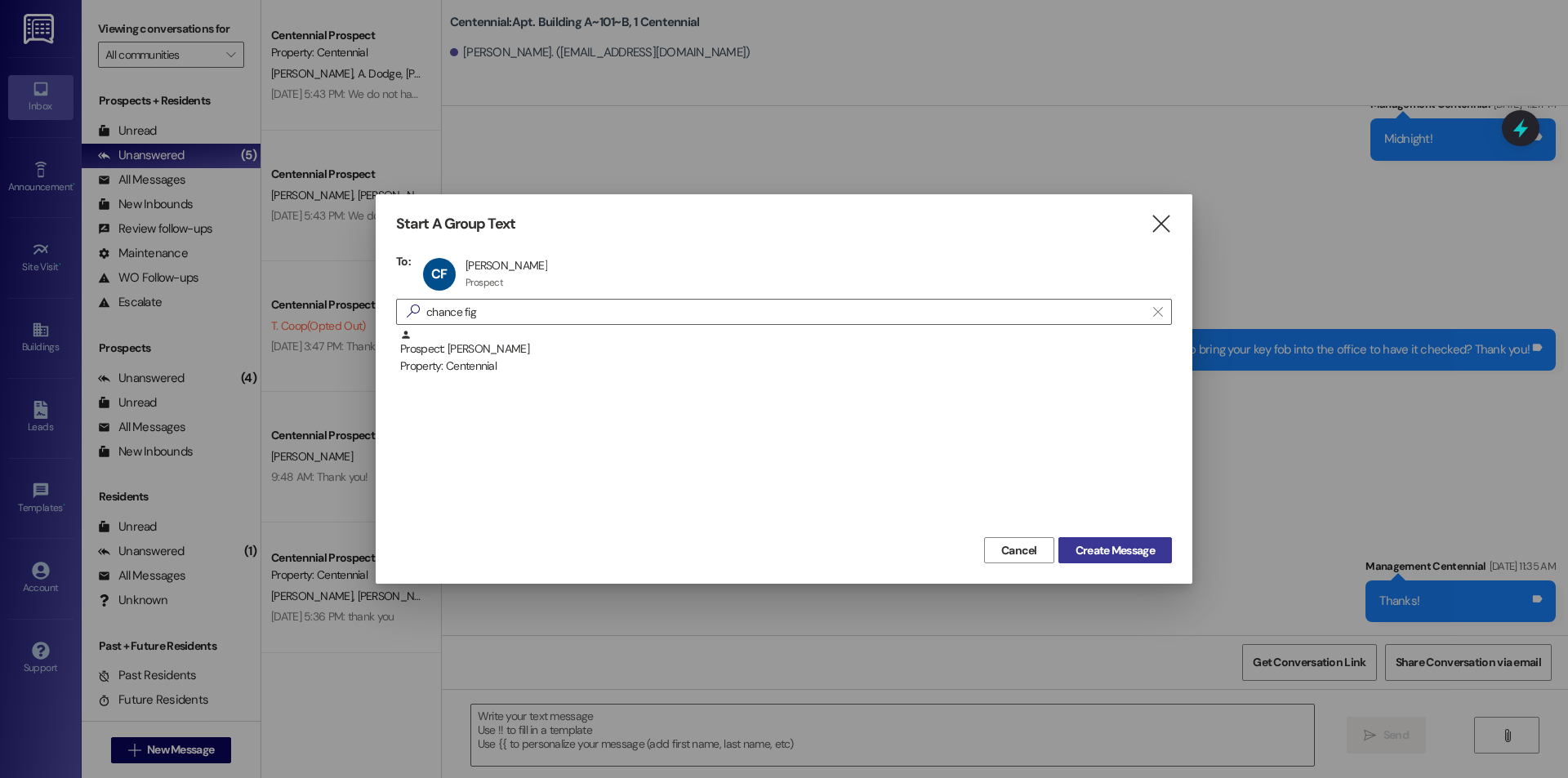
click at [1110, 540] on button "Create Message" at bounding box center [1115, 551] width 114 height 26
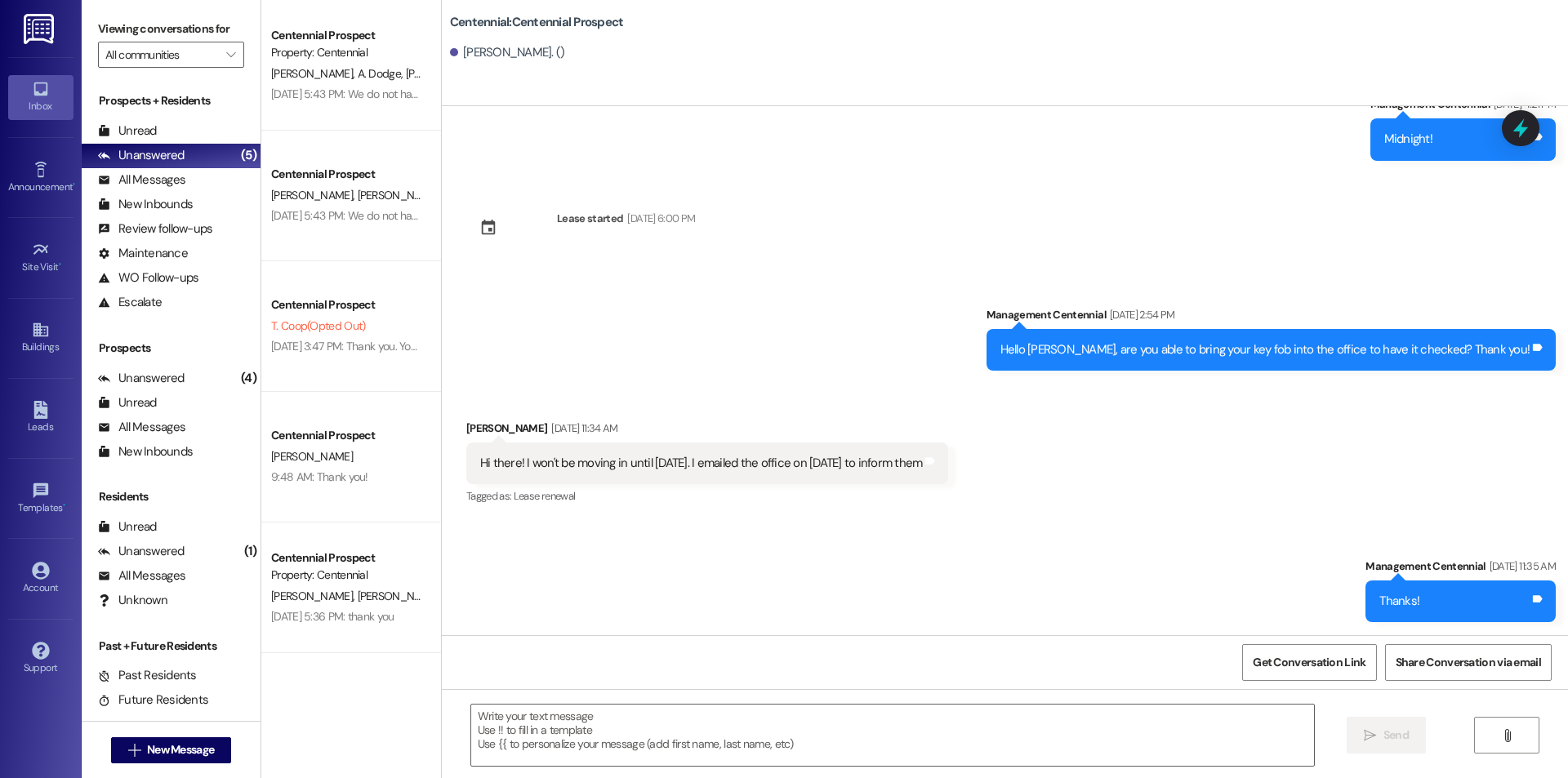
scroll to position [1, 0]
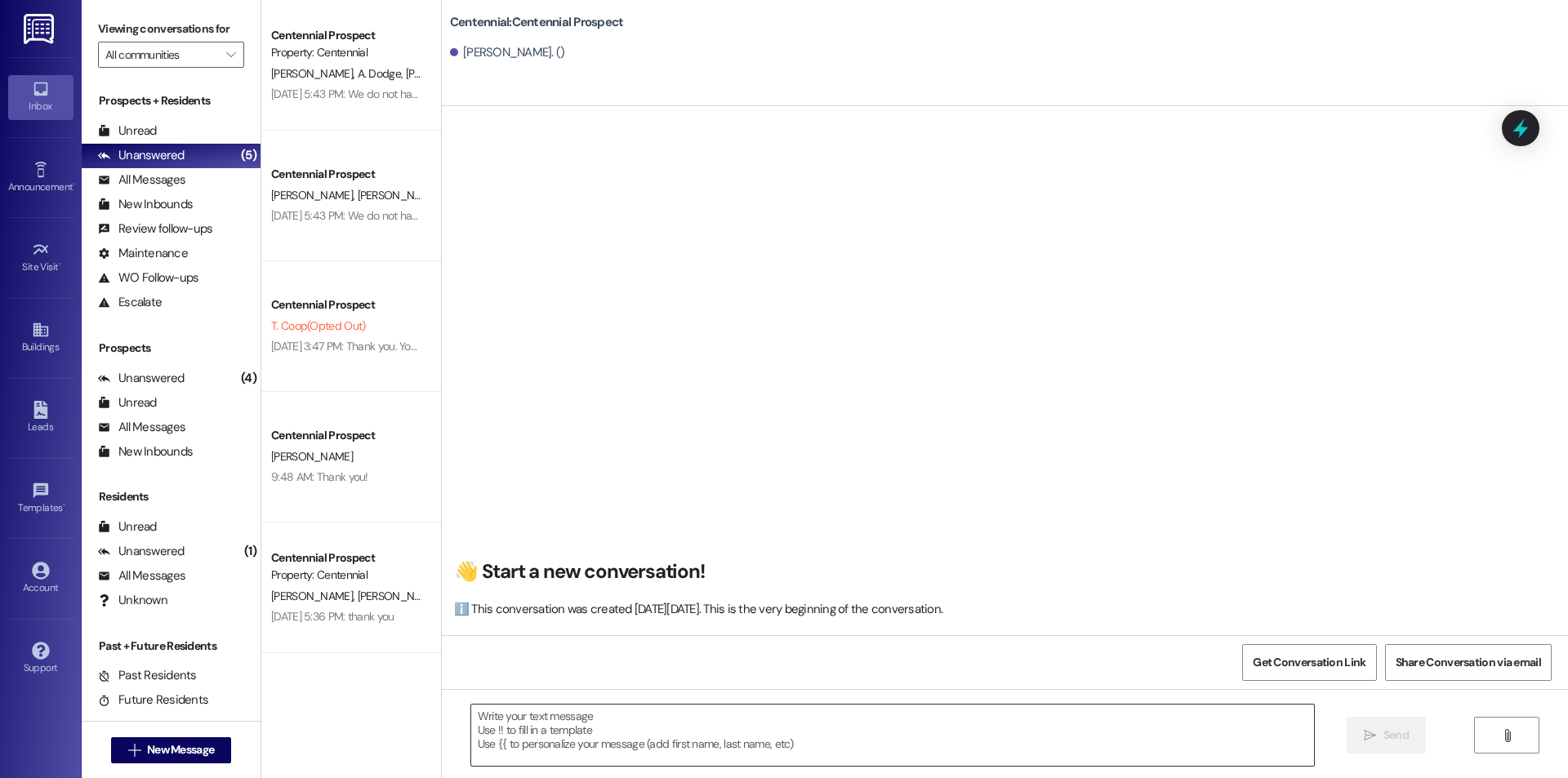
click at [705, 742] on textarea at bounding box center [892, 736] width 843 height 62
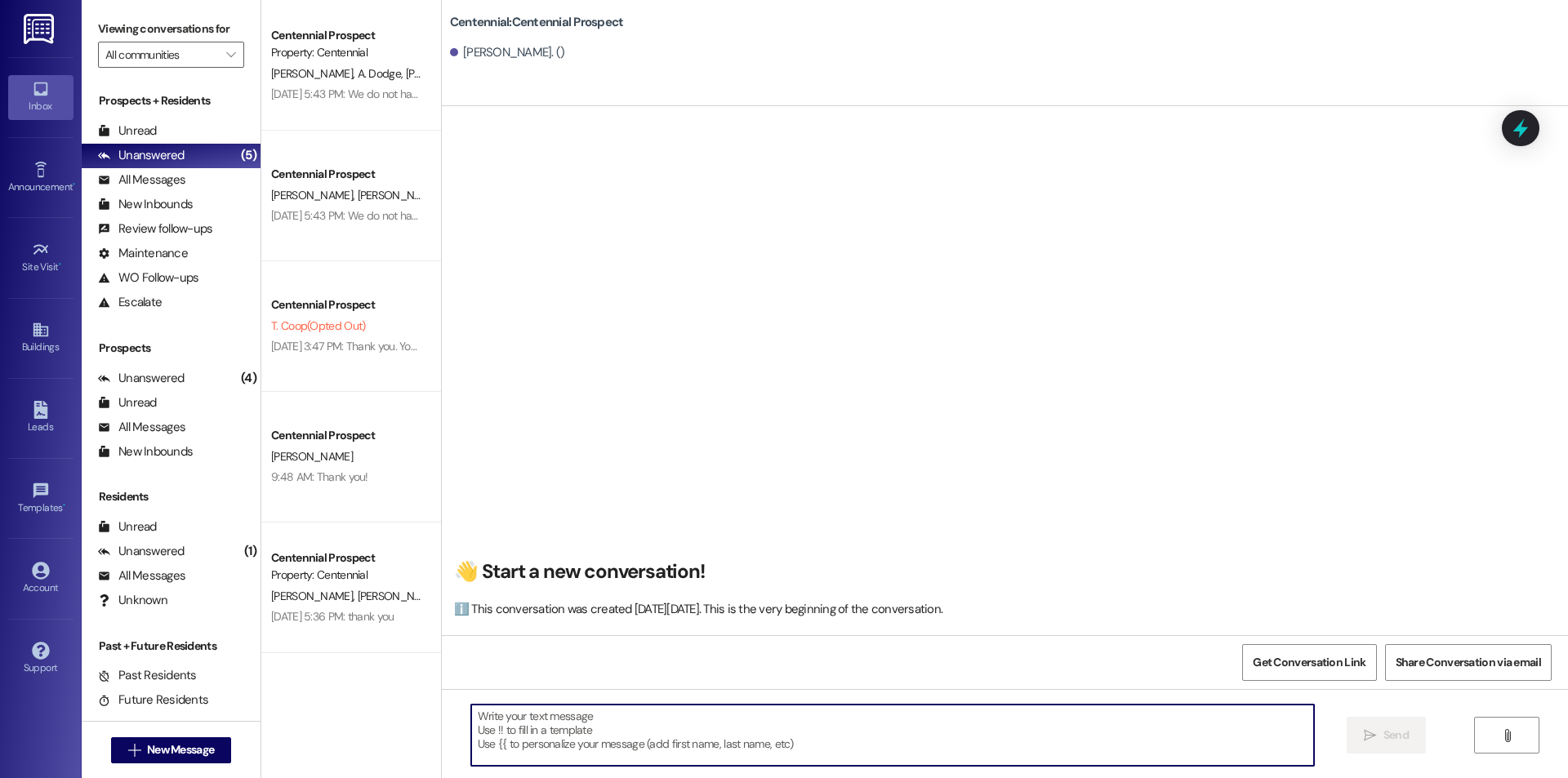
paste textarea "Hey {{first_name}}! Do you know when you will be coming to pick up your keys ye…"
type textarea "Hey {{first_name}}! Do you know when you will be coming to pick up your keys ye…"
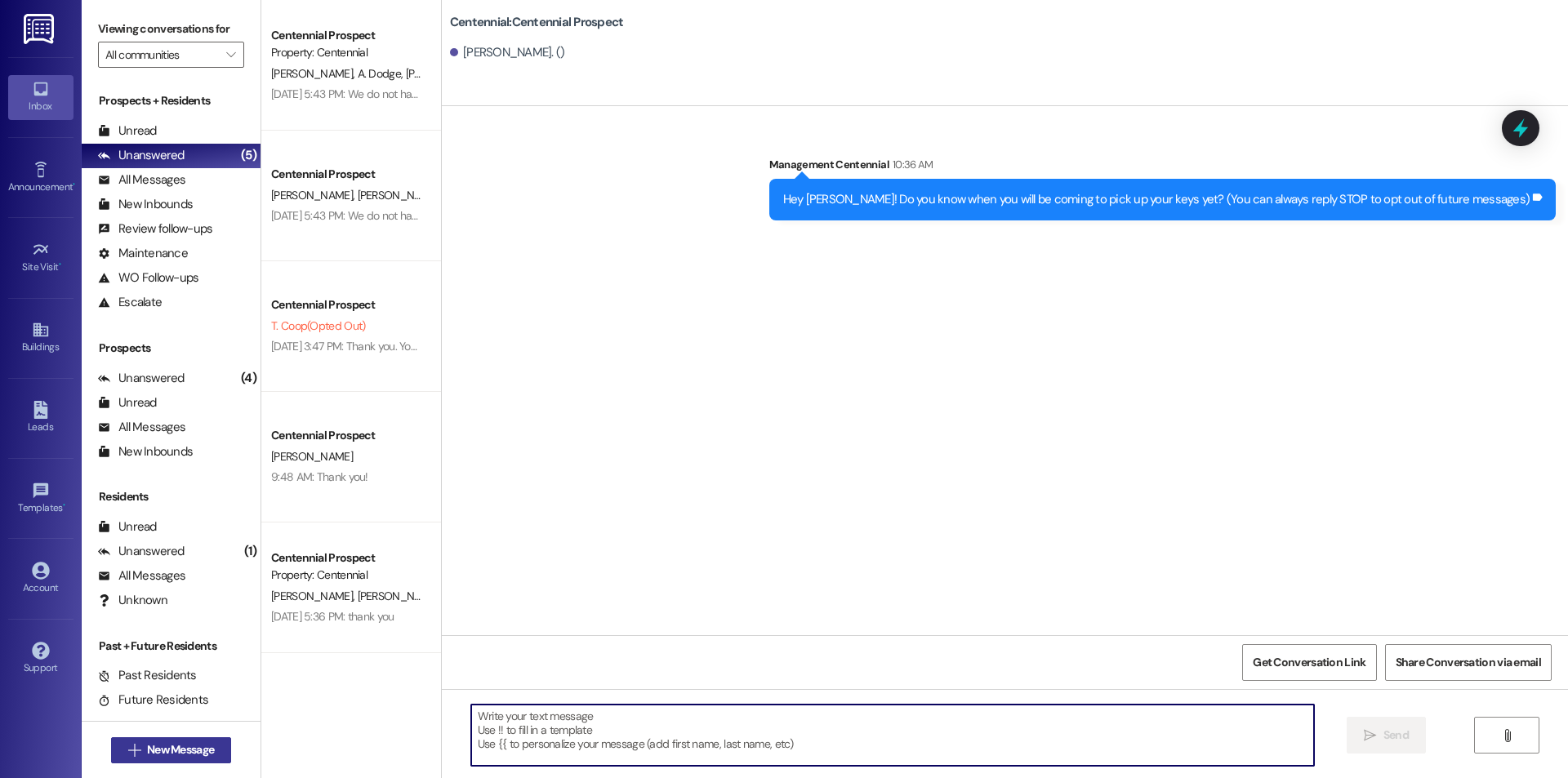
scroll to position [0, 0]
click at [156, 747] on span "New Message" at bounding box center [180, 750] width 67 height 17
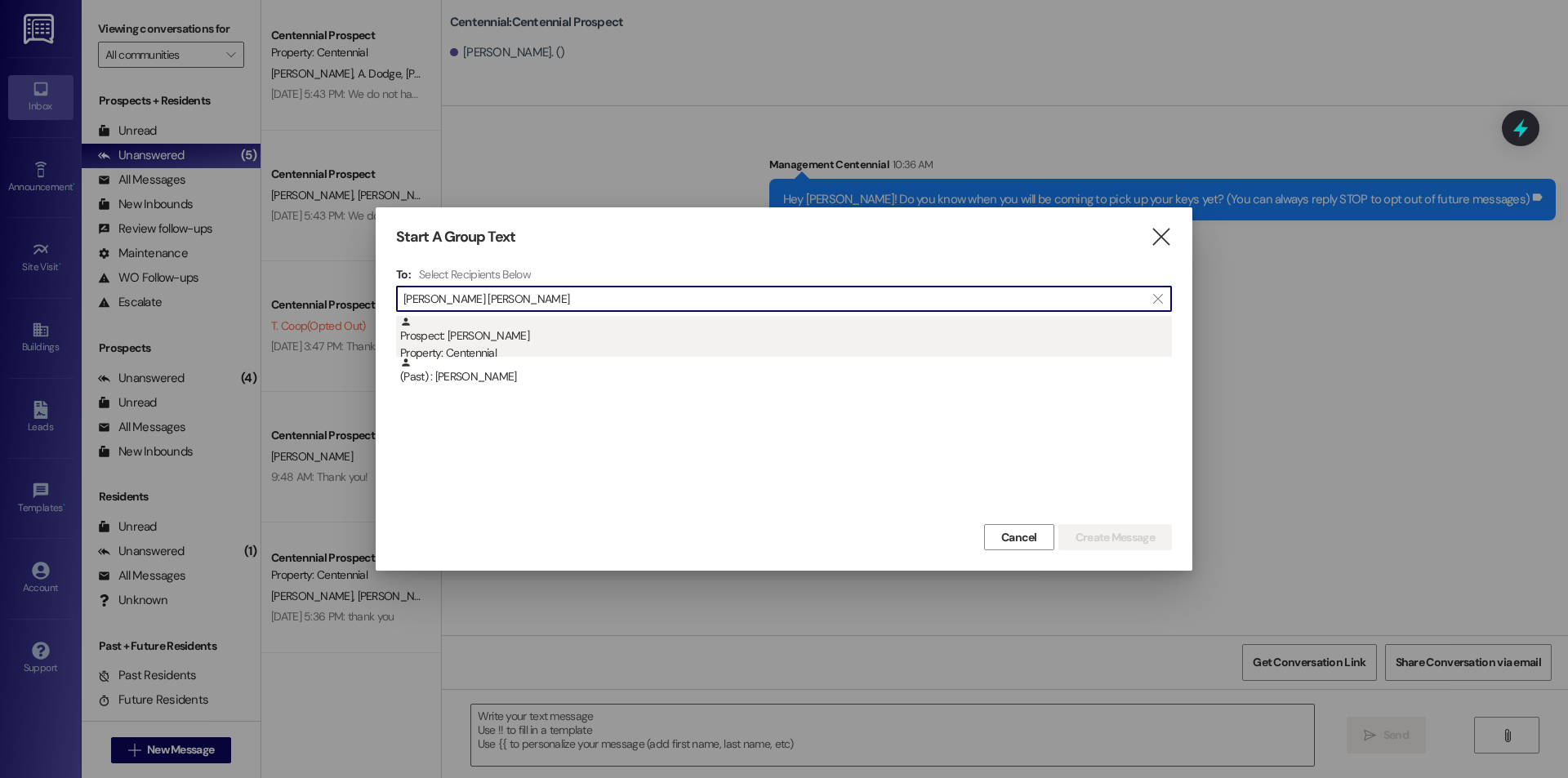
type input "[PERSON_NAME] [PERSON_NAME]"
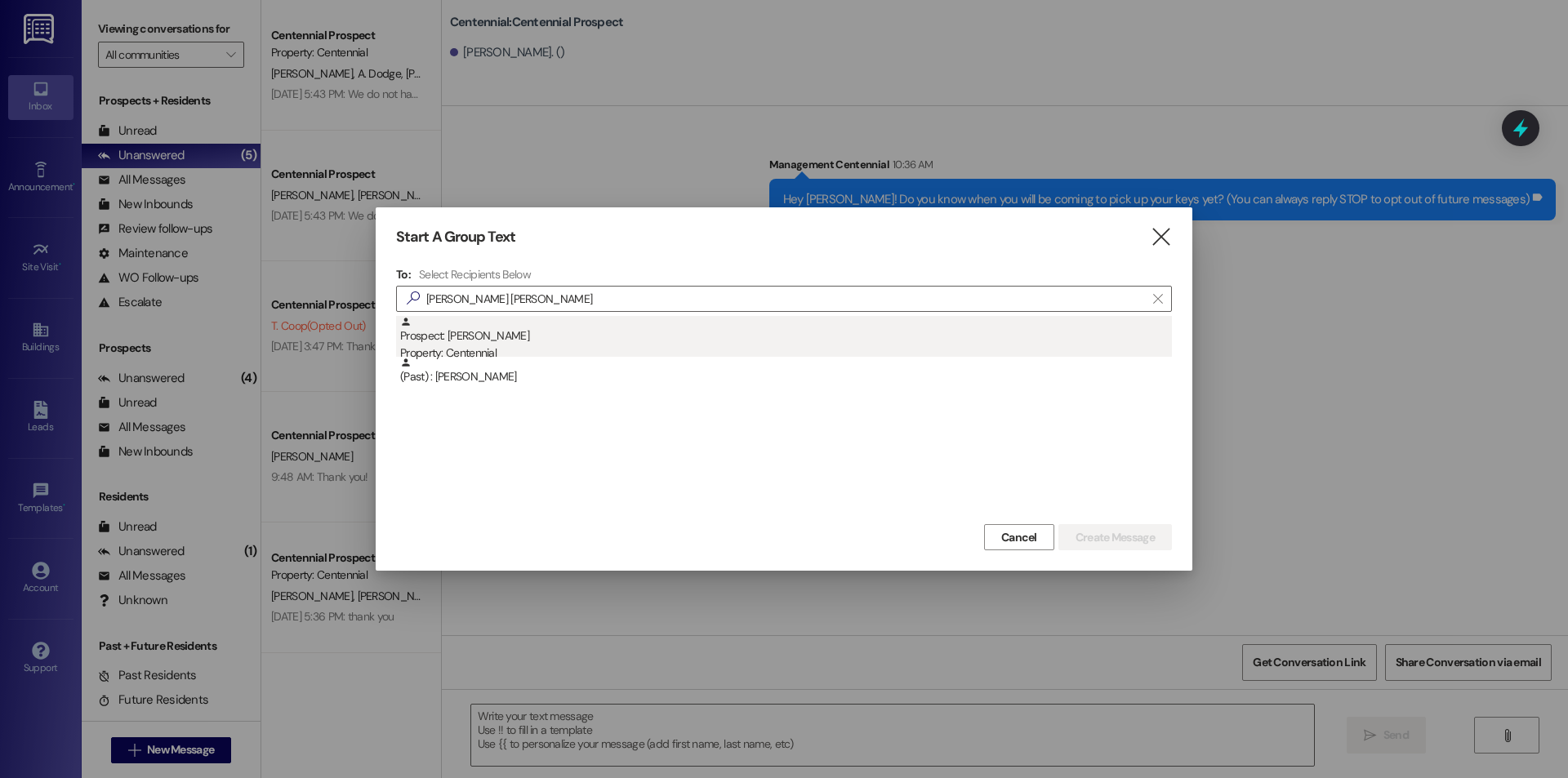
click at [698, 341] on div "Prospect: [PERSON_NAME] Property: Centennial" at bounding box center [786, 339] width 772 height 47
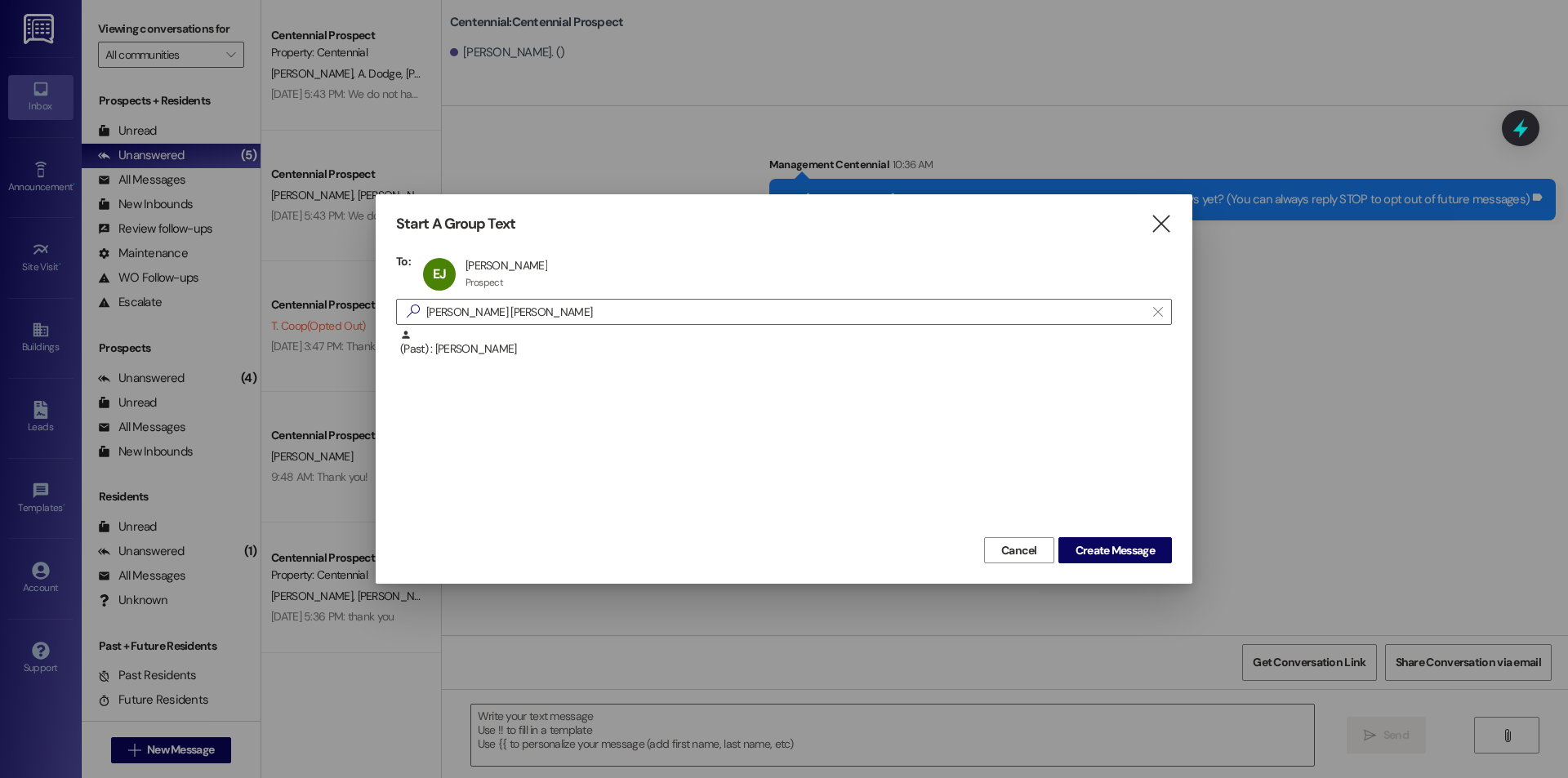
click at [1120, 568] on div "Start A Group Text  To: EJ [PERSON_NAME] [PERSON_NAME] Prospect Prospect click…" at bounding box center [784, 389] width 817 height 390
click at [1124, 559] on span "Create Message" at bounding box center [1115, 550] width 79 height 17
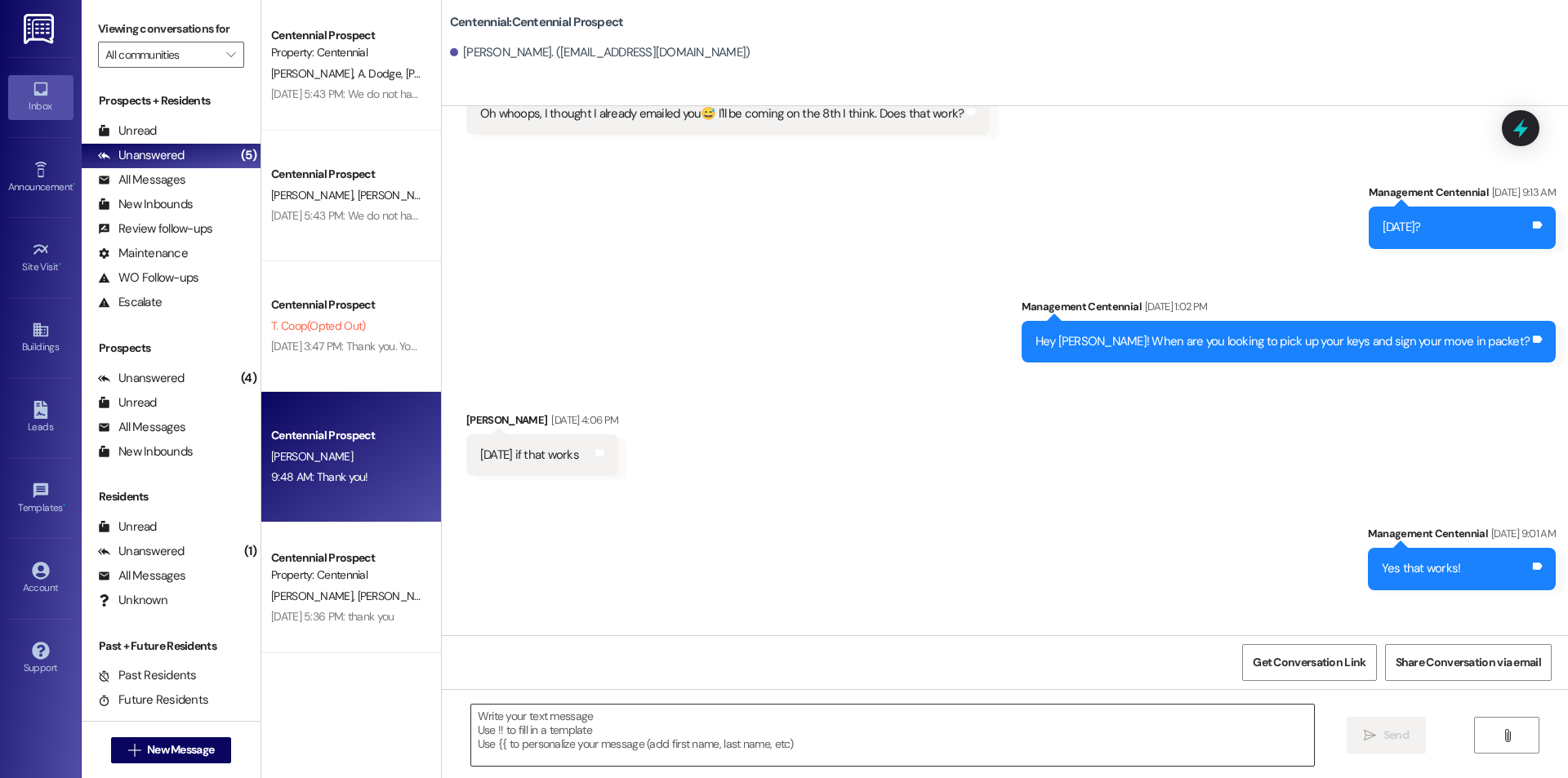
scroll to position [1306, 0]
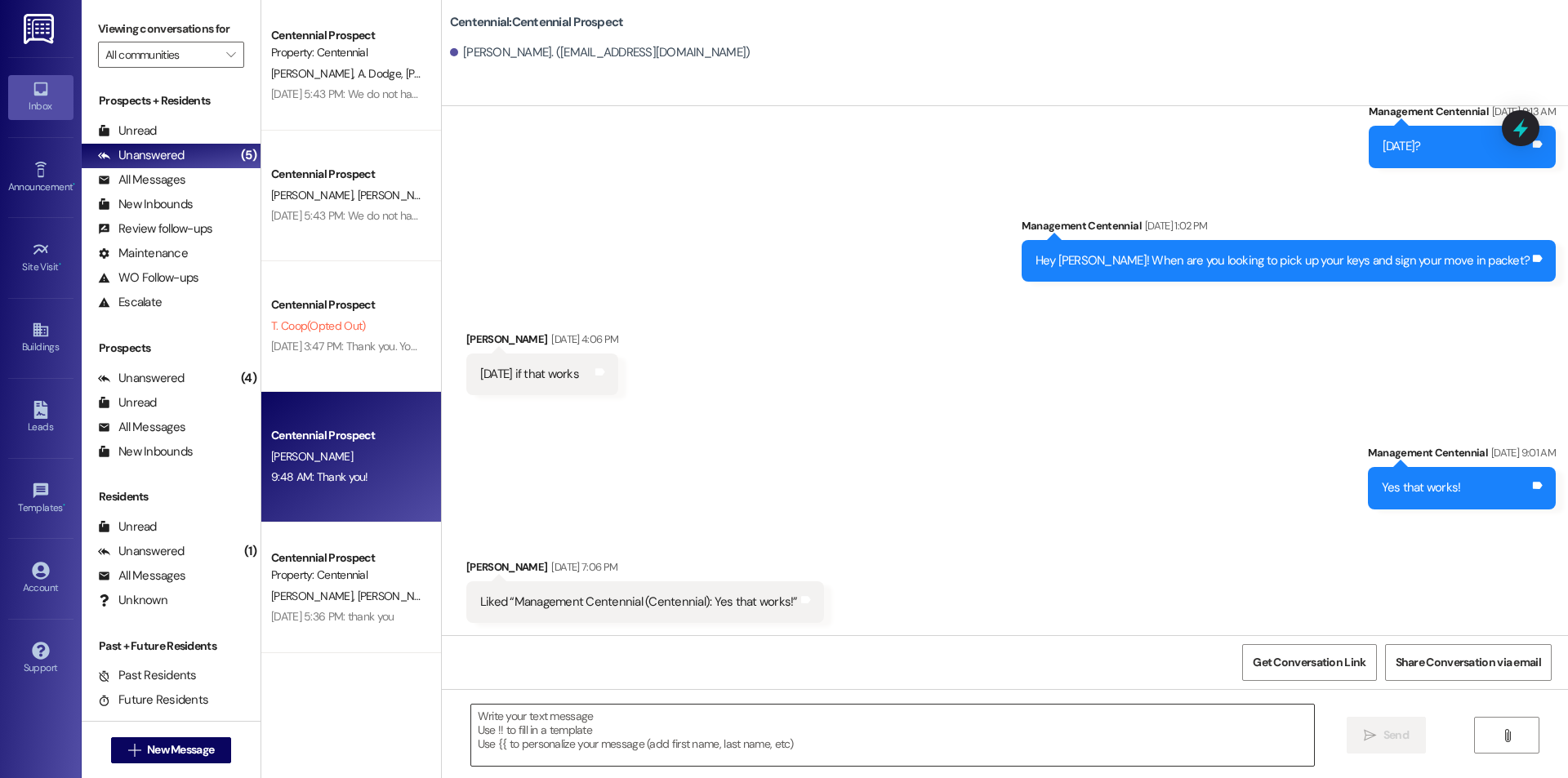
click at [613, 730] on textarea at bounding box center [892, 736] width 843 height 62
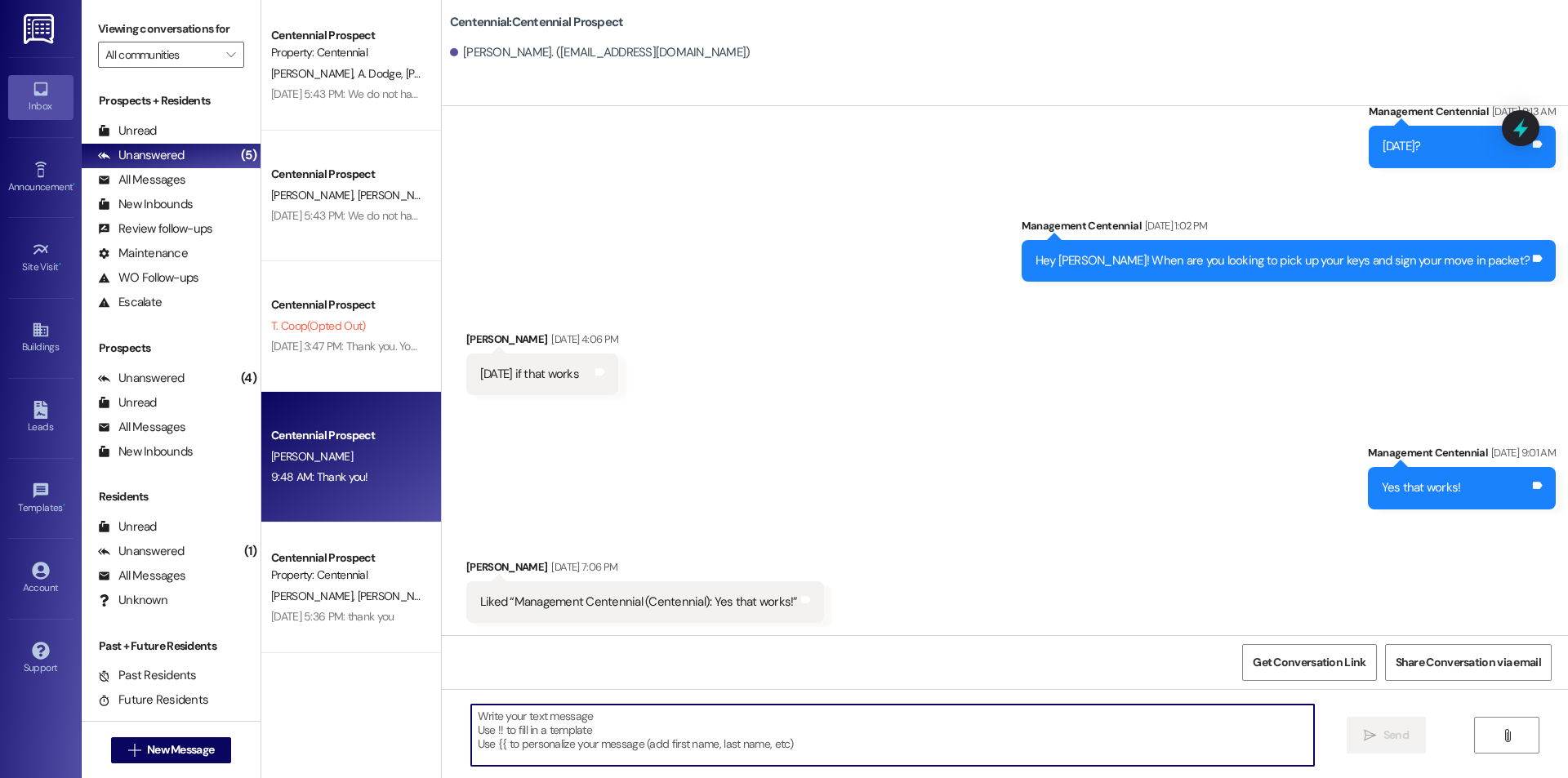
paste textarea "Hey {{first_name}}! Do you know when you will be coming to pick up your keys ye…"
type textarea "Hey {{first_name}}! Do you know when you will be coming to pick up your keys ye…"
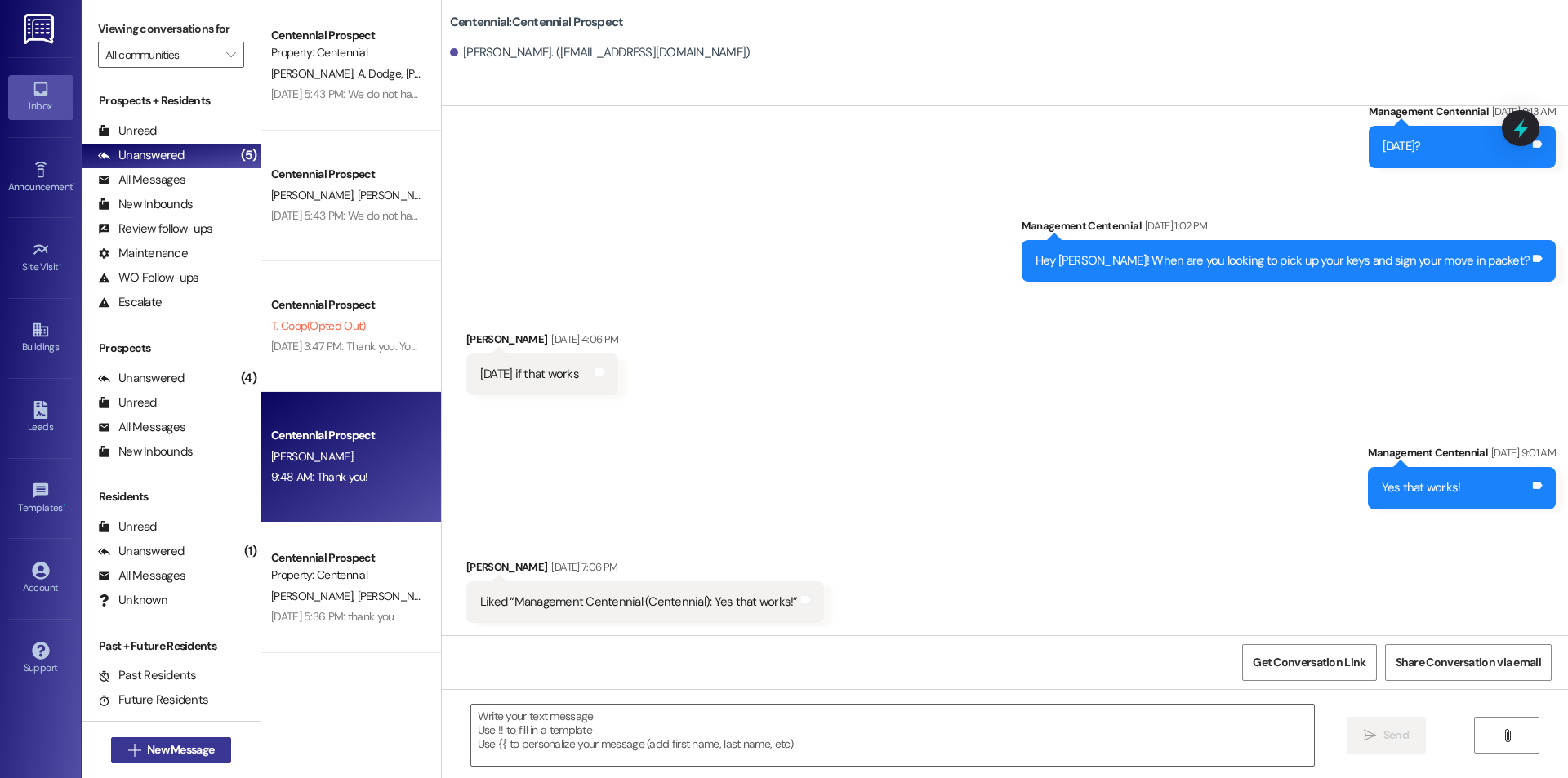
click at [150, 751] on span "New Message" at bounding box center [180, 750] width 67 height 17
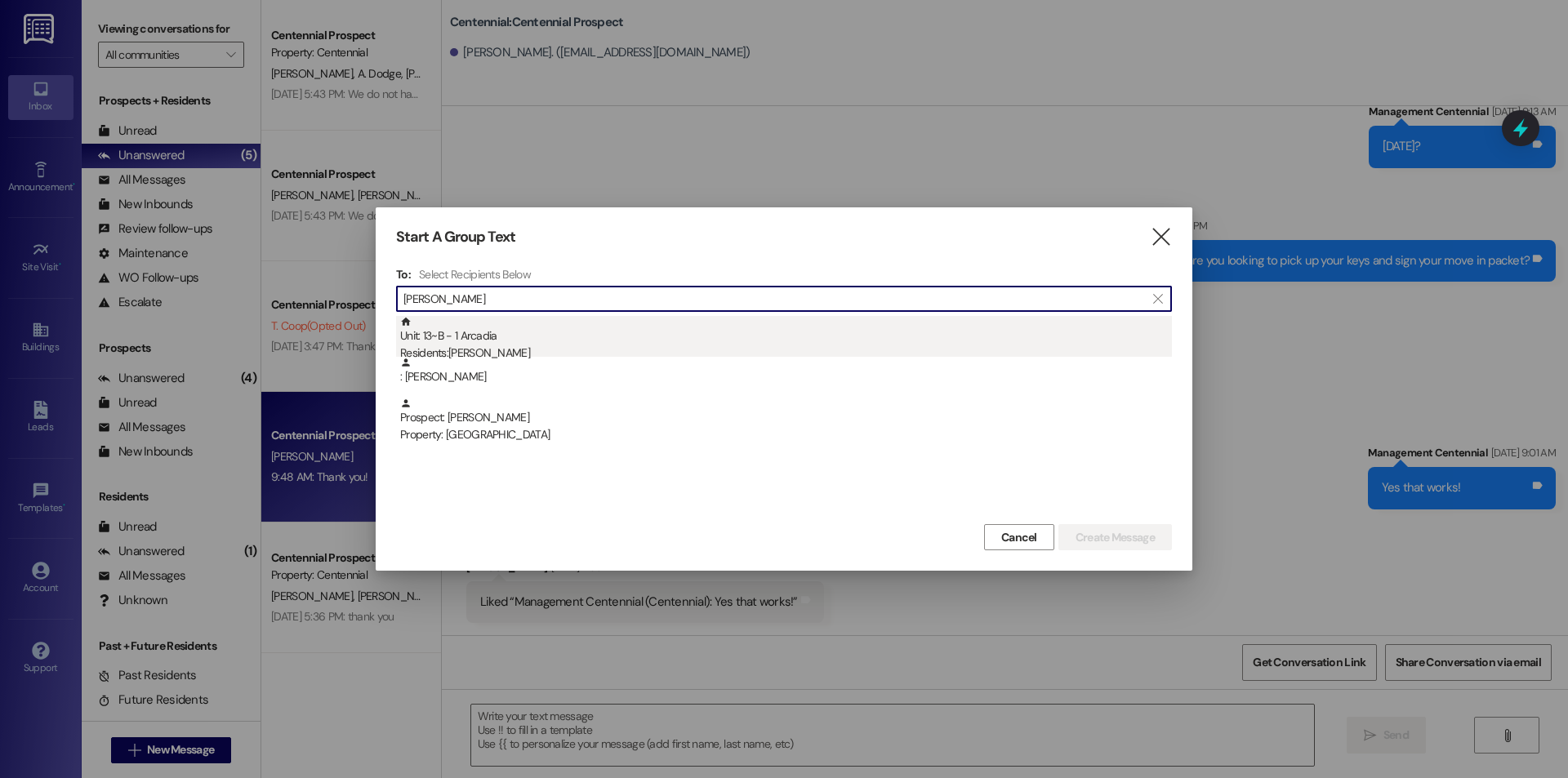
type input "[PERSON_NAME]"
click at [505, 335] on div "Unit: 13~B - 1 Arcadia Residents: [PERSON_NAME]" at bounding box center [786, 339] width 772 height 47
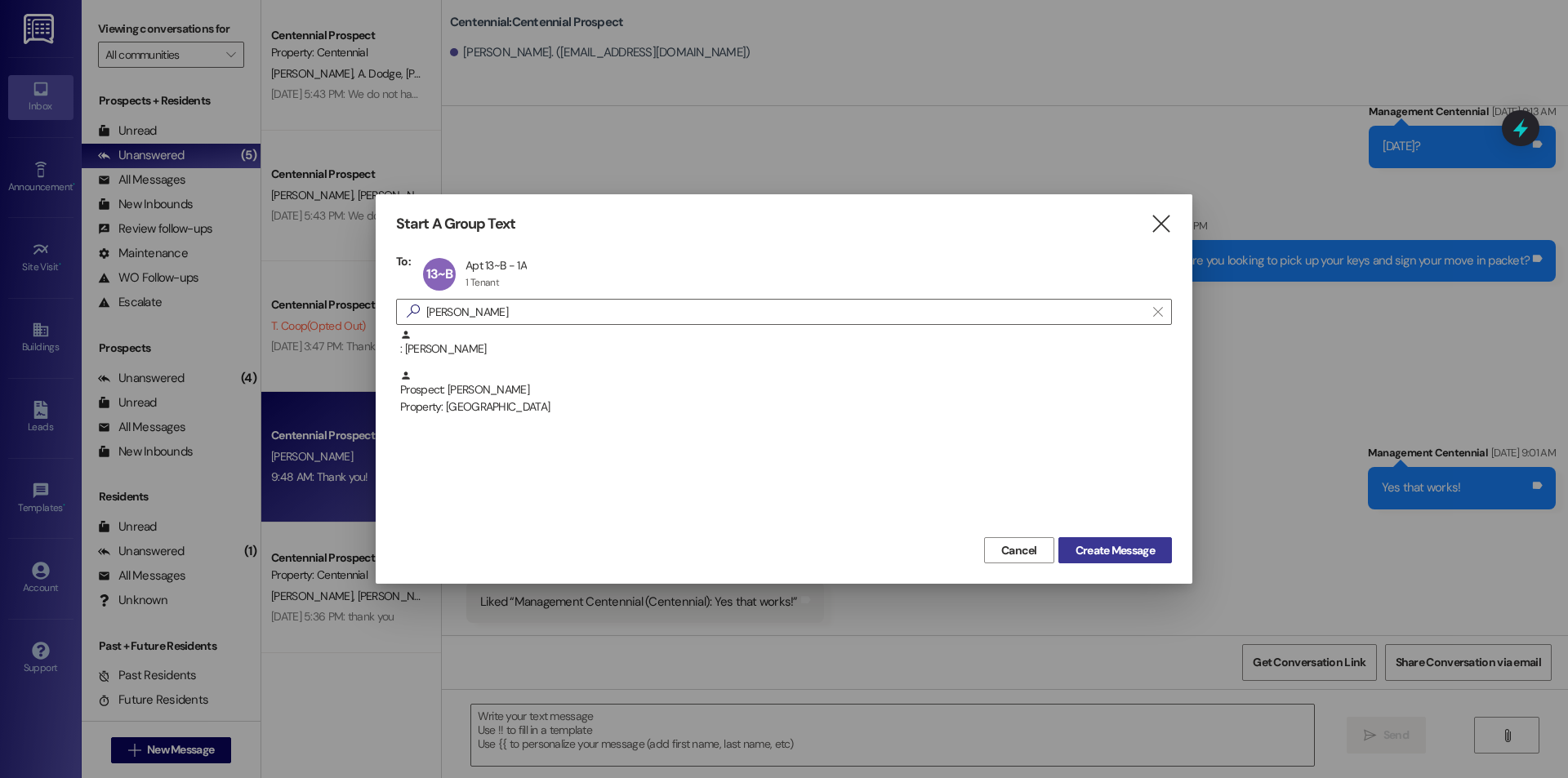
click at [1129, 545] on span "Create Message" at bounding box center [1115, 550] width 79 height 17
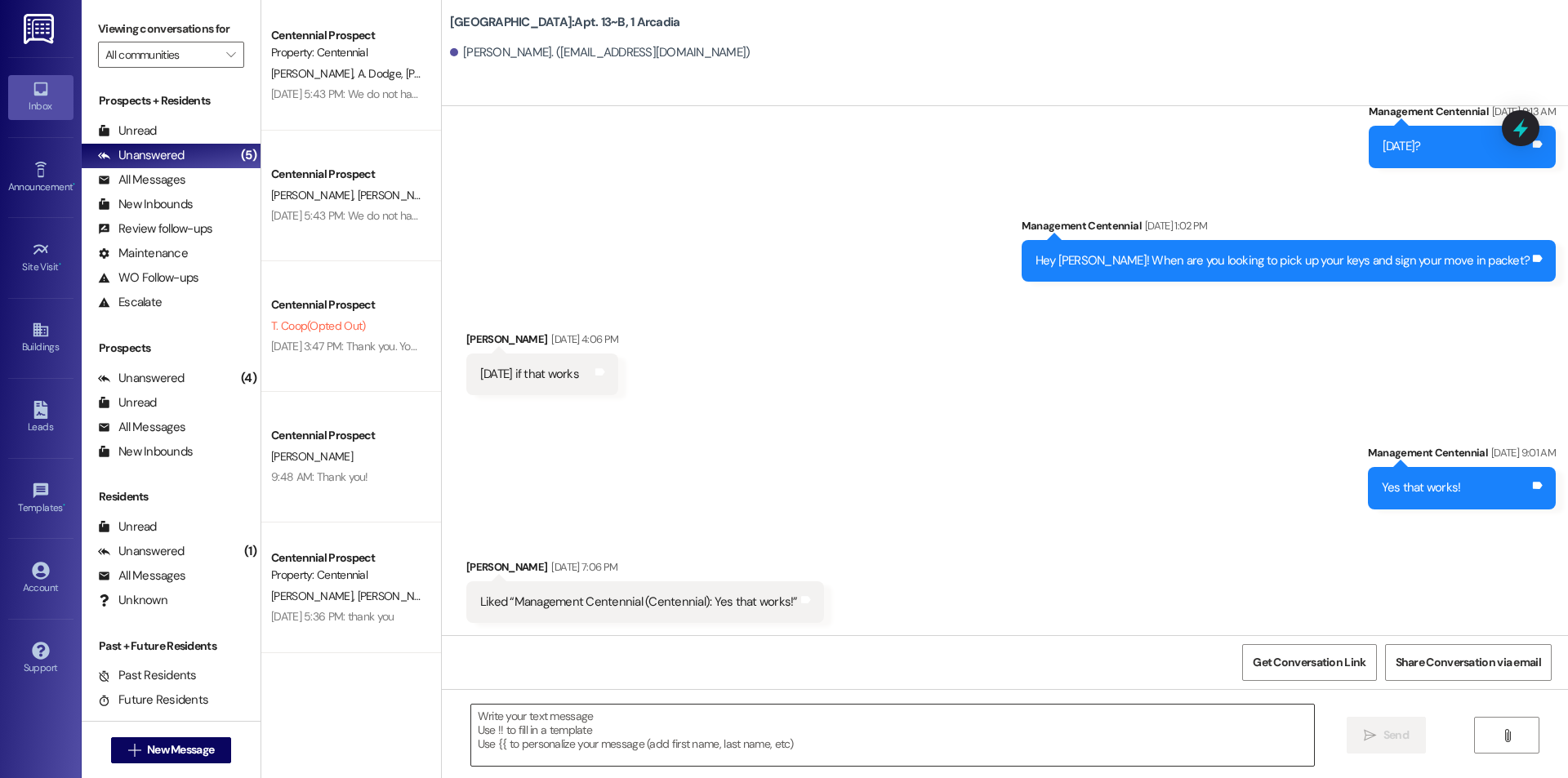
click at [696, 752] on textarea at bounding box center [892, 736] width 843 height 62
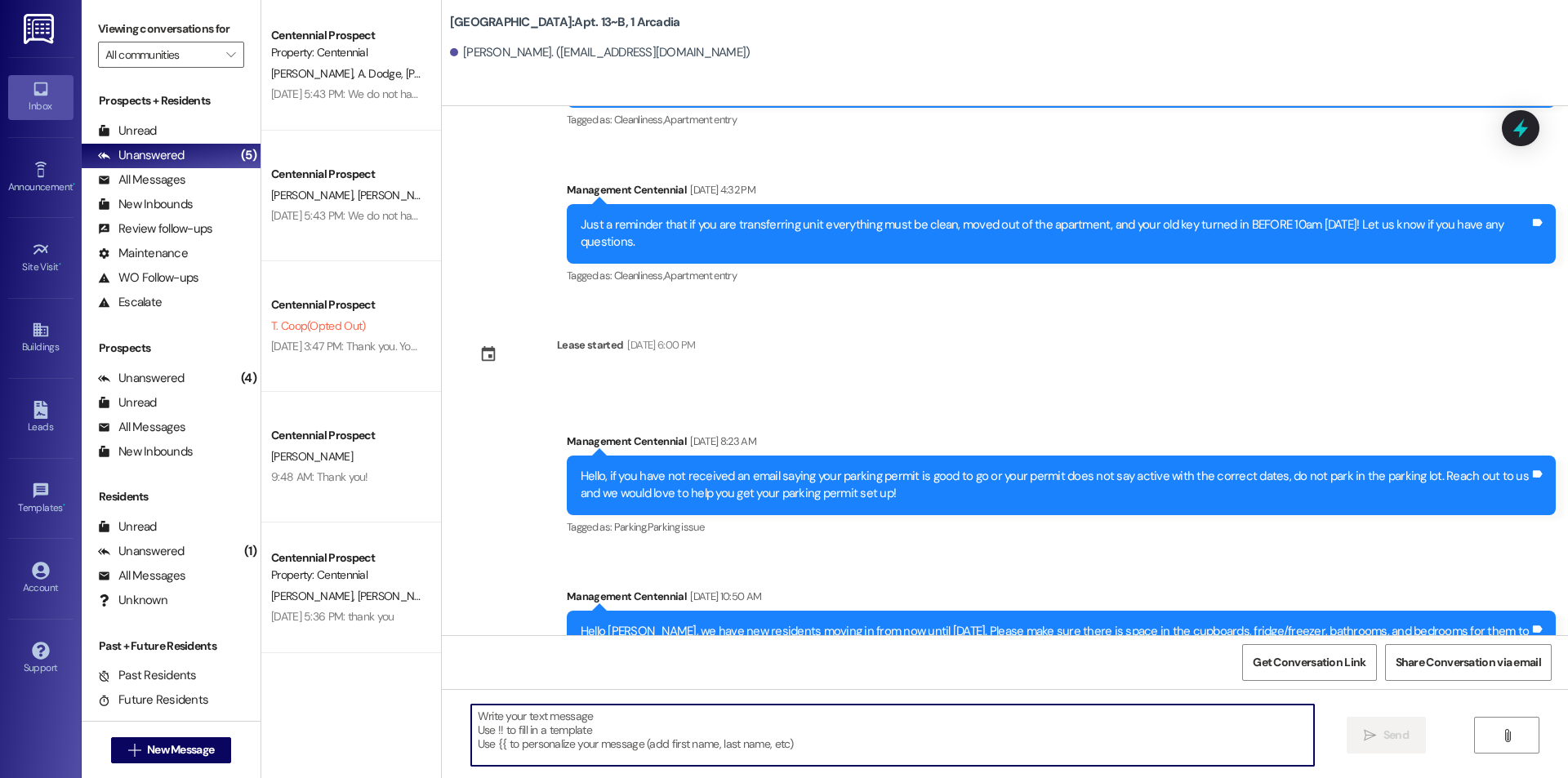
scroll to position [11933, 0]
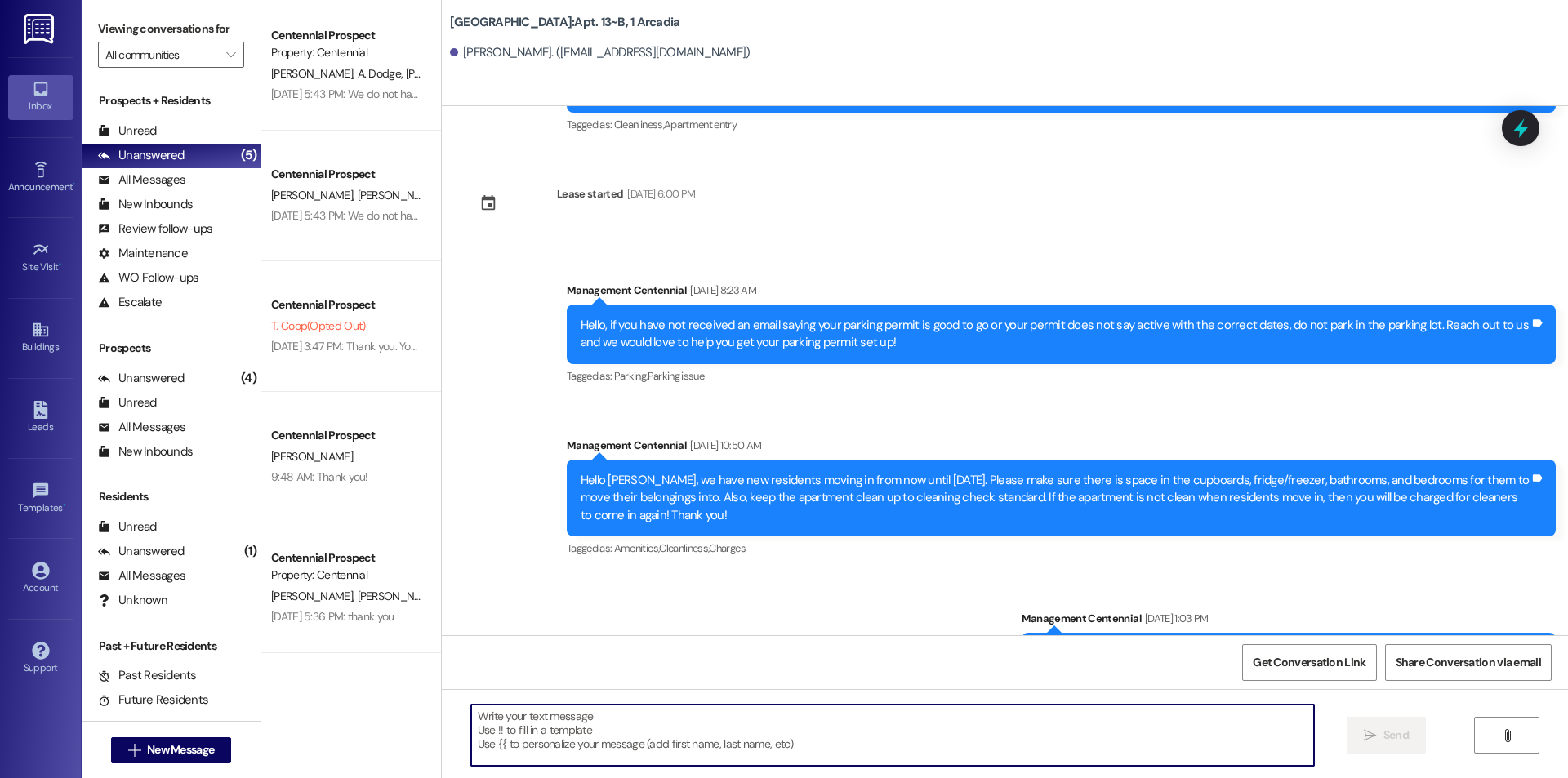
click at [708, 736] on textarea at bounding box center [892, 736] width 843 height 62
paste textarea "Hey {{first_name}}! Do you know when you will be coming to pick up your keys ye…"
type textarea "Hey {{first_name}}! Do you know when you will be coming to pick up your keys ye…"
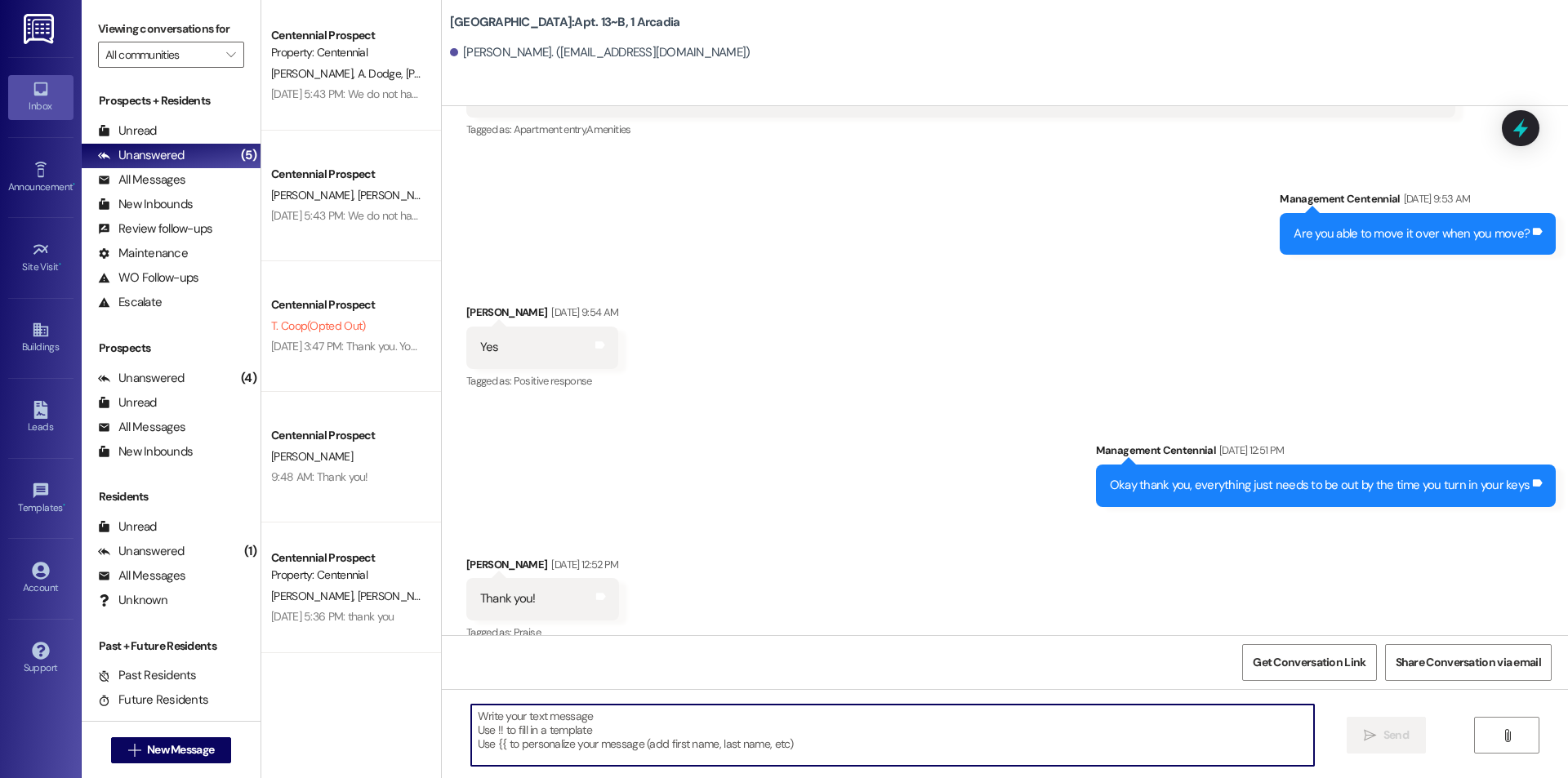
scroll to position [10969, 0]
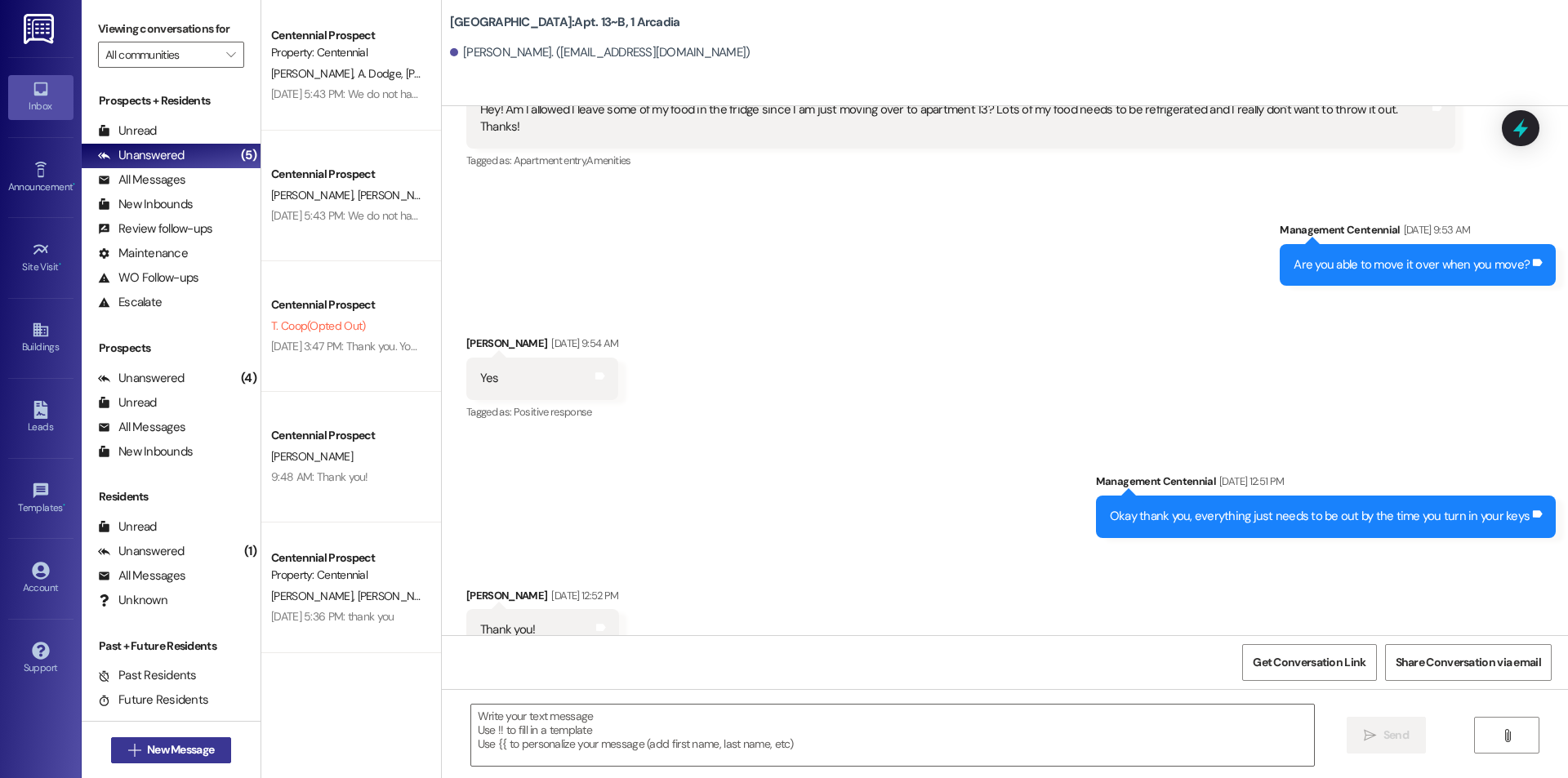
click at [157, 743] on span "New Message" at bounding box center [180, 750] width 67 height 17
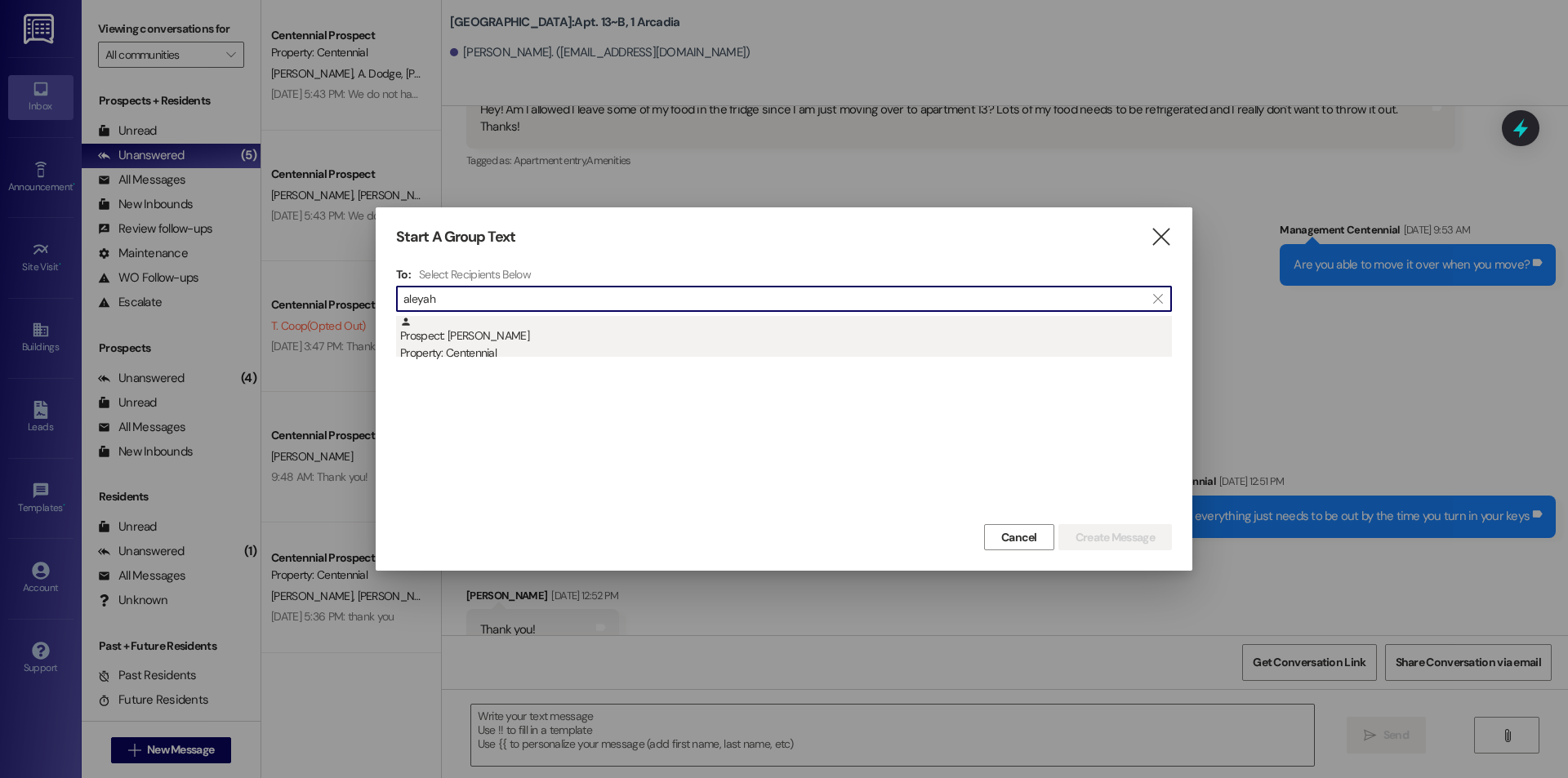
type input "aleyah"
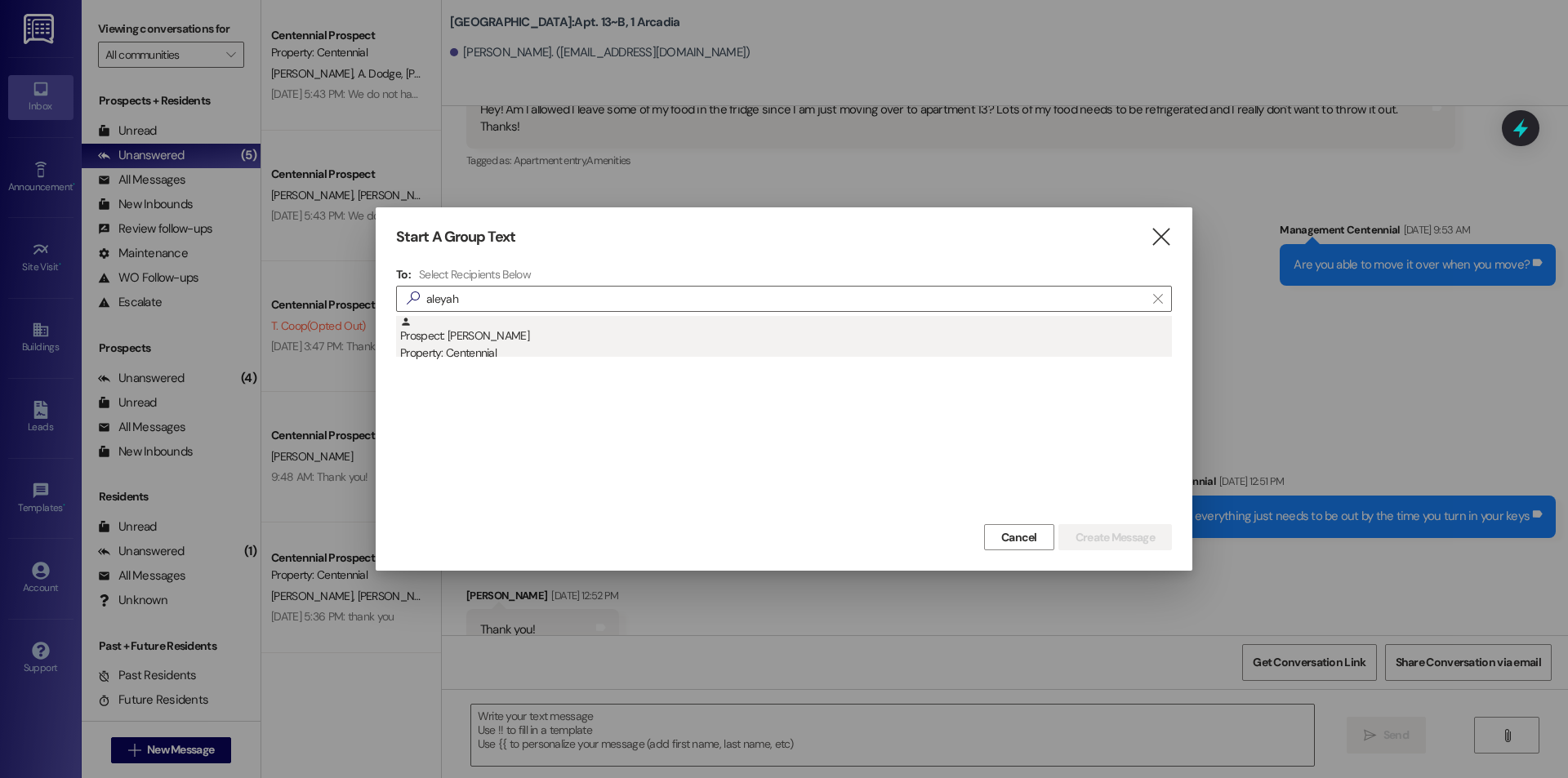
click at [555, 317] on div "Prospect: [PERSON_NAME] Property: Centennial" at bounding box center [786, 339] width 772 height 47
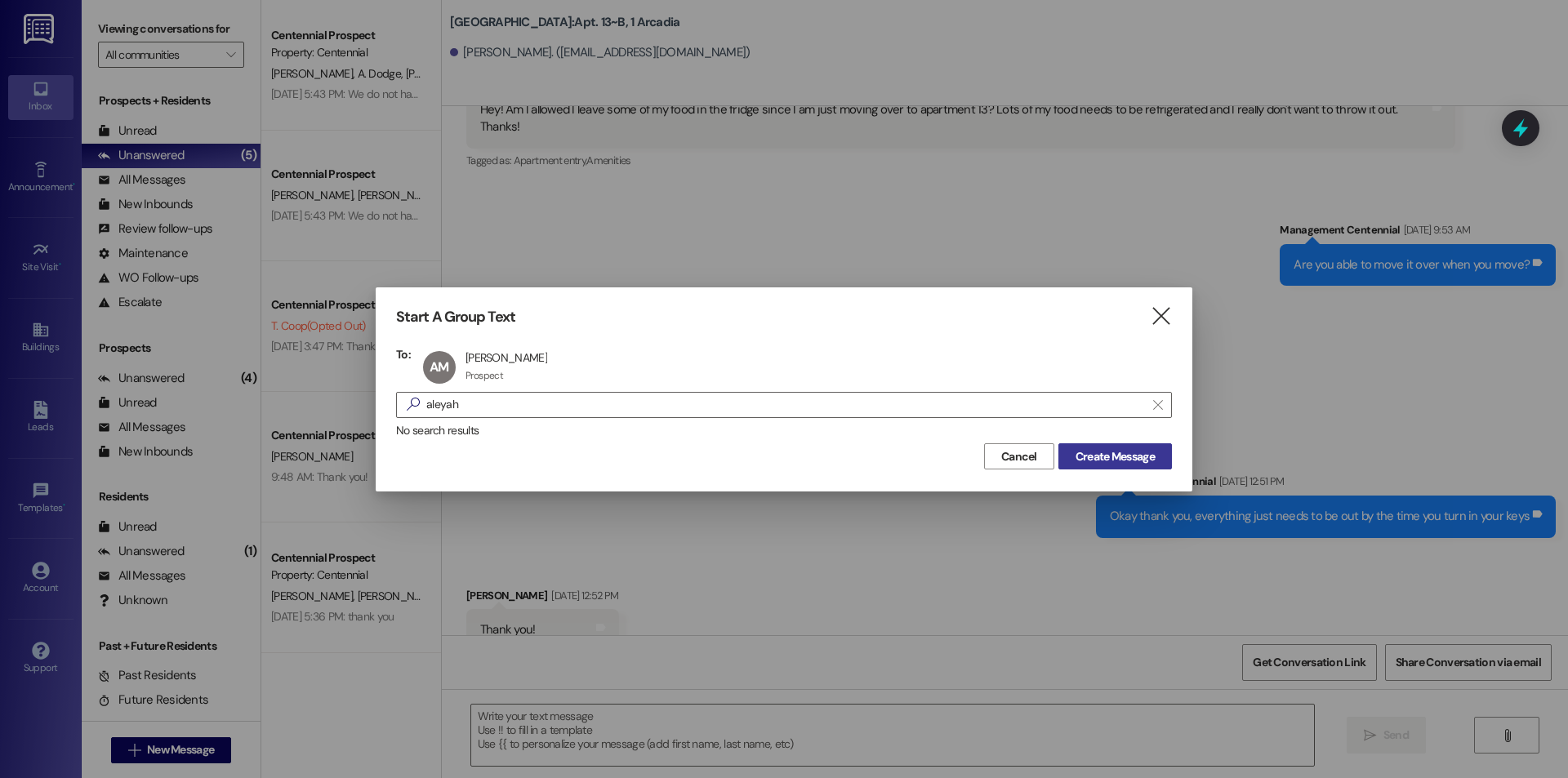
click at [1067, 465] on button "Create Message" at bounding box center [1115, 457] width 114 height 26
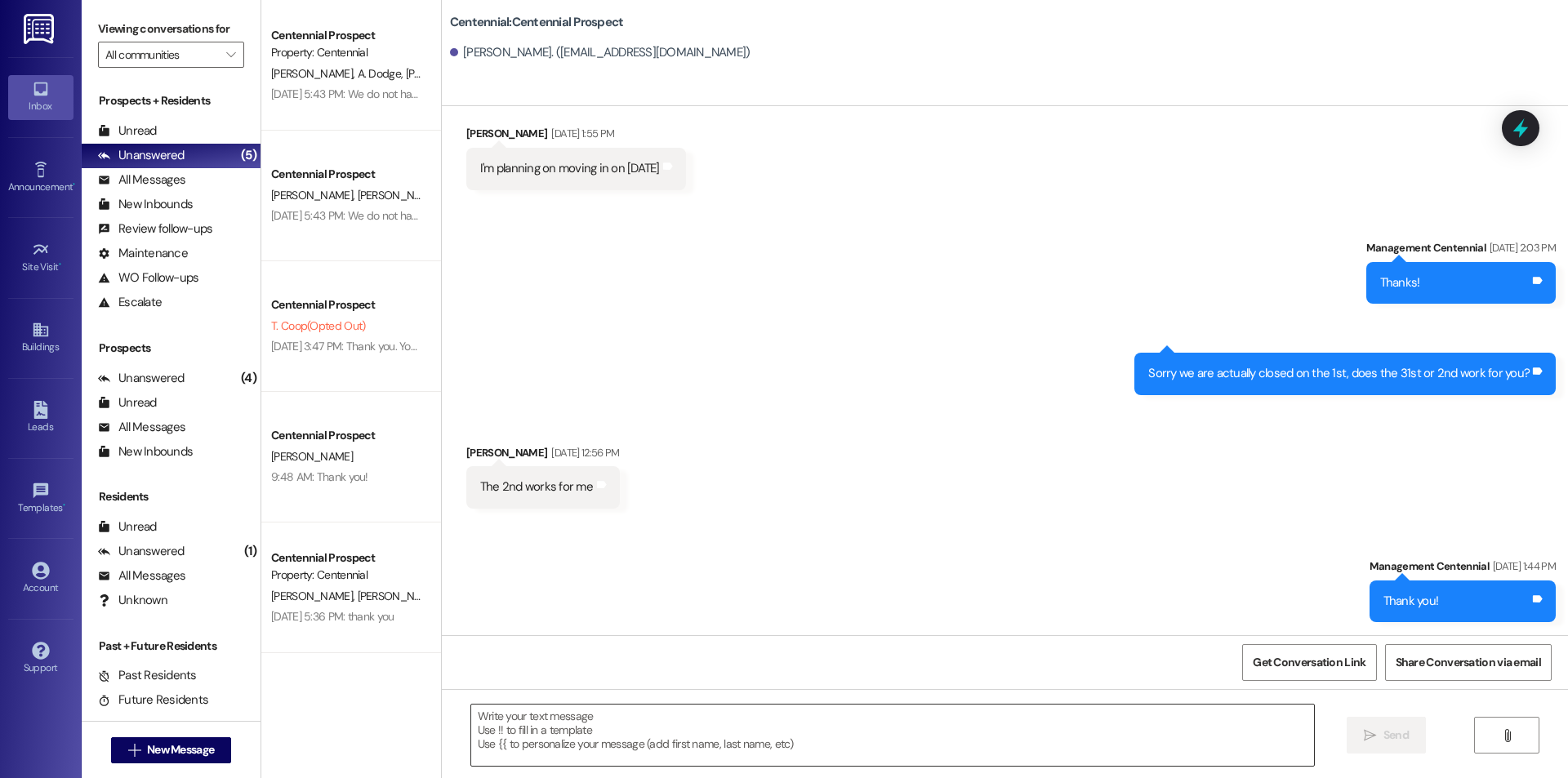
scroll to position [683, 0]
click at [194, 754] on span "New Message" at bounding box center [180, 750] width 67 height 17
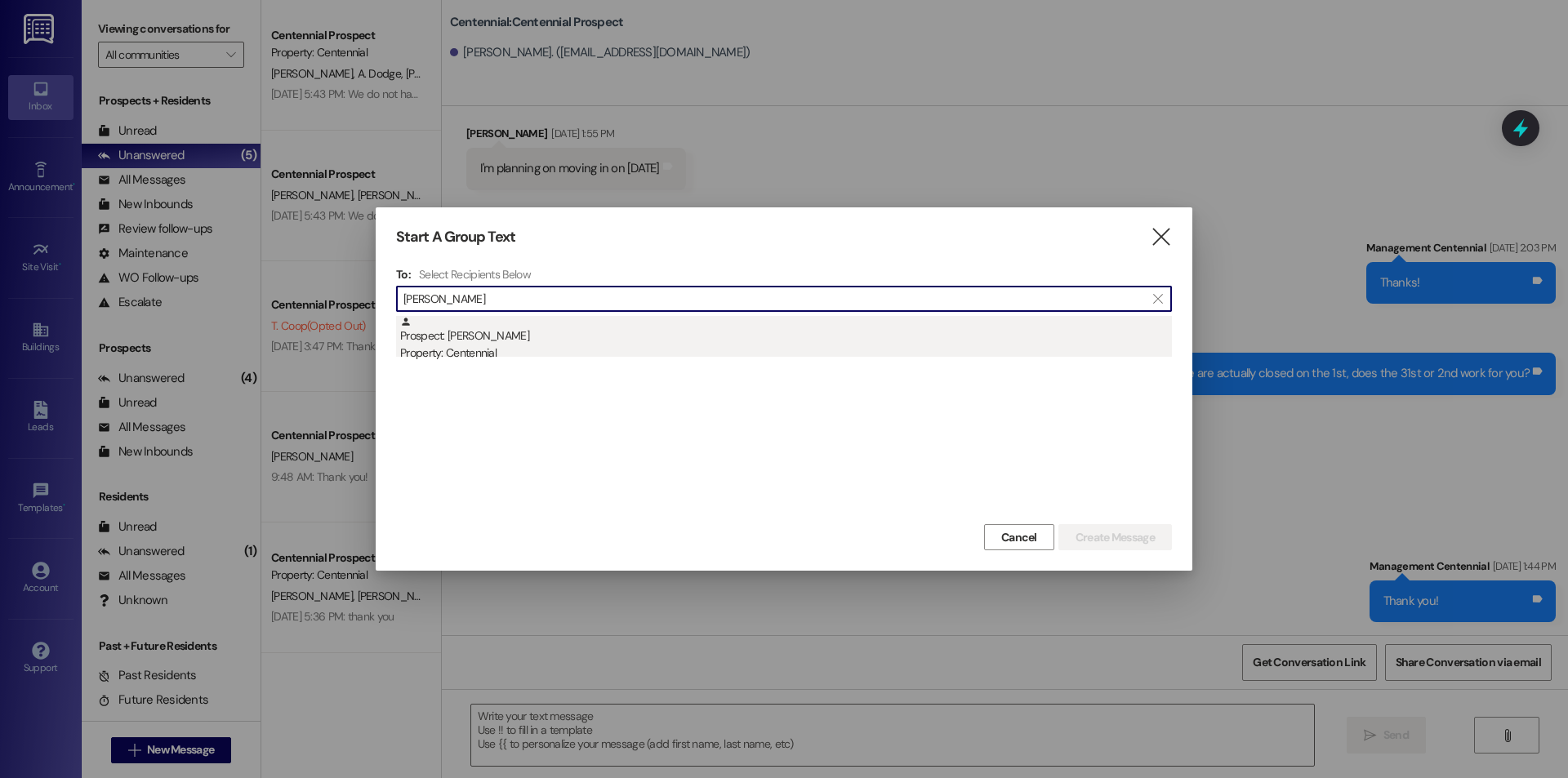
type input "[PERSON_NAME]"
click at [952, 328] on div "Prospect: [PERSON_NAME] Property: Centennial" at bounding box center [786, 339] width 772 height 47
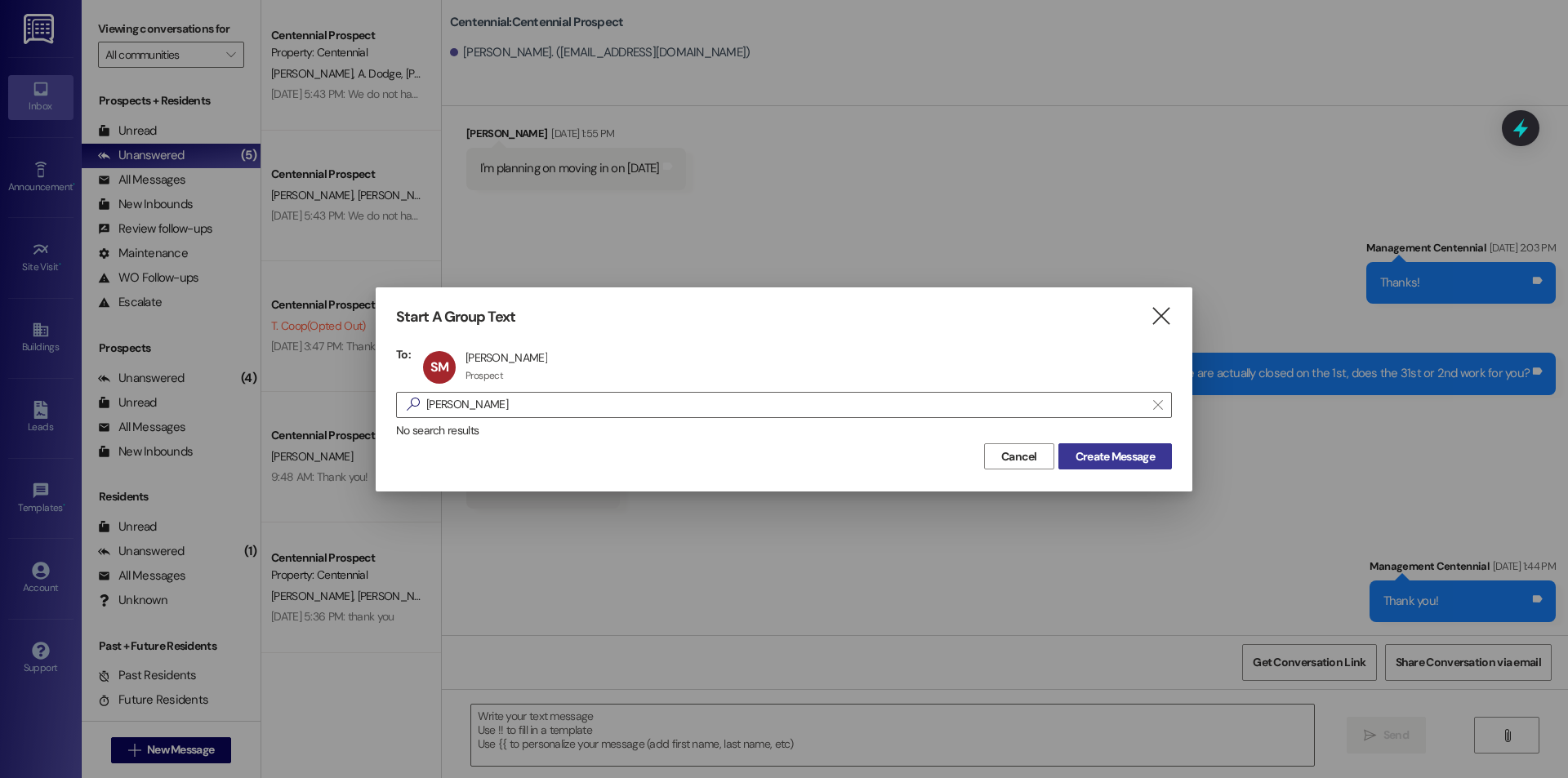
click at [1083, 454] on span "Create Message" at bounding box center [1115, 456] width 79 height 17
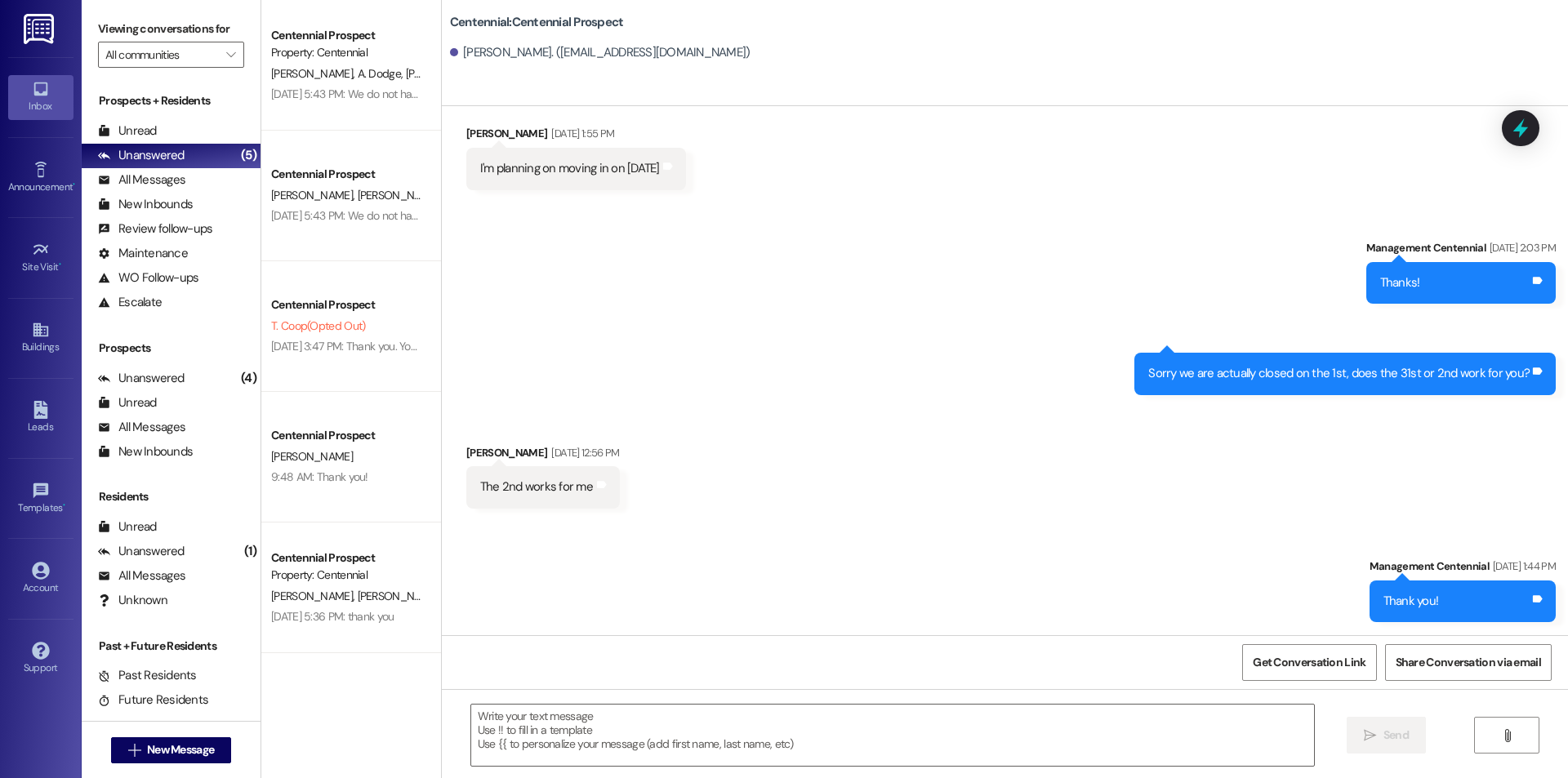
scroll to position [0, 0]
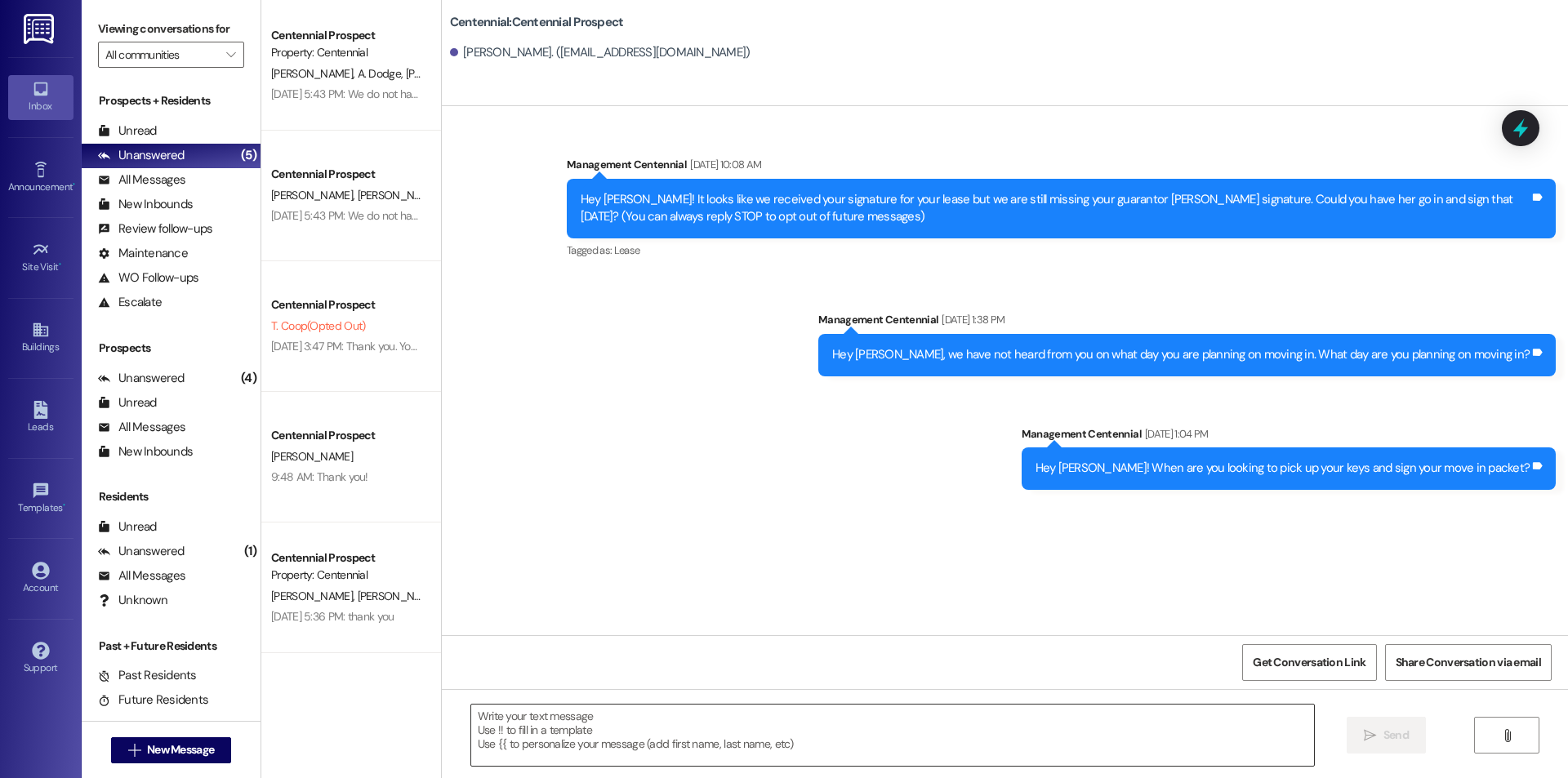
click at [685, 738] on textarea at bounding box center [892, 736] width 843 height 62
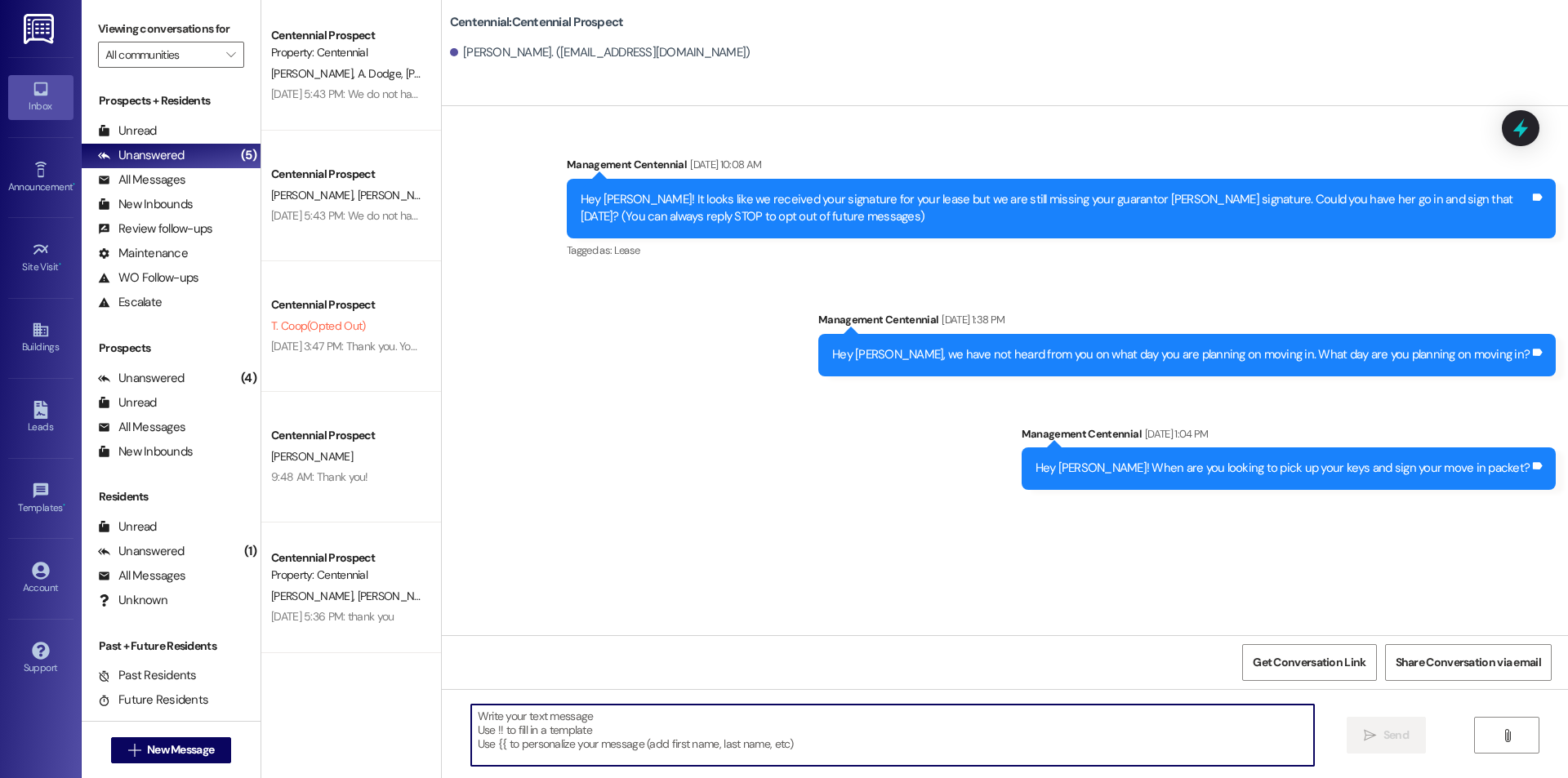
paste textarea "Hey {{first_name}}! Do you know when you will be coming to pick up your keys ye…"
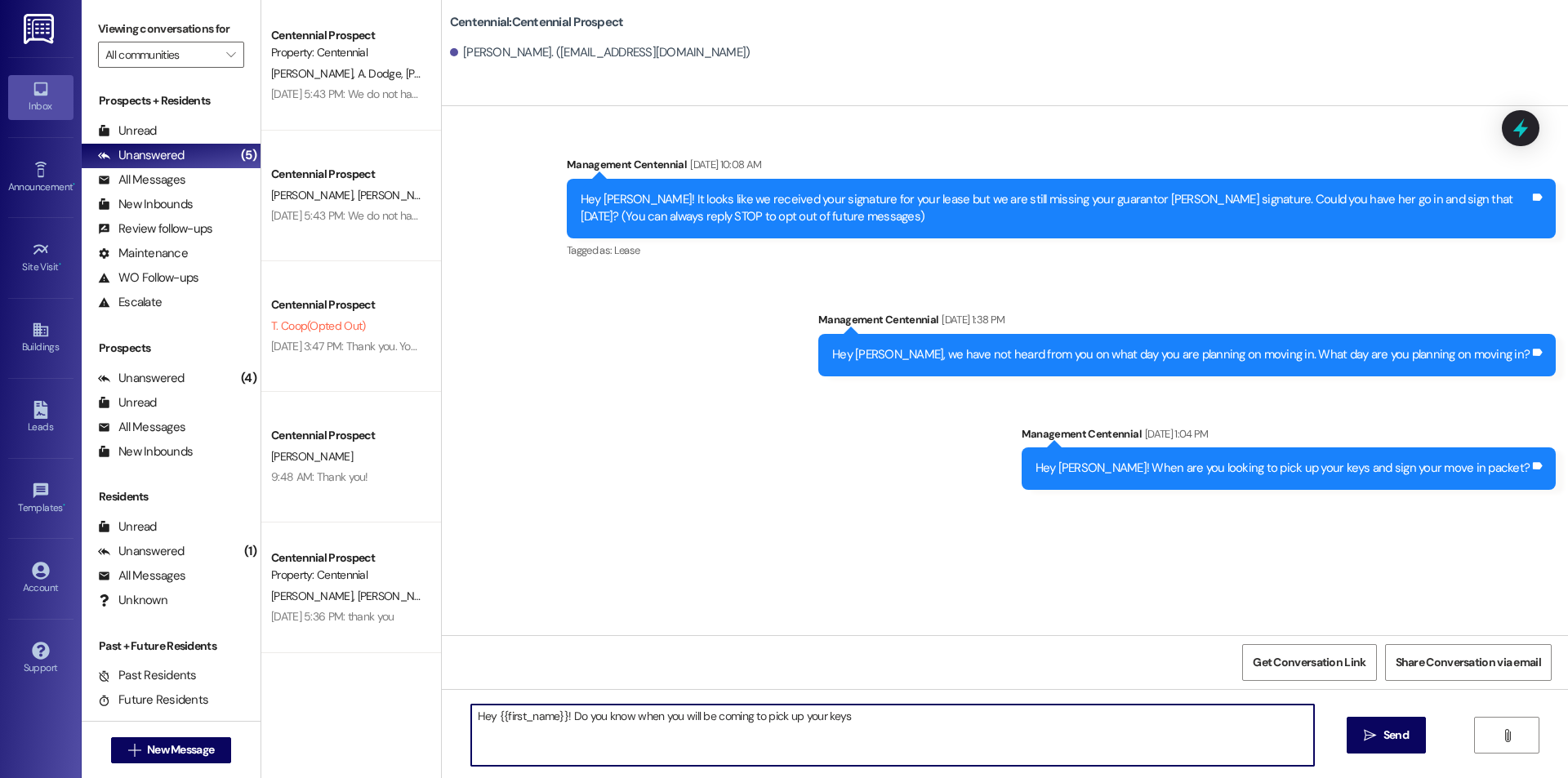
type textarea "Hey {{first_name}}! Do you know when you will be coming to pick up your keys?"
drag, startPoint x: 868, startPoint y: 746, endPoint x: 358, endPoint y: 752, distance: 510.0
click at [358, 752] on div "Centennial Prospect Property: Centennial [PERSON_NAME] Dodge [PERSON_NAME] [PER…" at bounding box center [914, 389] width 1307 height 778
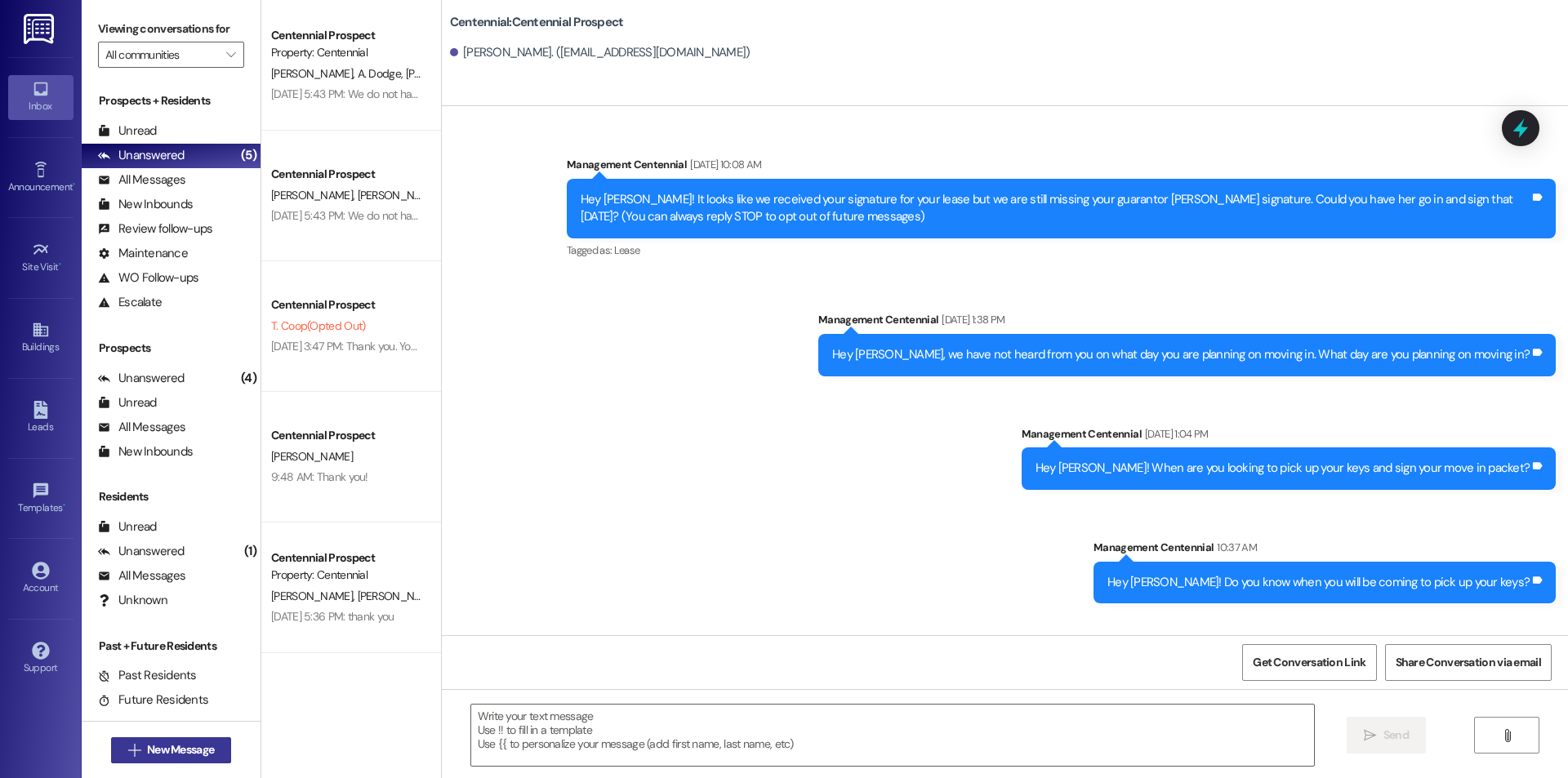
click at [199, 756] on span "New Message" at bounding box center [180, 750] width 67 height 17
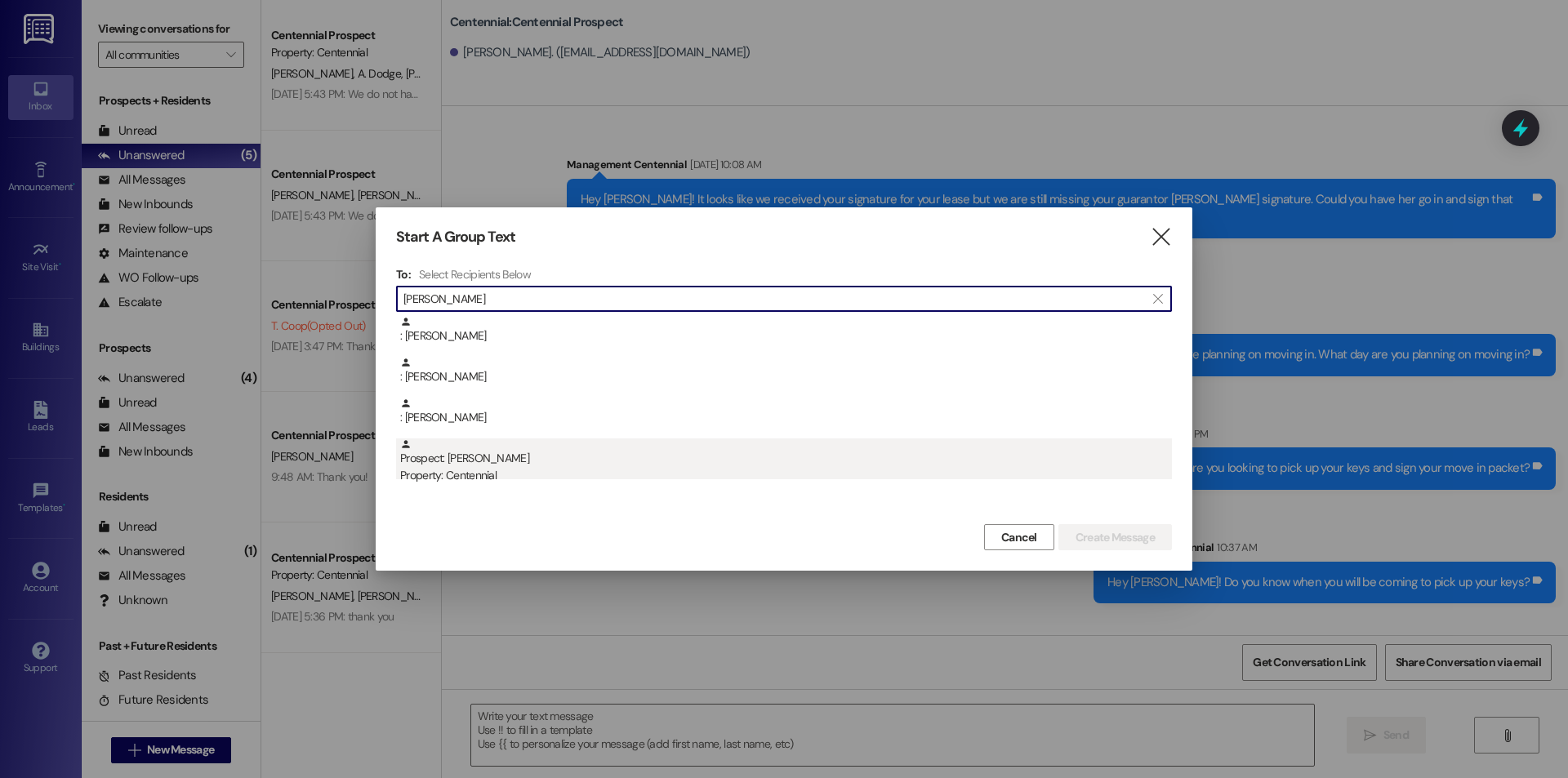
type input "[PERSON_NAME]"
click at [603, 481] on div "Property: Centennial" at bounding box center [786, 475] width 772 height 17
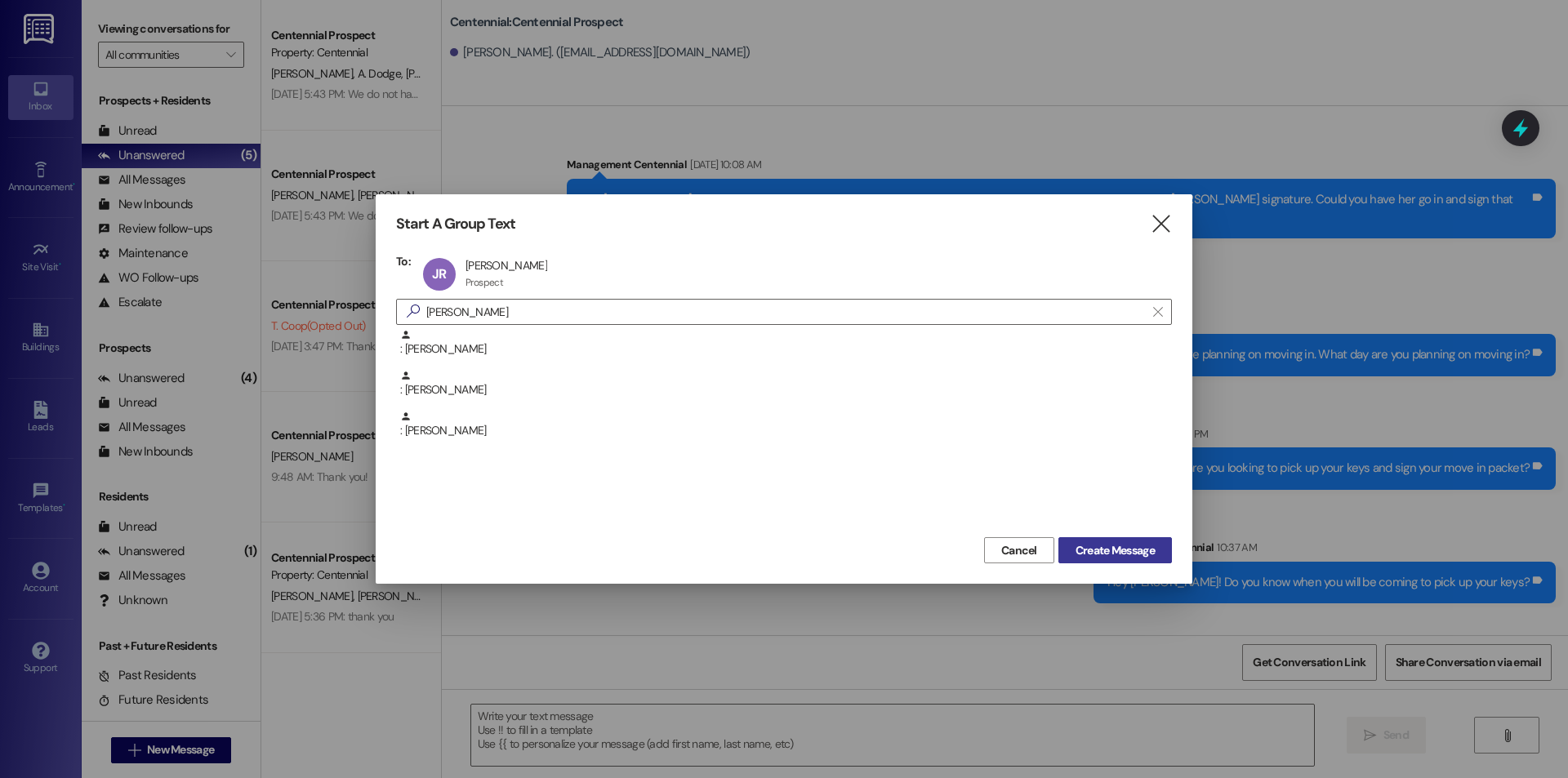
click at [1104, 551] on span "Create Message" at bounding box center [1115, 550] width 79 height 17
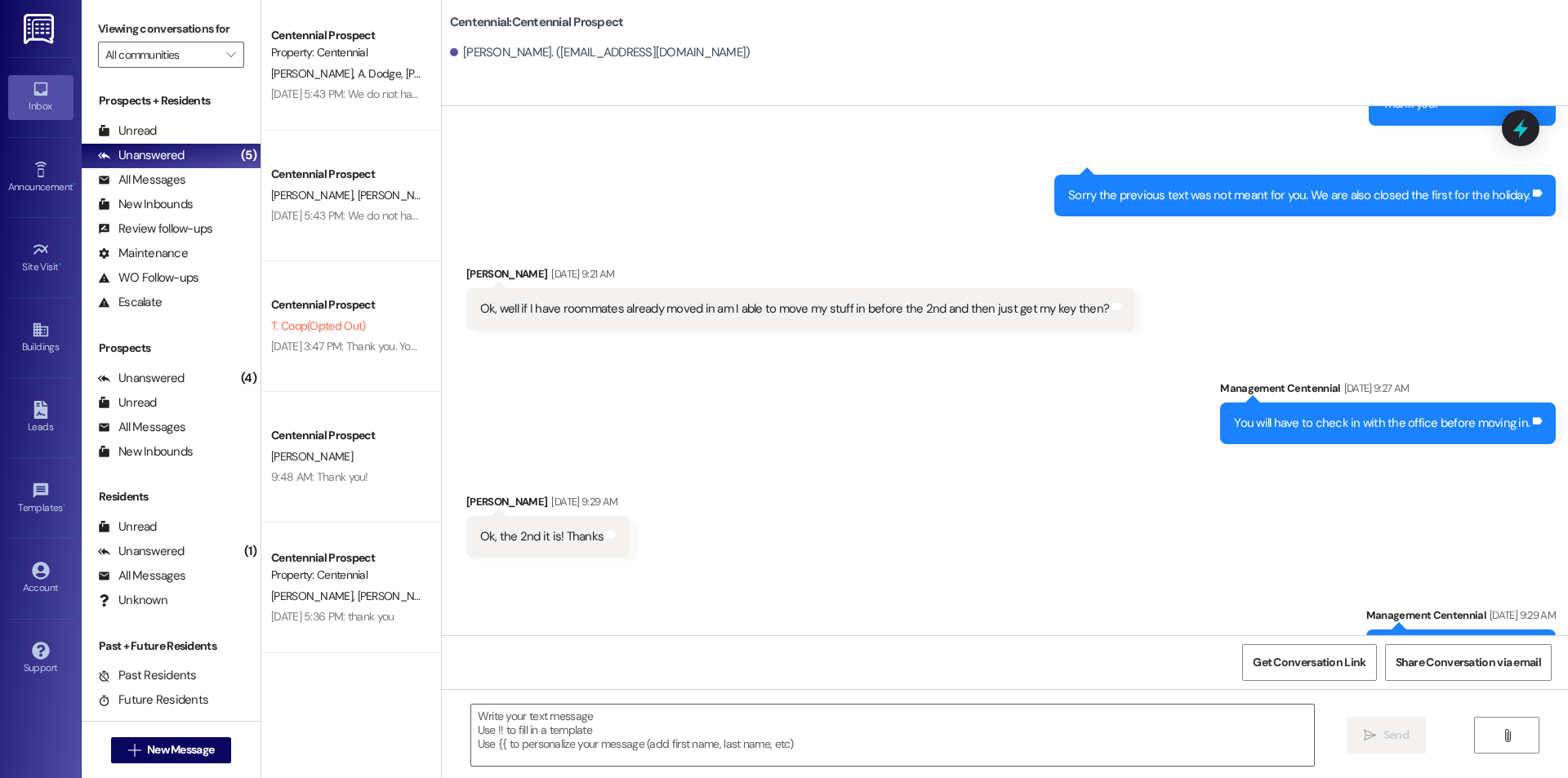
scroll to position [852, 0]
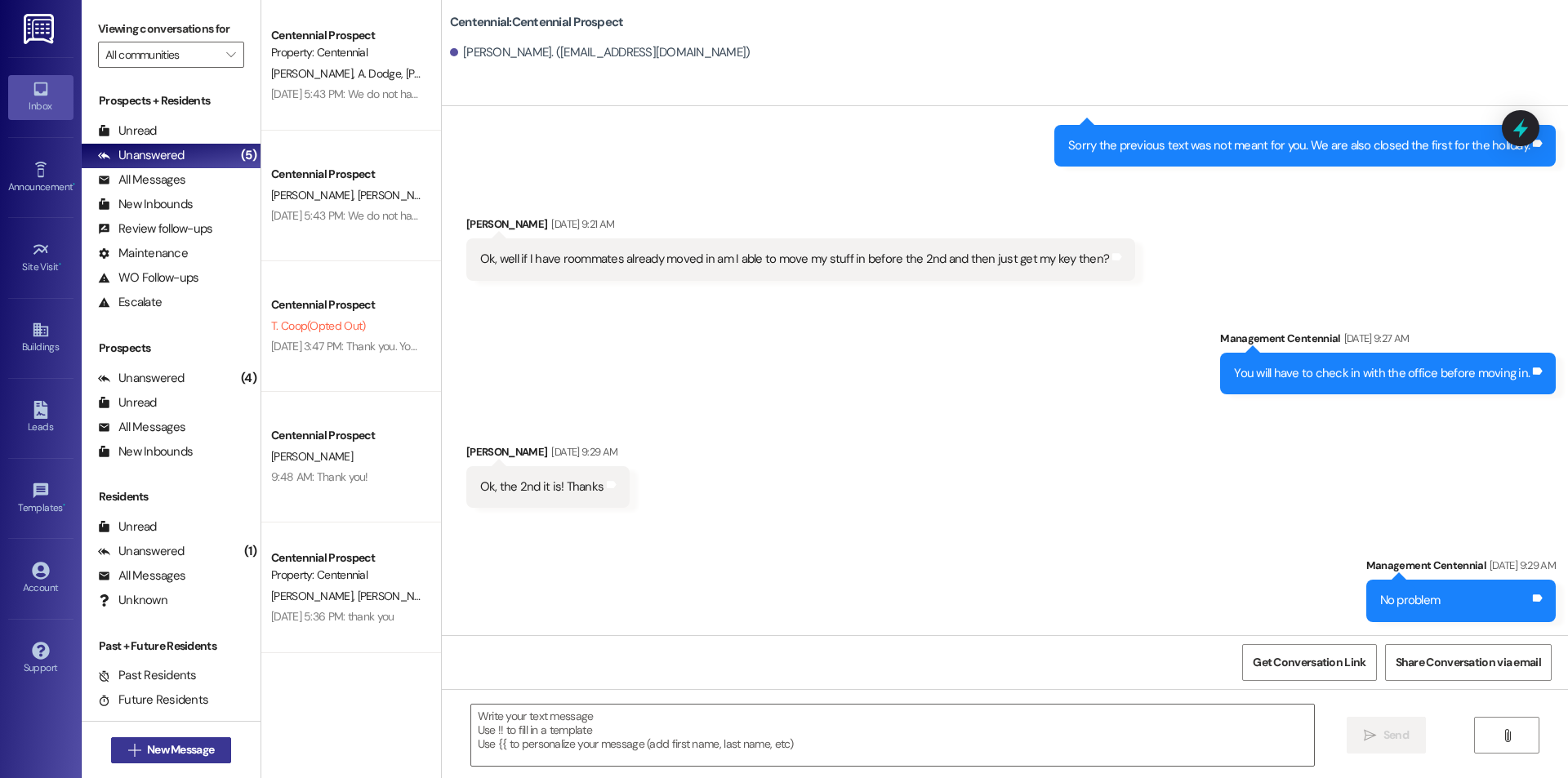
click at [176, 744] on span "New Message" at bounding box center [180, 750] width 67 height 17
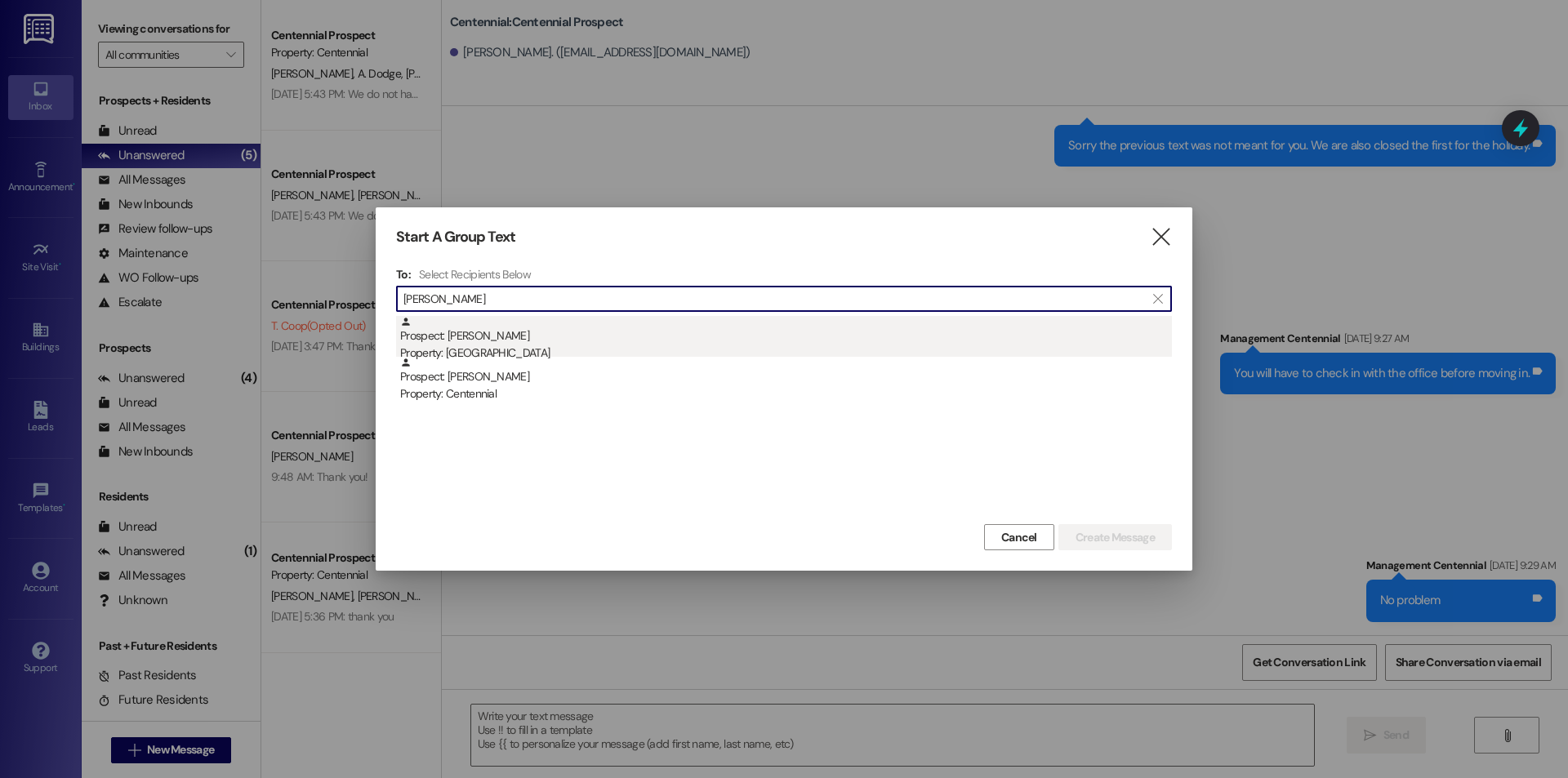
type input "[PERSON_NAME]"
click at [580, 326] on div "Prospect: [PERSON_NAME] Property: [GEOGRAPHIC_DATA]" at bounding box center [786, 339] width 772 height 47
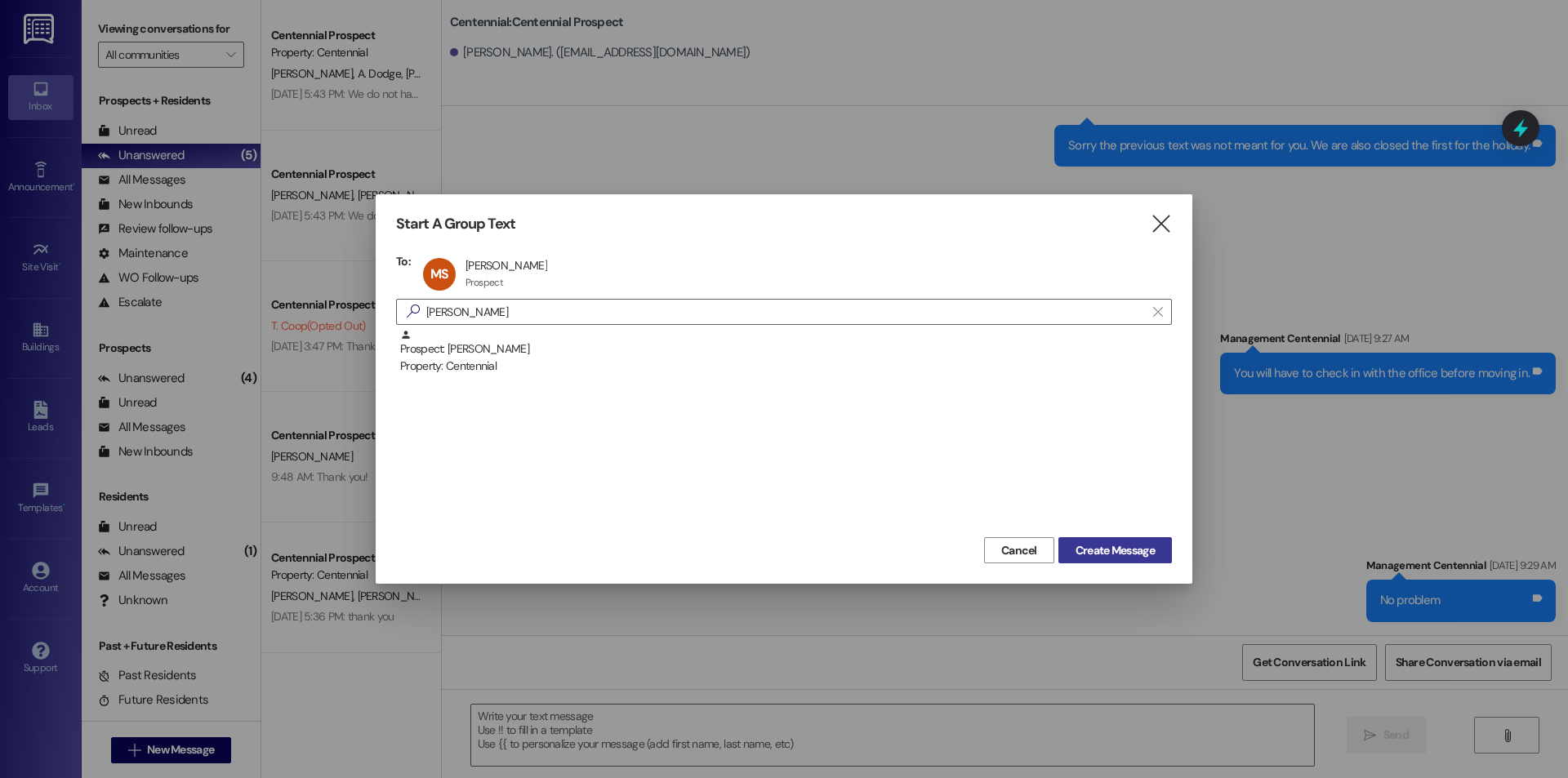
click at [1075, 546] on span "Create Message" at bounding box center [1115, 550] width 79 height 17
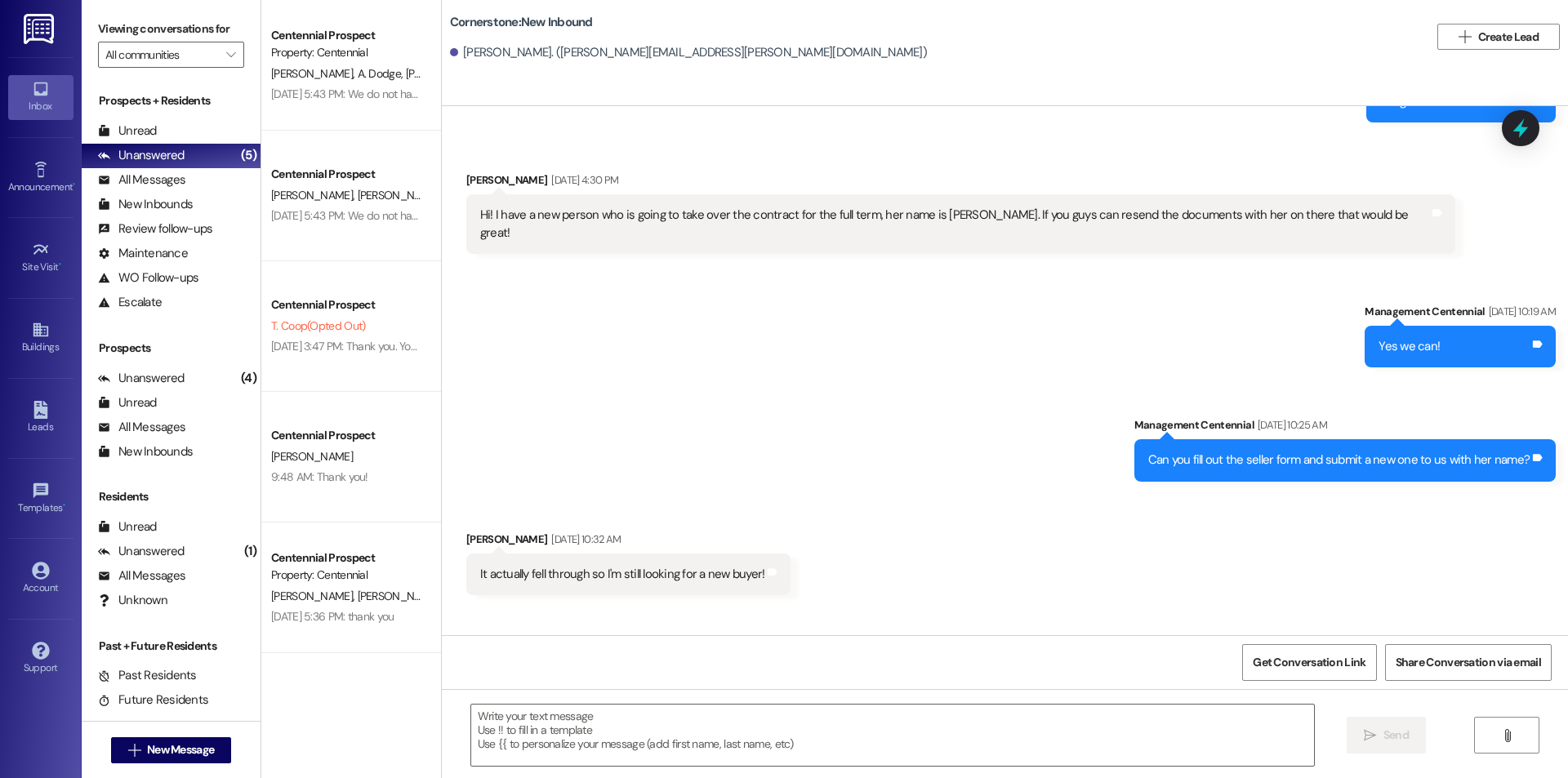
scroll to position [3431, 0]
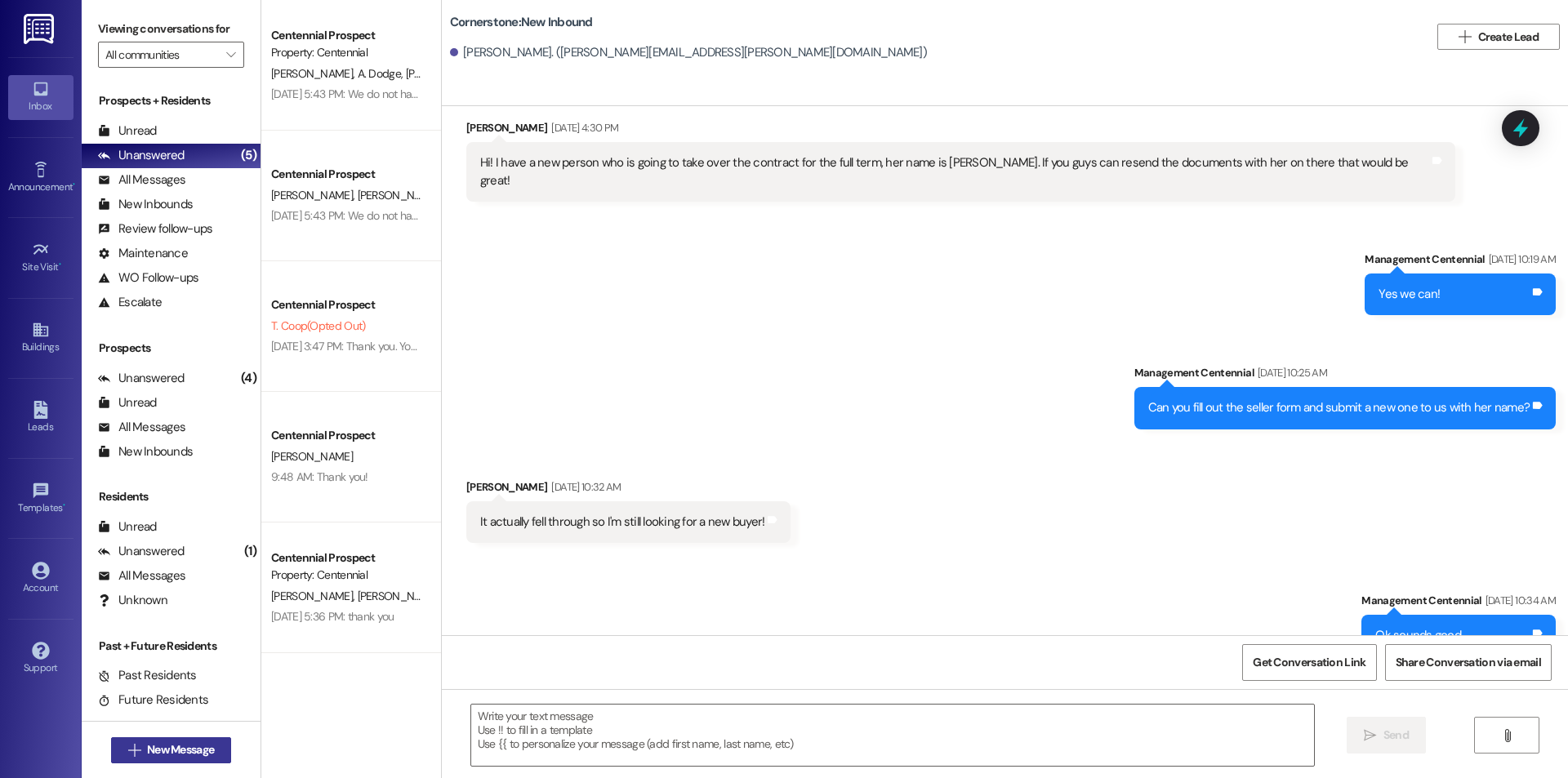
click at [192, 750] on span "New Message" at bounding box center [180, 750] width 67 height 17
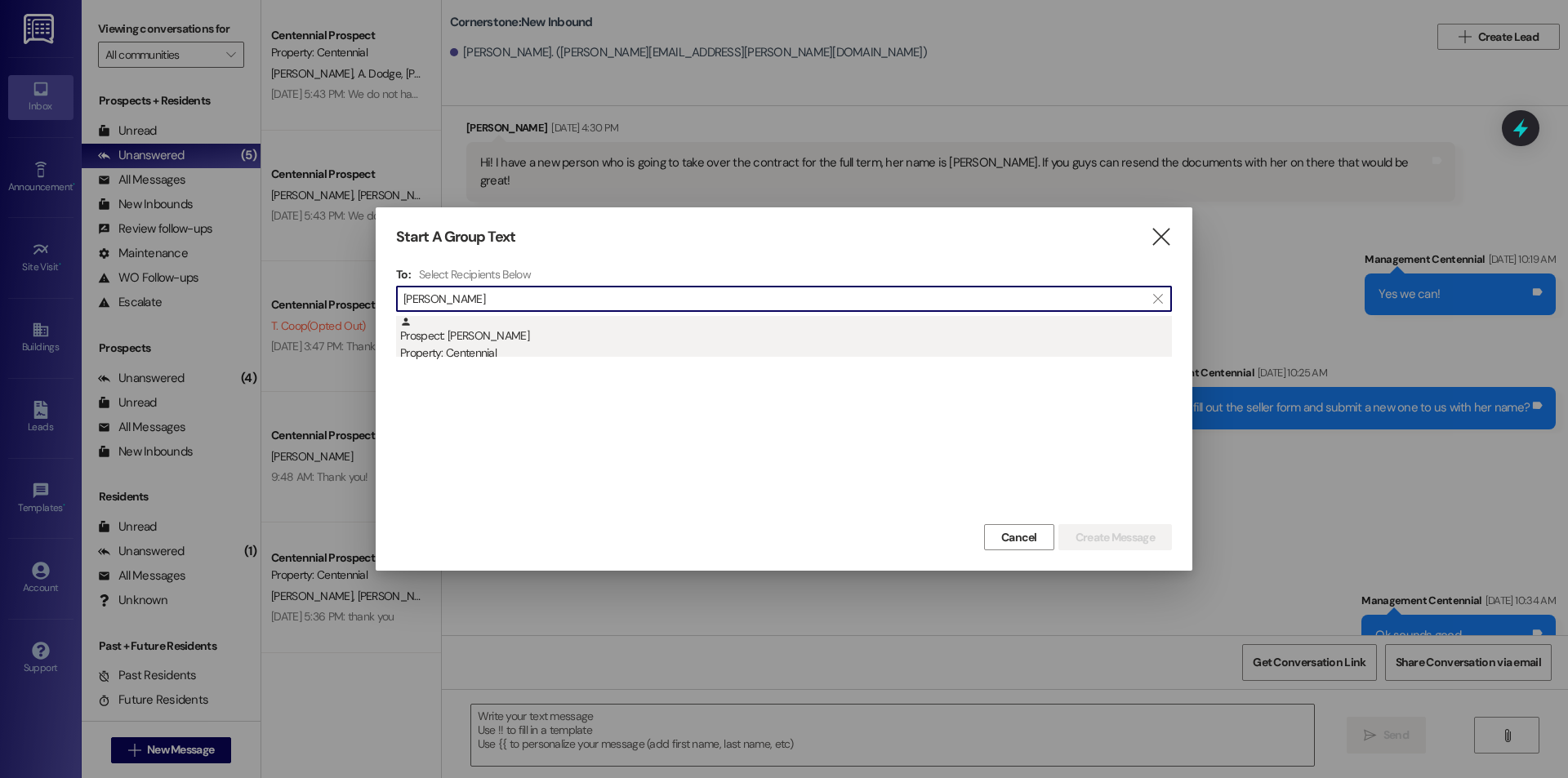
type input "[PERSON_NAME]"
click at [822, 351] on div "Property: Centennial" at bounding box center [786, 353] width 772 height 17
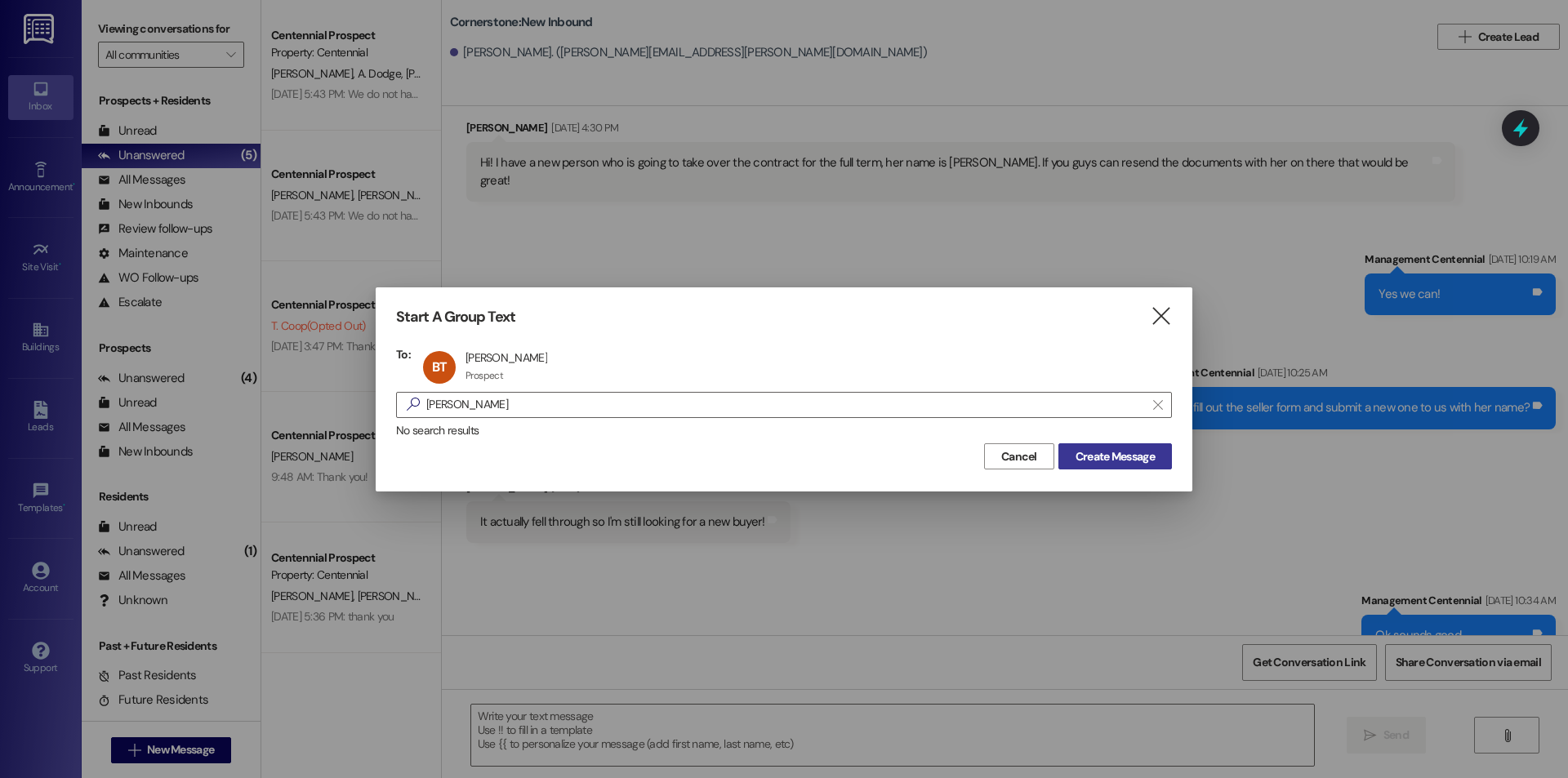
click at [1086, 466] on button "Create Message" at bounding box center [1115, 457] width 114 height 26
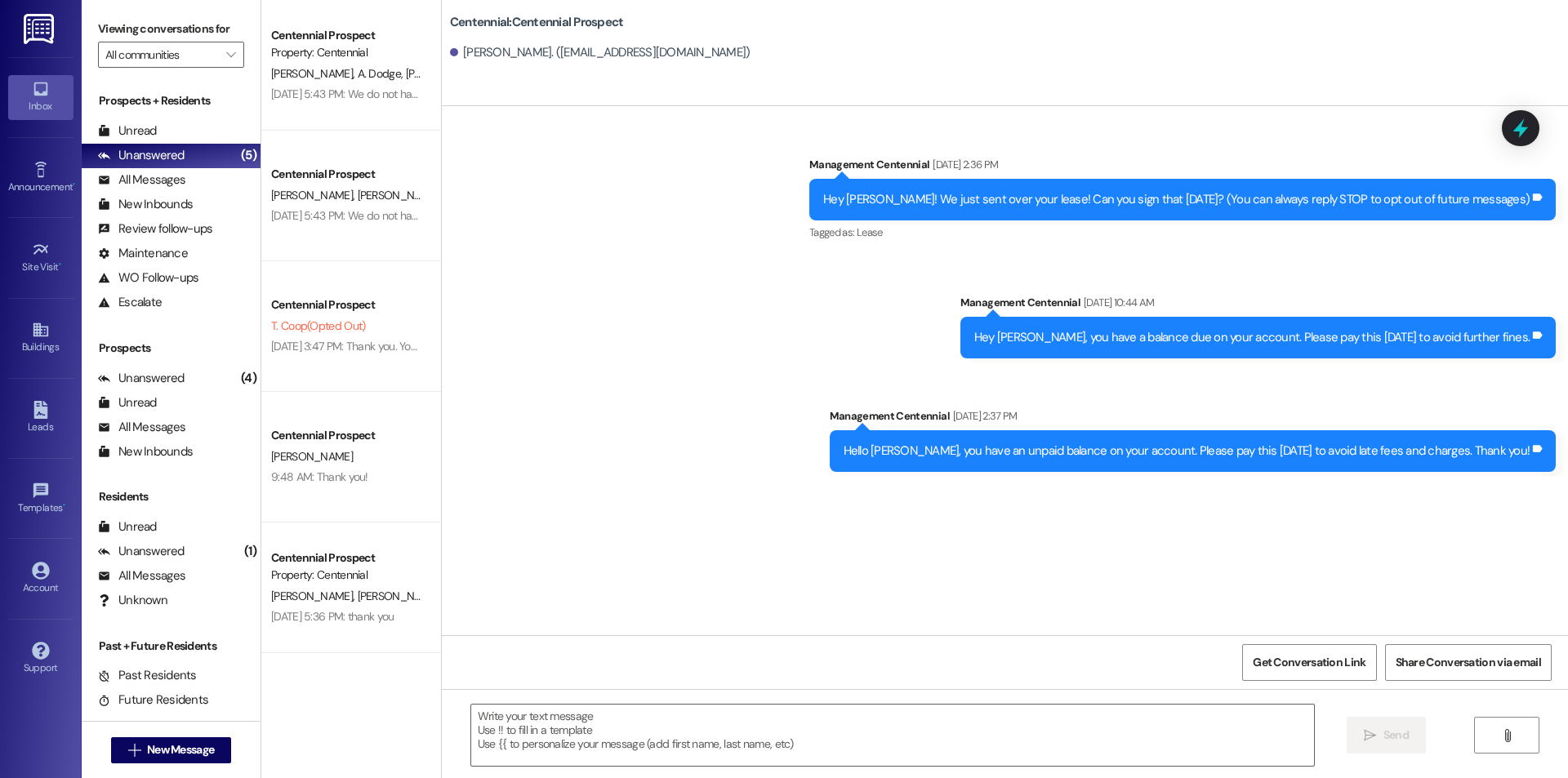
scroll to position [0, 0]
click at [649, 722] on textarea at bounding box center [892, 736] width 843 height 62
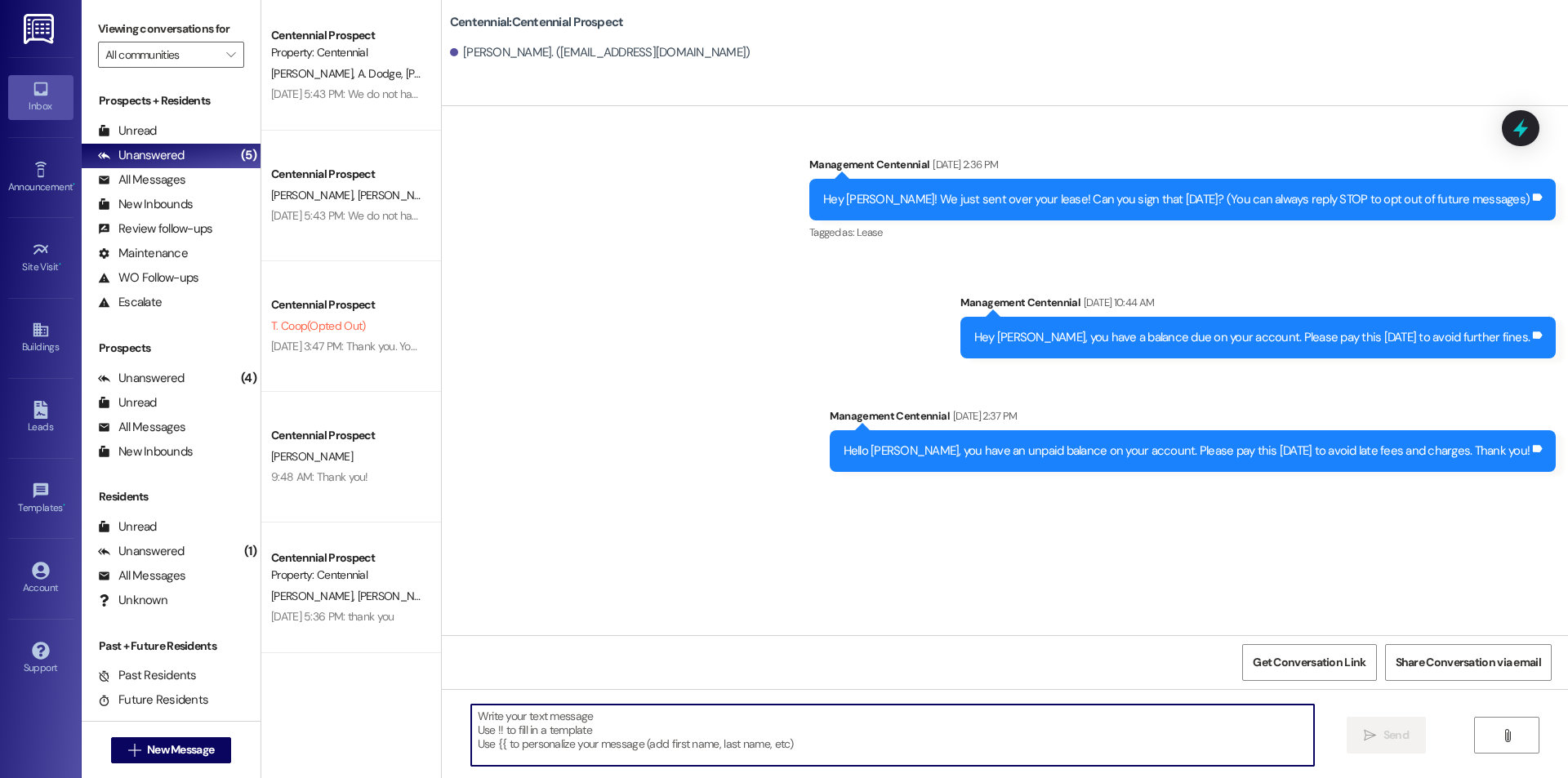
paste textarea "Hey {{first_name}}! Do you know when you will be coming to pick up your keys?"
type textarea "Hey {{first_name}}! Do you know when you will be coming to pick up your keys?"
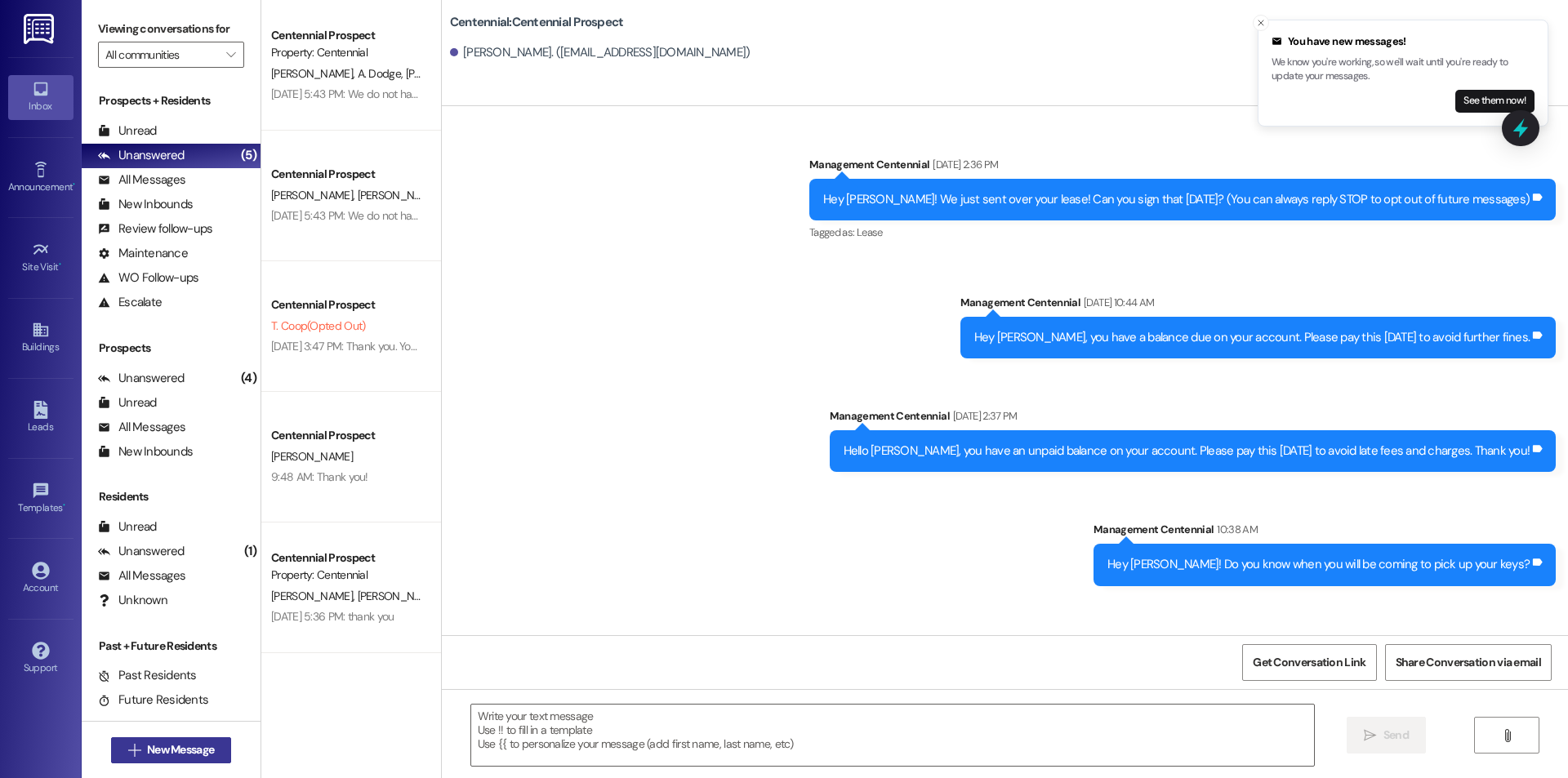
click at [173, 746] on span "New Message" at bounding box center [180, 750] width 67 height 17
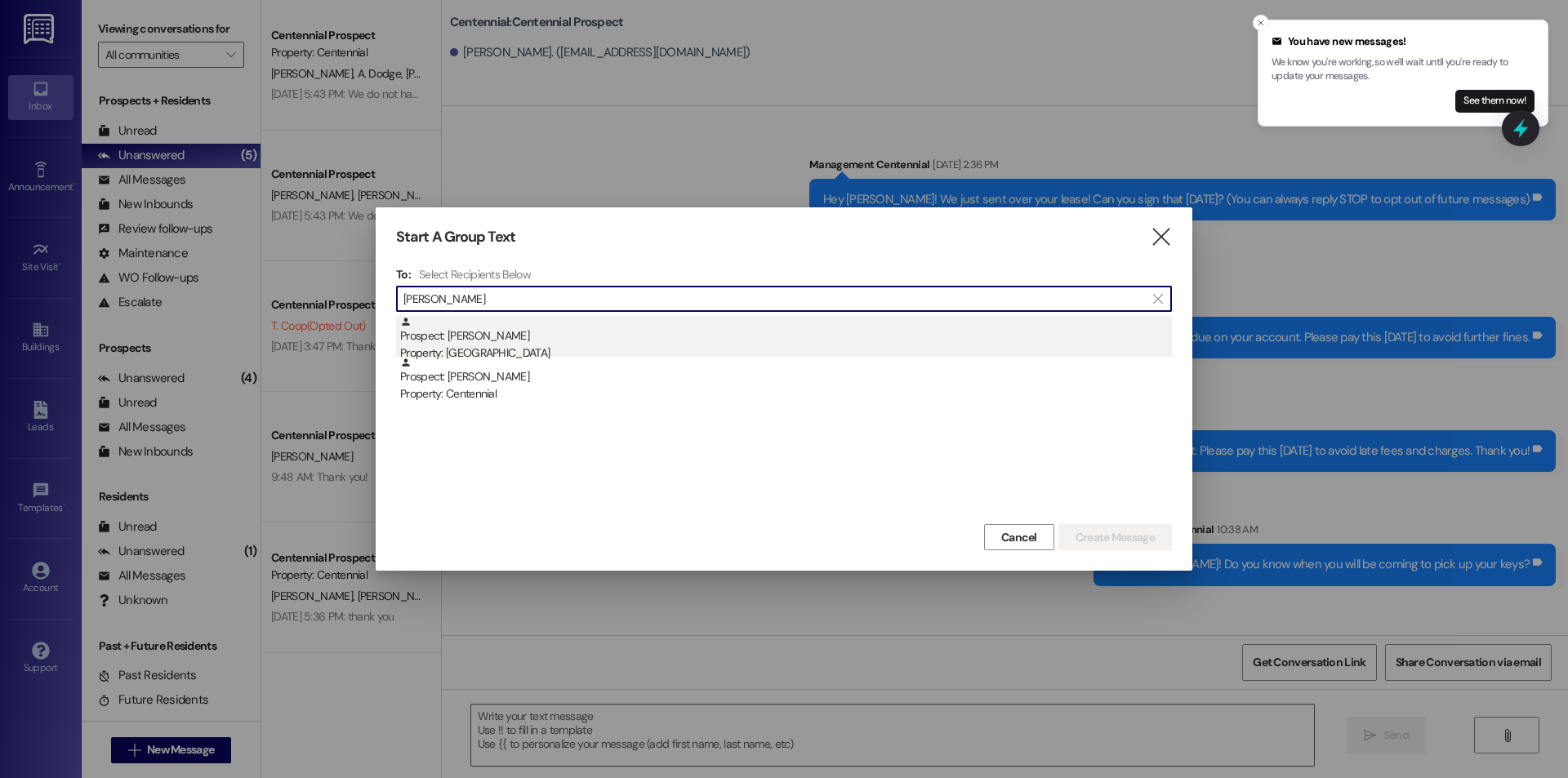
type input "[PERSON_NAME]"
click at [768, 325] on div "Prospect: [PERSON_NAME] Property: [GEOGRAPHIC_DATA]" at bounding box center [786, 339] width 772 height 47
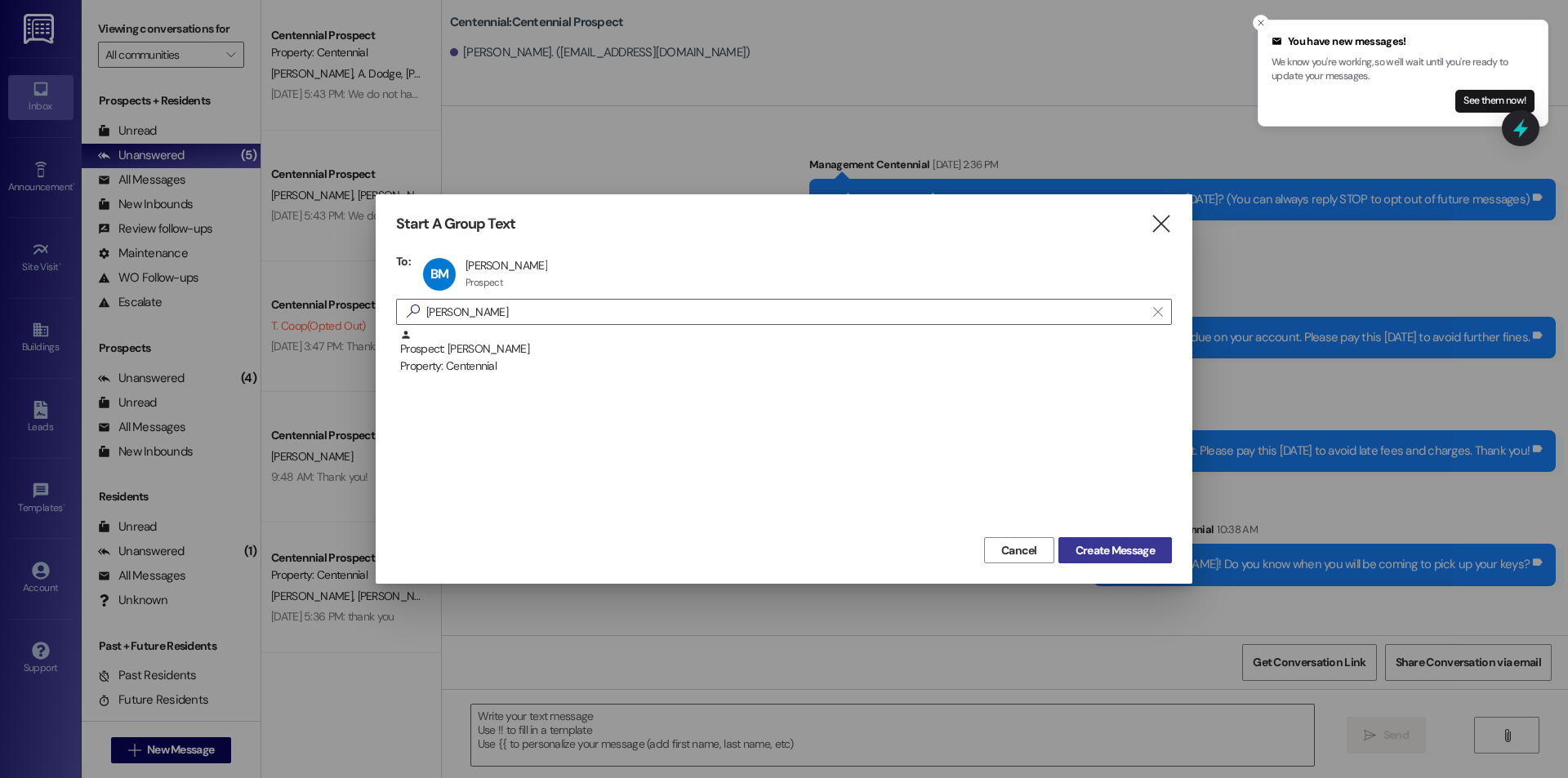
click at [1146, 554] on span "Create Message" at bounding box center [1115, 550] width 79 height 17
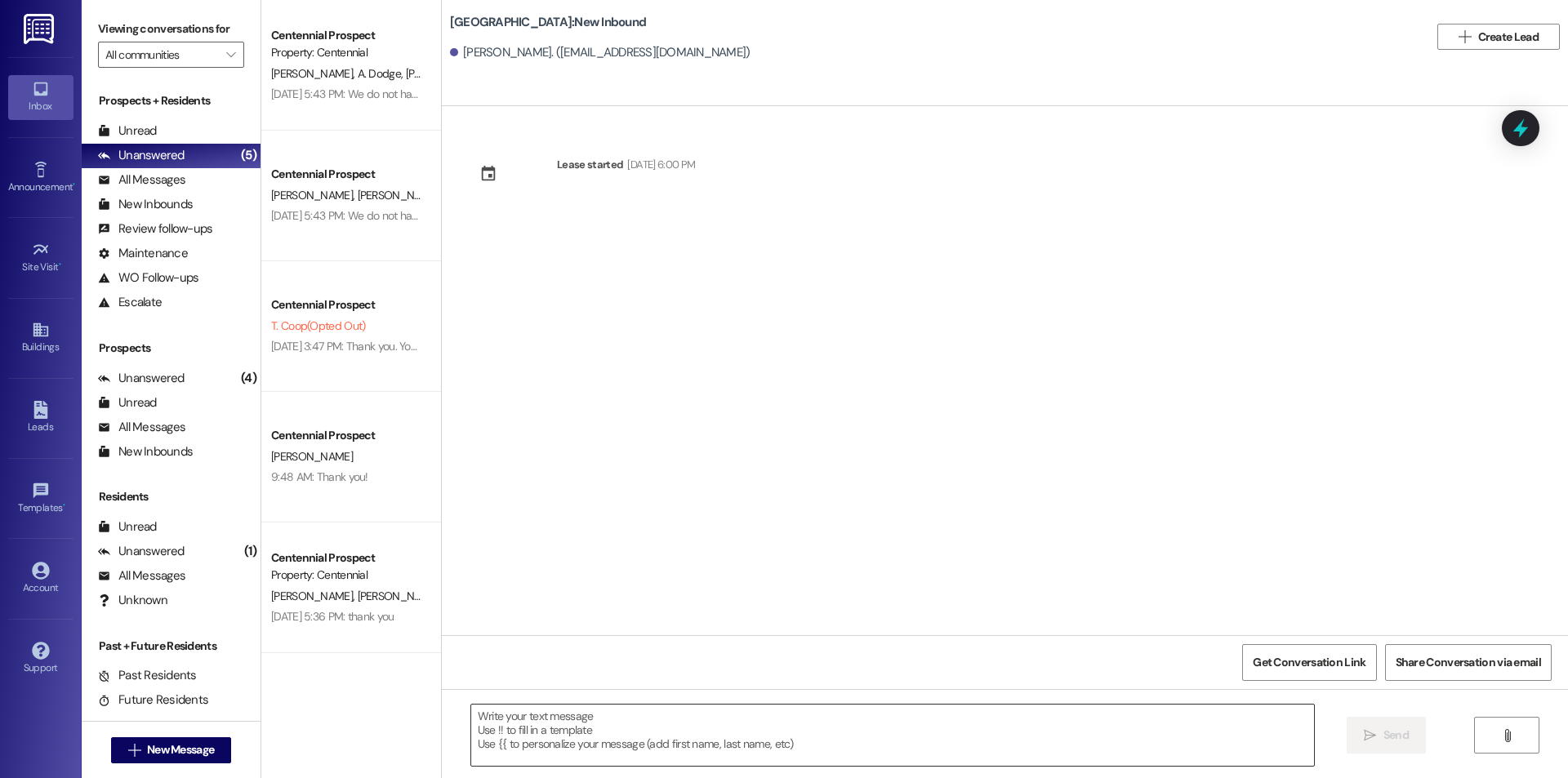
click at [910, 743] on textarea at bounding box center [892, 736] width 843 height 62
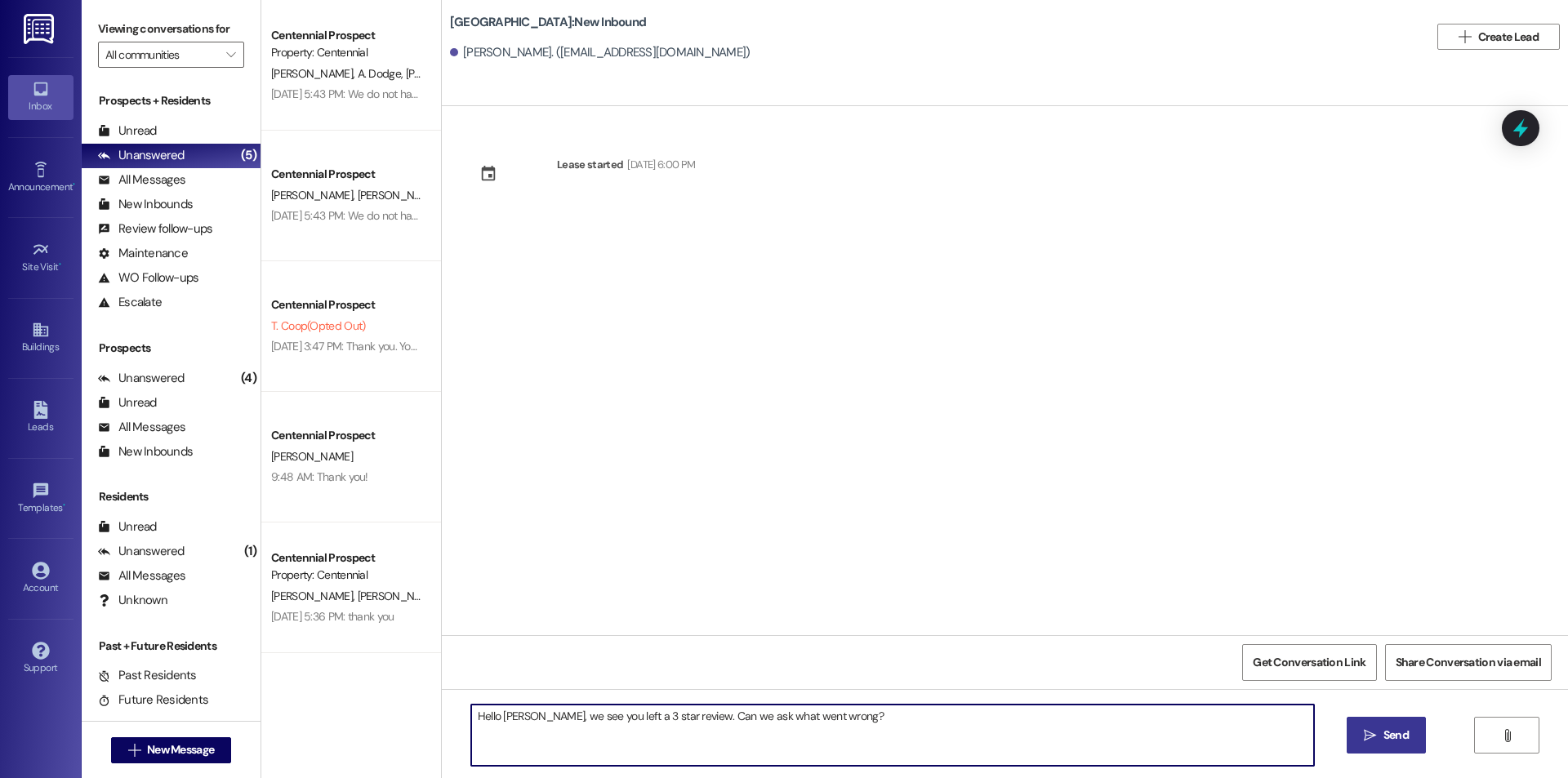
type textarea "Hello [PERSON_NAME], we see you left a 3 star review. Can we ask what went wron…"
click at [1366, 732] on icon "" at bounding box center [1370, 736] width 12 height 13
